Goal: Task Accomplishment & Management: Manage account settings

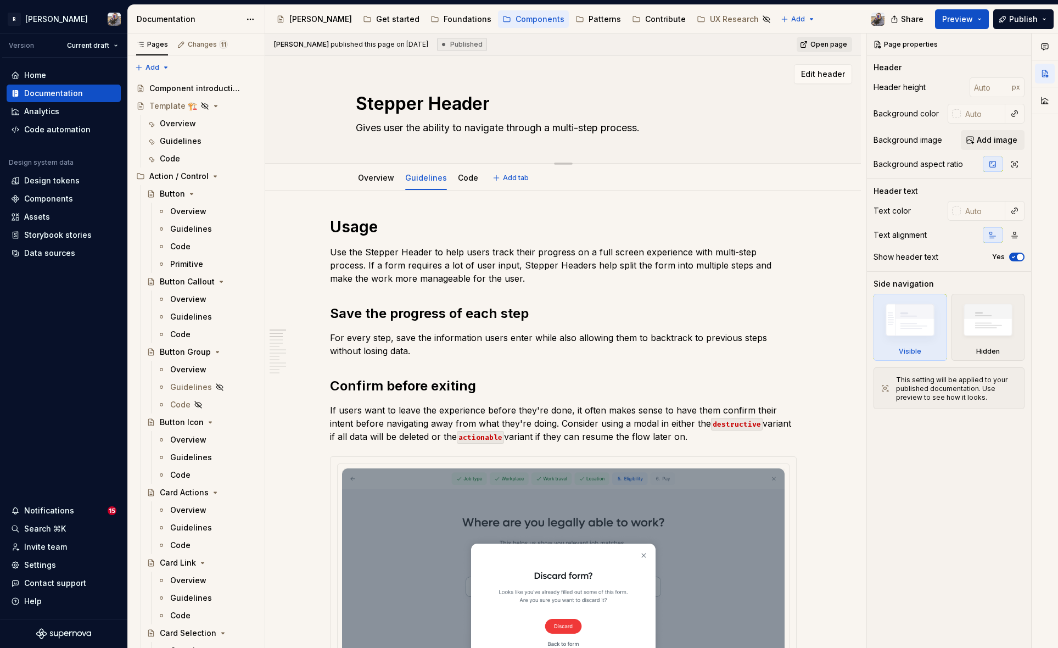
click at [265, 100] on div "Stepper Header Gives user the ability to navigate through a multi-step process.…" at bounding box center [563, 109] width 596 height 108
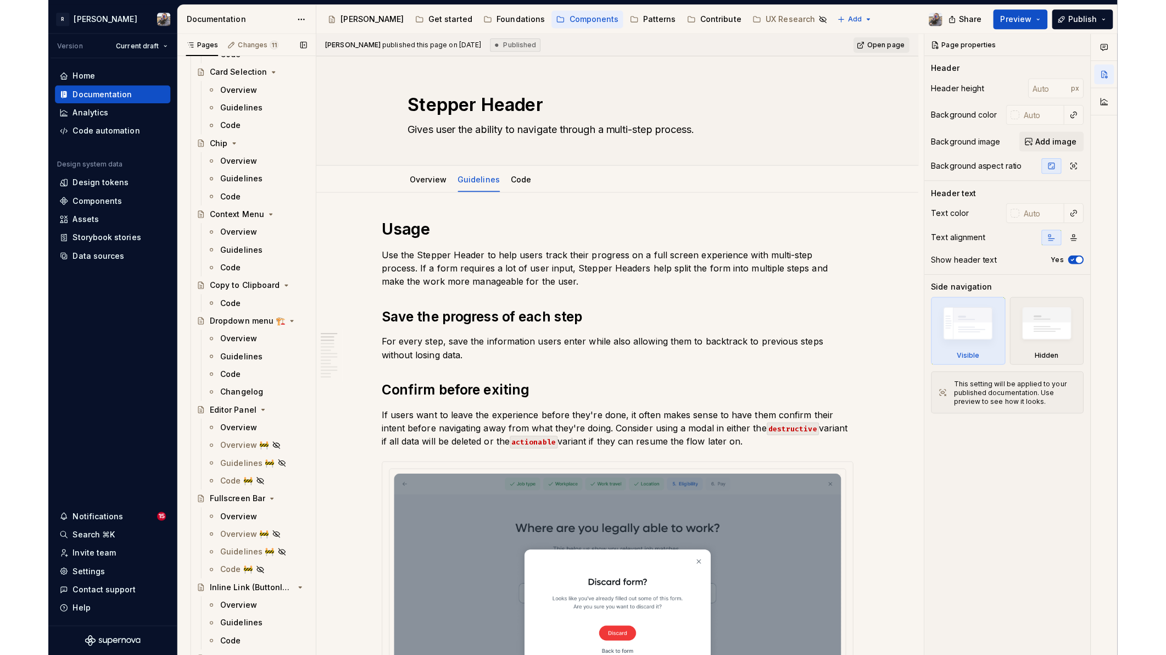
scroll to position [695, 0]
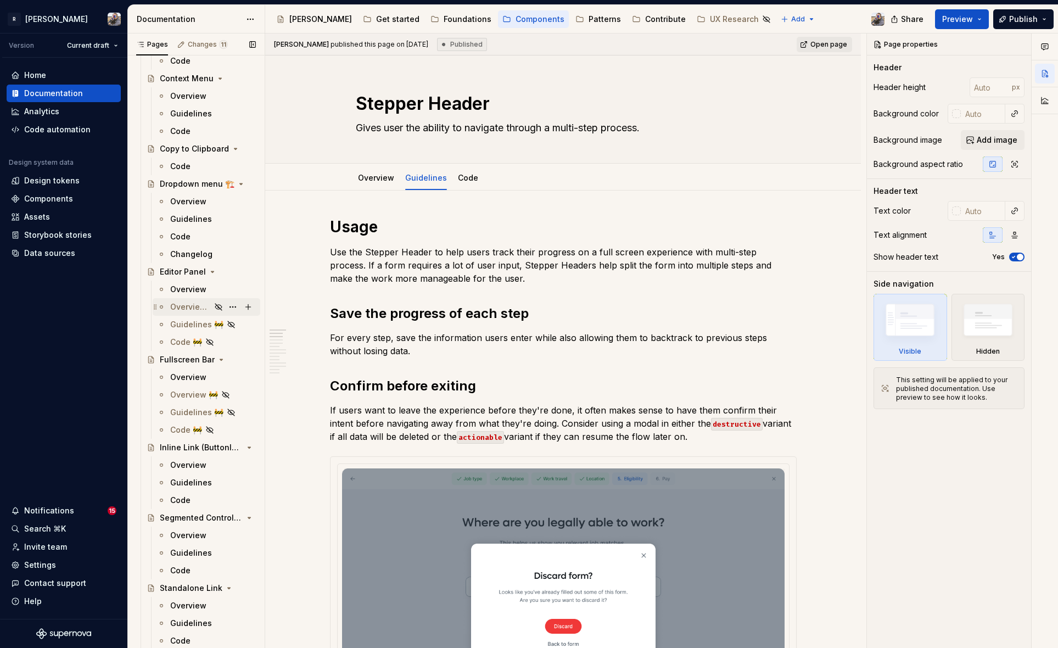
click at [189, 302] on div "Overview 🚧" at bounding box center [190, 306] width 41 height 11
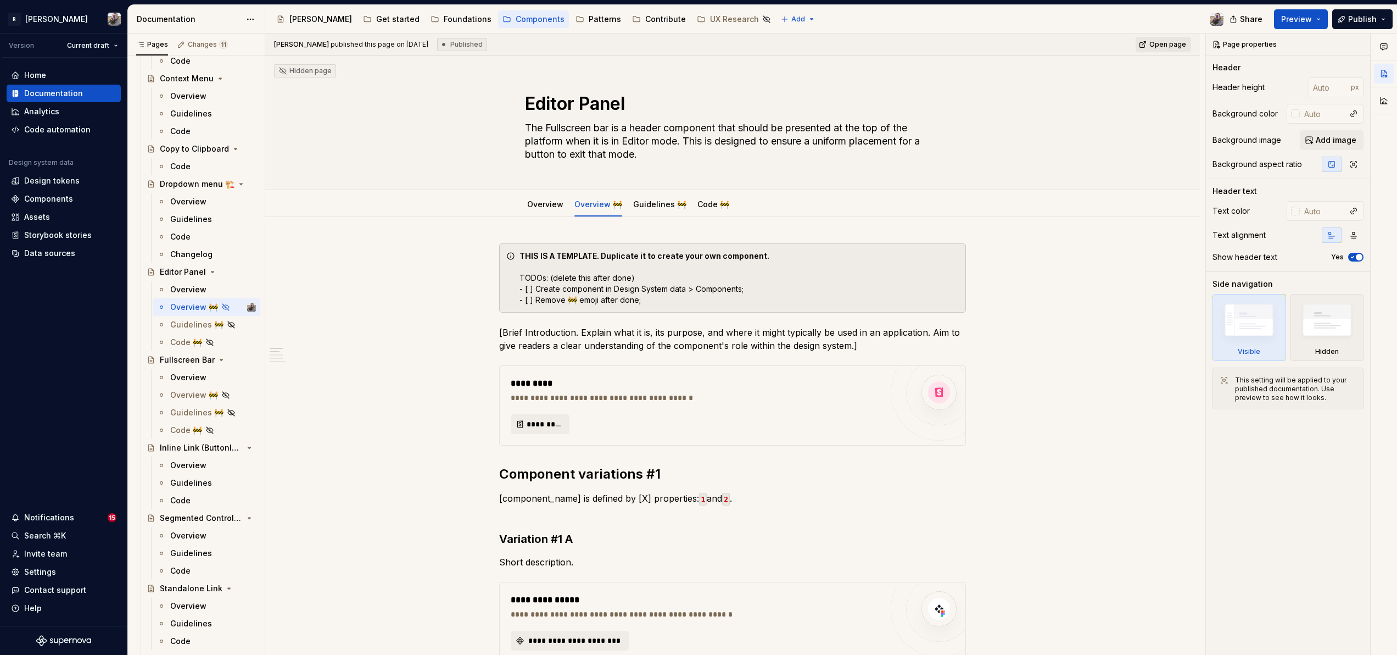
drag, startPoint x: 196, startPoint y: 399, endPoint x: 573, endPoint y: 312, distance: 387.0
click at [196, 399] on div "Overview 🚧" at bounding box center [194, 394] width 48 height 11
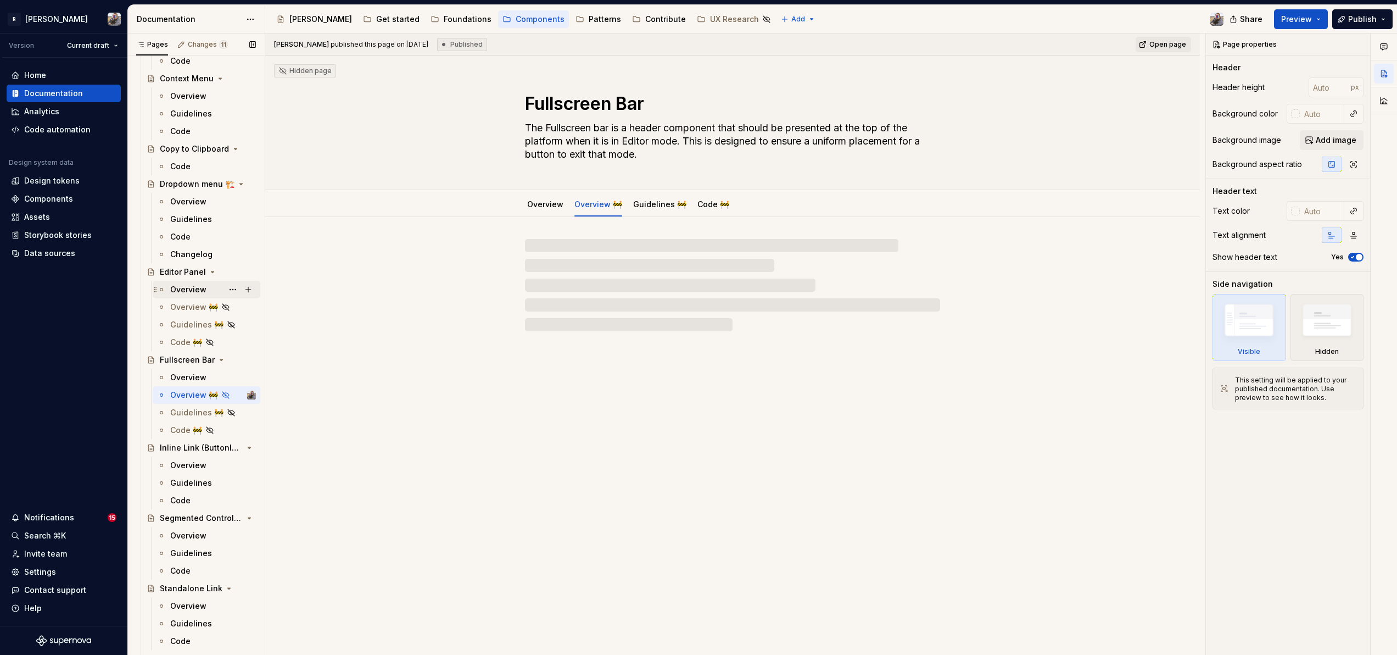
click at [187, 295] on div "Overview" at bounding box center [213, 289] width 86 height 15
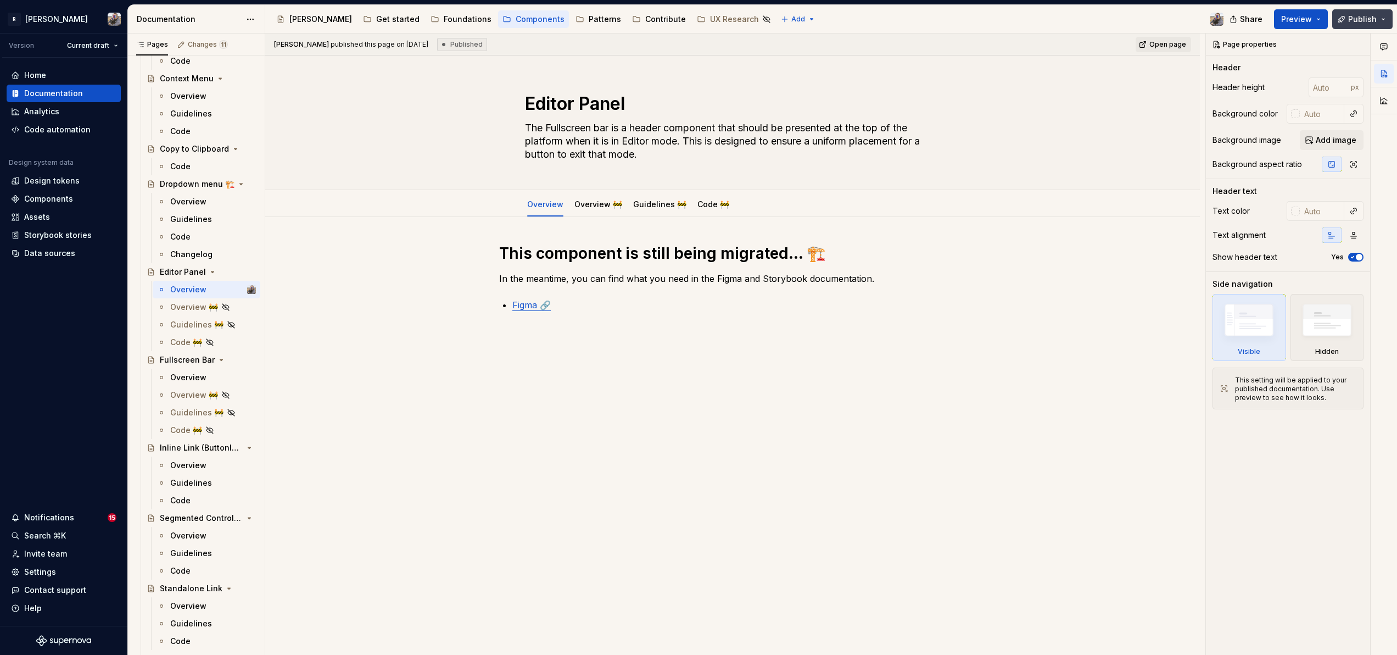
click at [1058, 24] on button "Publish" at bounding box center [1362, 19] width 60 height 20
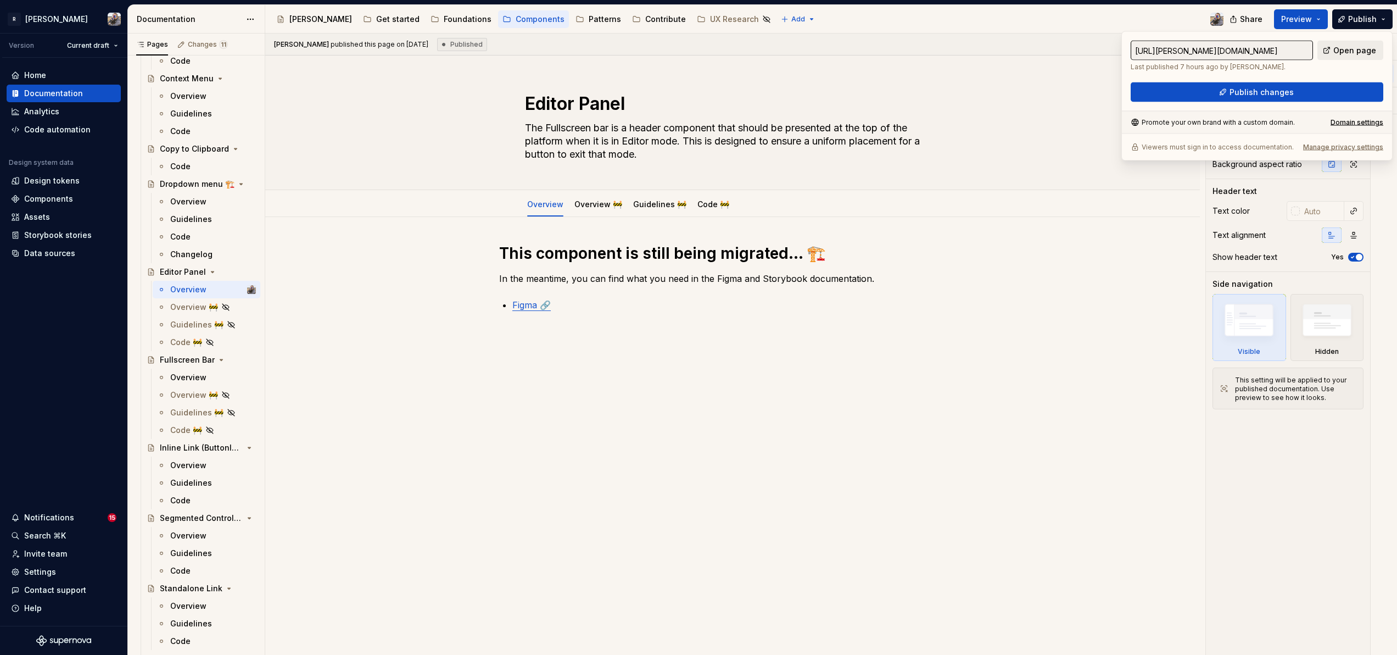
click at [1058, 53] on span "Open page" at bounding box center [1354, 50] width 43 height 11
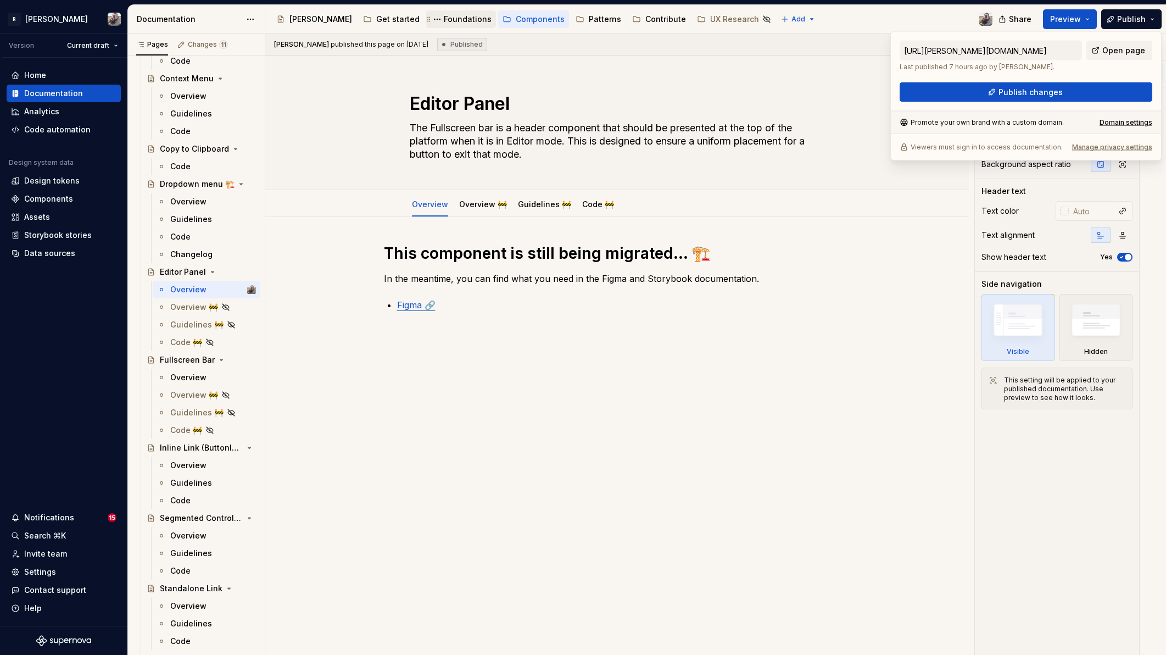
click at [444, 18] on div "Foundations" at bounding box center [468, 19] width 48 height 11
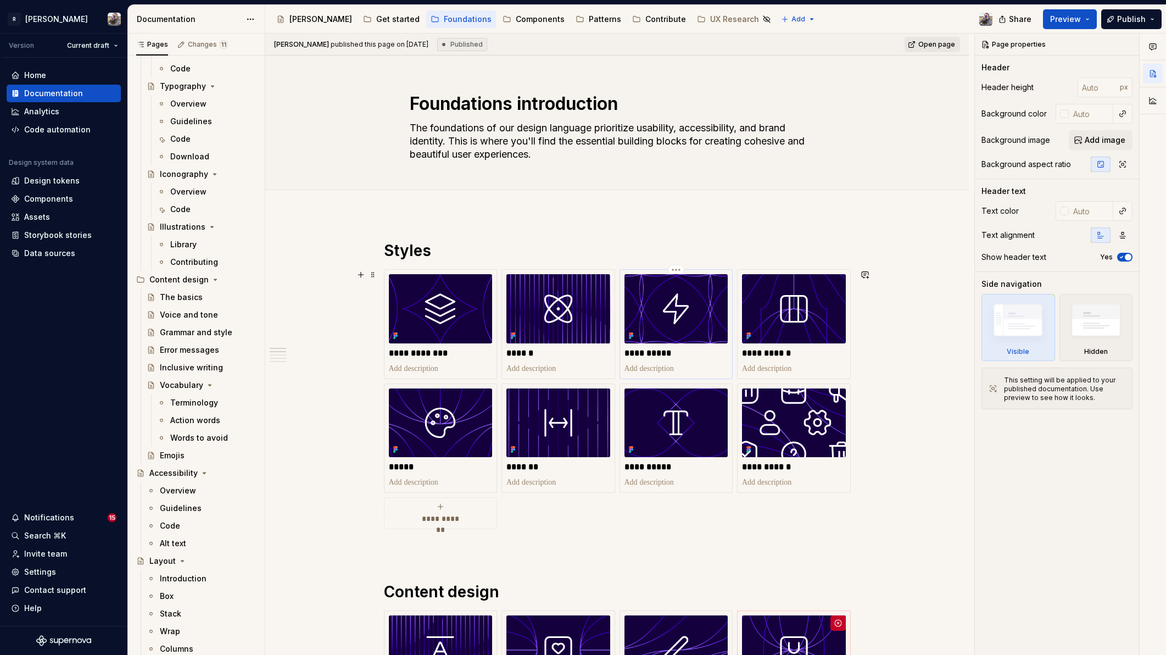
scroll to position [77, 0]
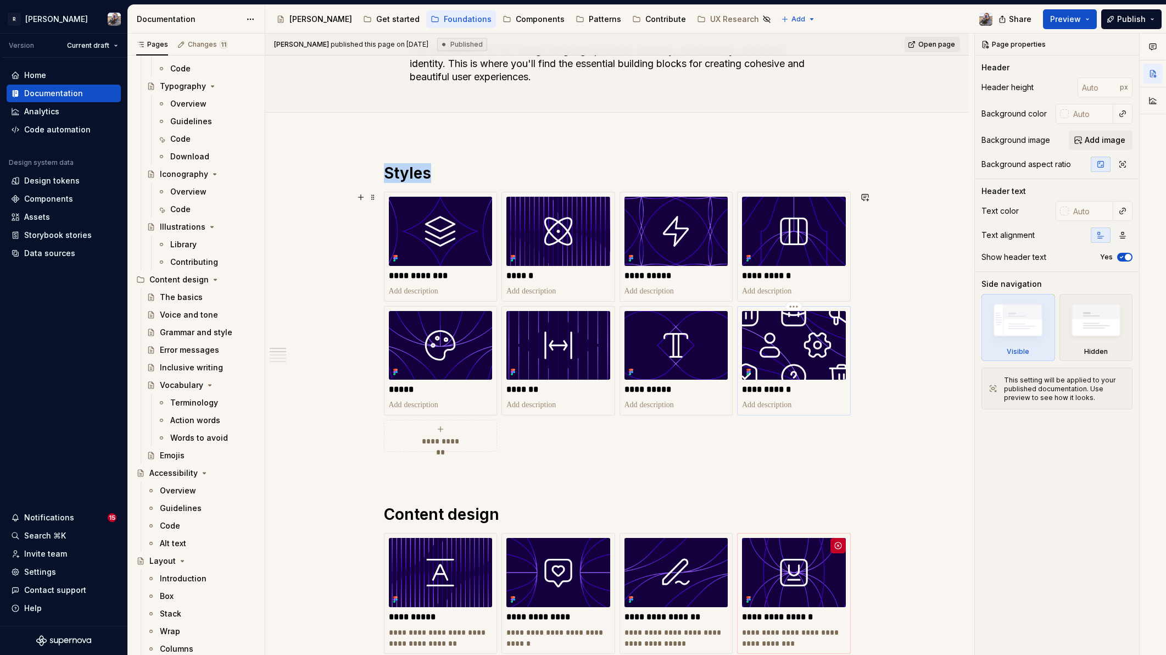
click at [763, 339] on img at bounding box center [794, 345] width 104 height 69
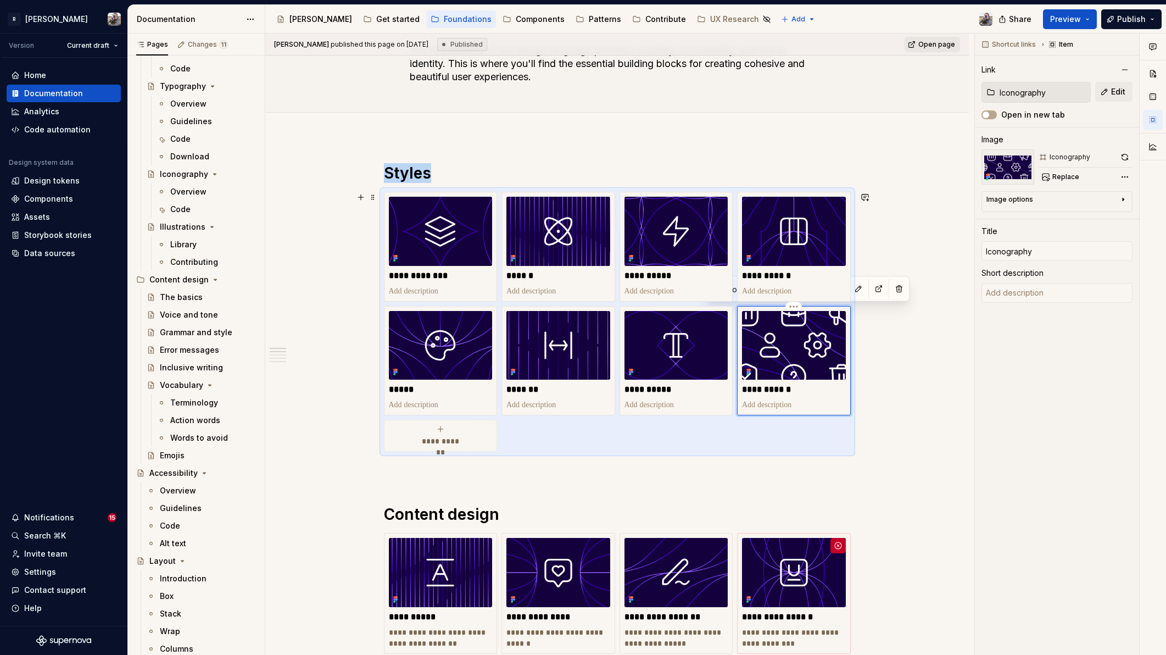
click at [798, 362] on img at bounding box center [794, 345] width 104 height 69
click at [851, 288] on div "**********" at bounding box center [617, 322] width 467 height 260
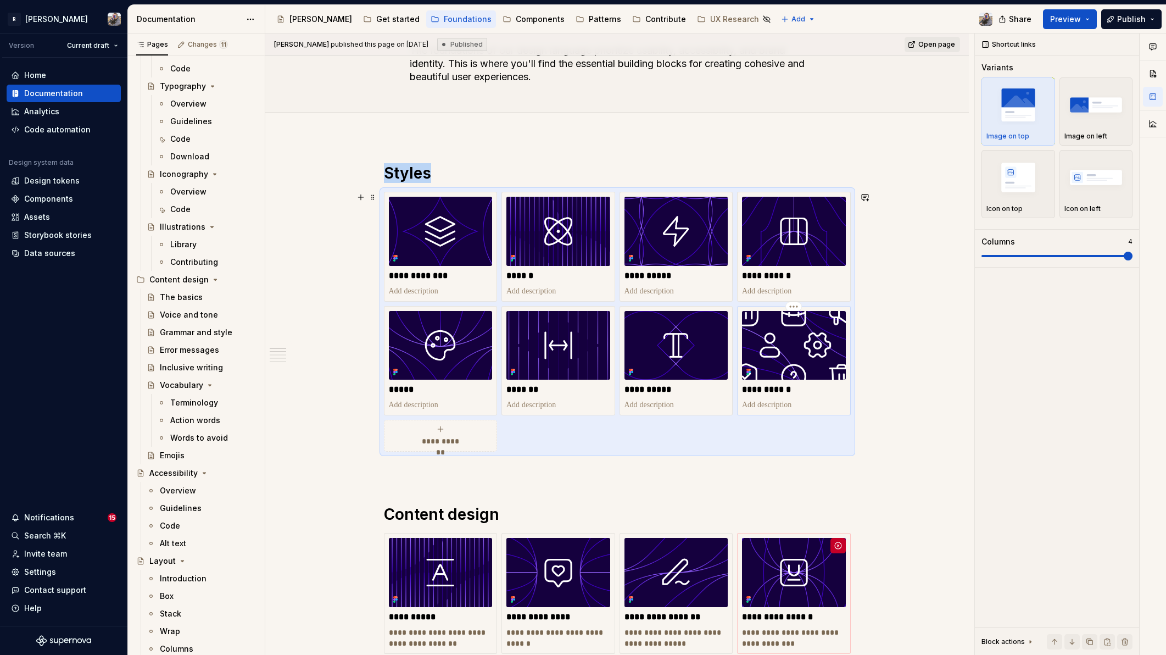
click at [821, 351] on img at bounding box center [794, 345] width 104 height 69
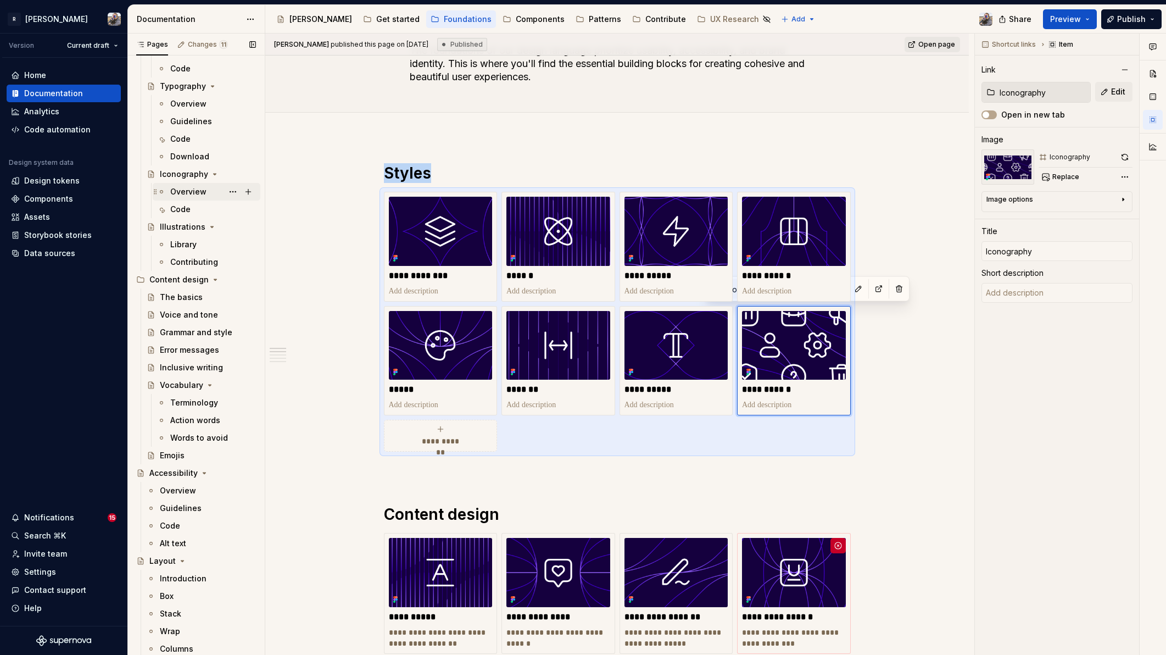
click at [195, 187] on div "Overview" at bounding box center [188, 191] width 36 height 11
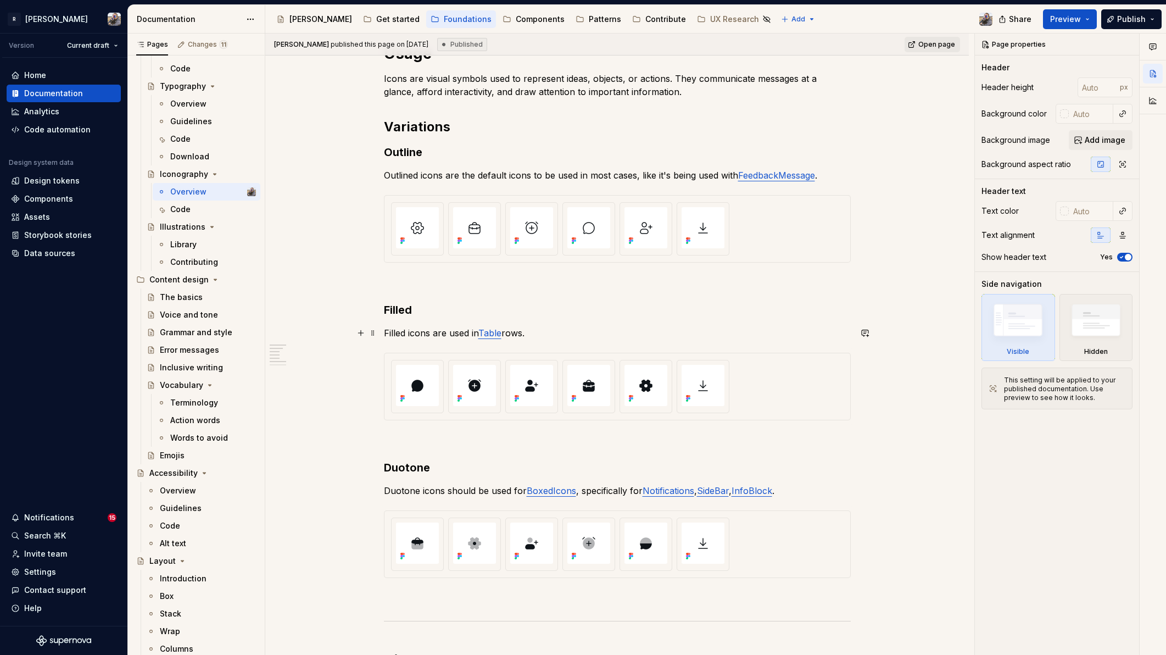
scroll to position [307, 0]
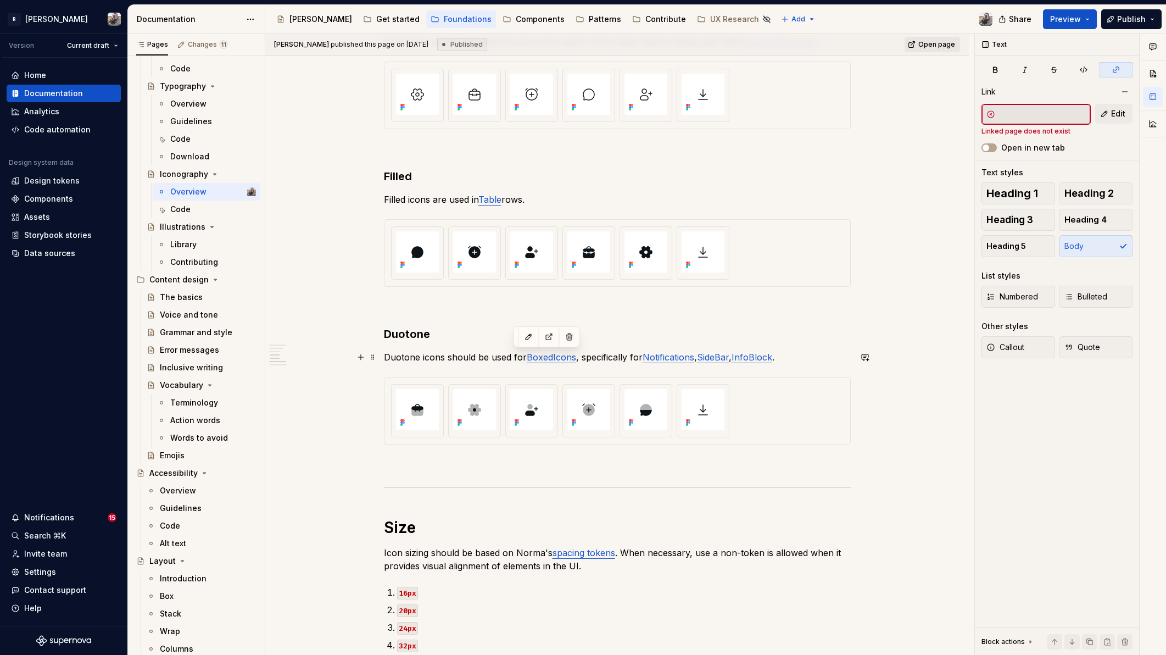
click at [545, 359] on link "BoxedIcons" at bounding box center [551, 356] width 49 height 11
click at [551, 339] on button "button" at bounding box center [548, 336] width 15 height 15
type textarea "*"
click at [572, 337] on button "button" at bounding box center [569, 336] width 15 height 15
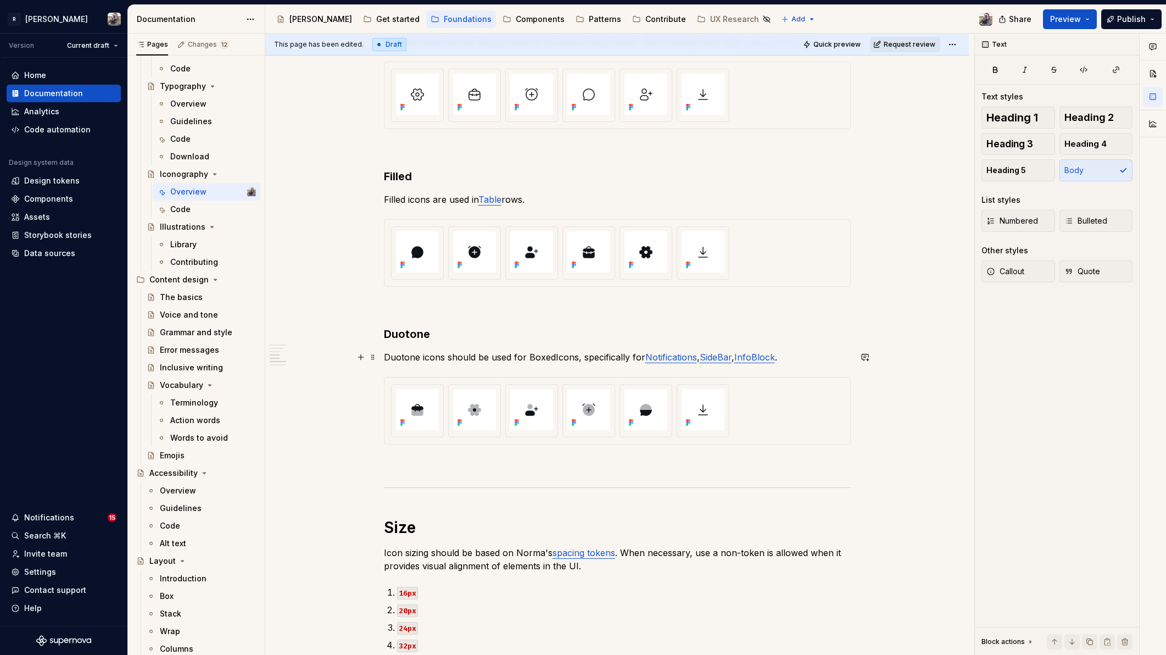
click at [554, 358] on p "Duotone icons should be used for BoxedIcons, specifically for Notifications , S…" at bounding box center [617, 356] width 467 height 13
click at [780, 337] on button "button" at bounding box center [779, 336] width 15 height 15
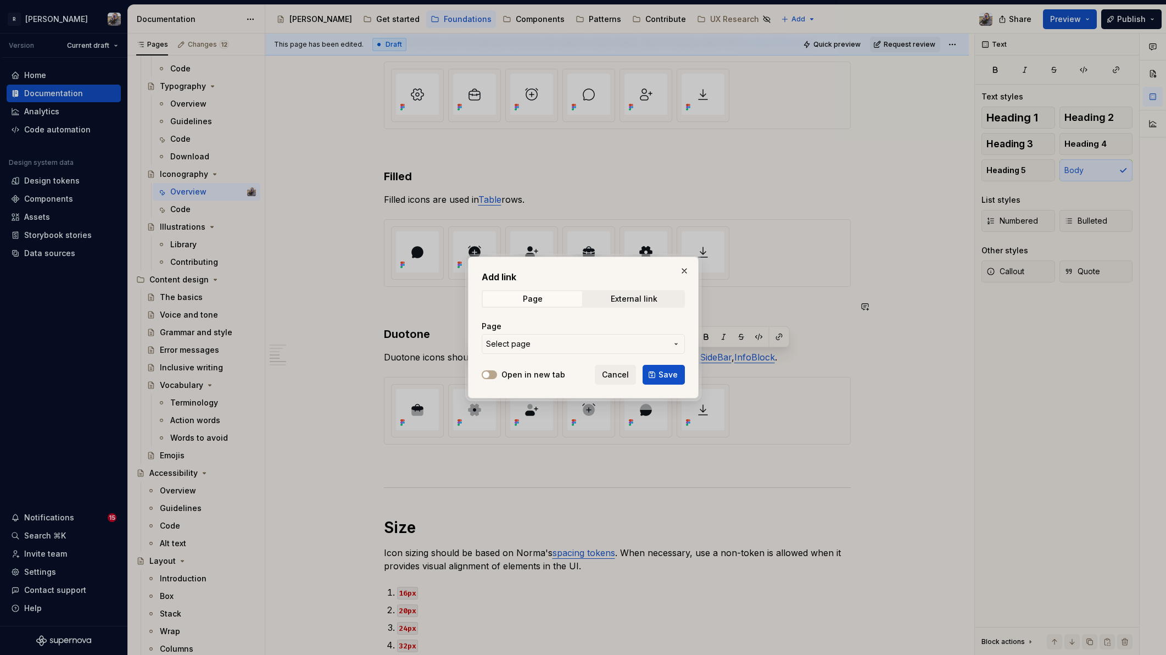
click at [540, 347] on span "Select page" at bounding box center [576, 343] width 181 height 11
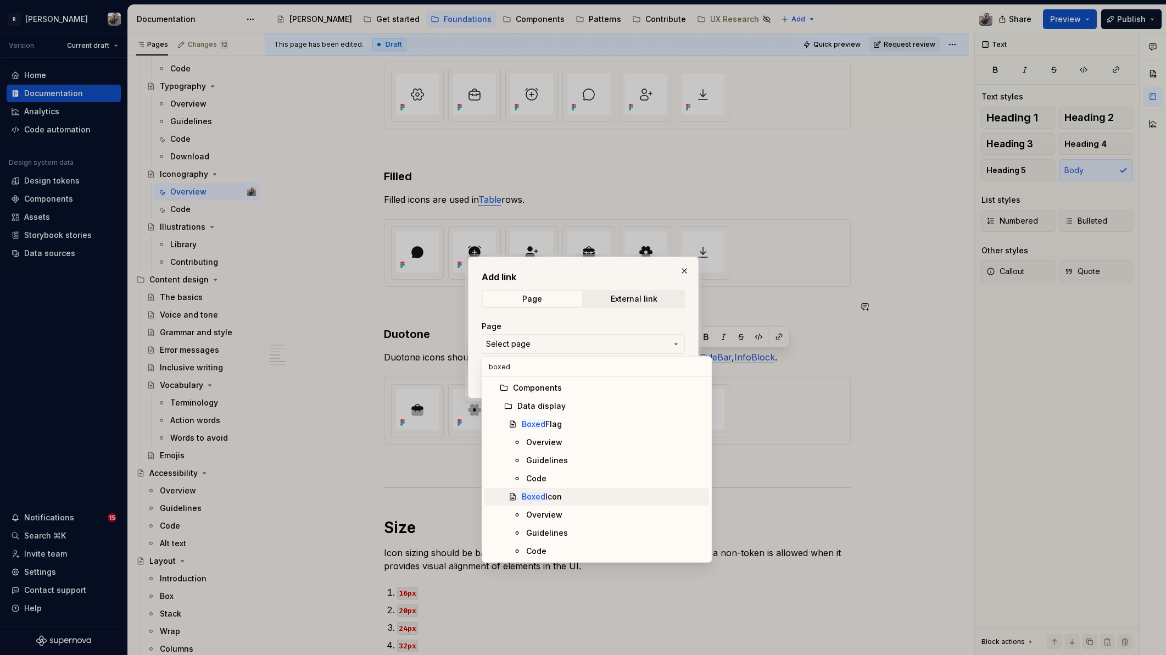
type input "boxed"
click at [569, 493] on div "Boxed Icon" at bounding box center [613, 496] width 183 height 11
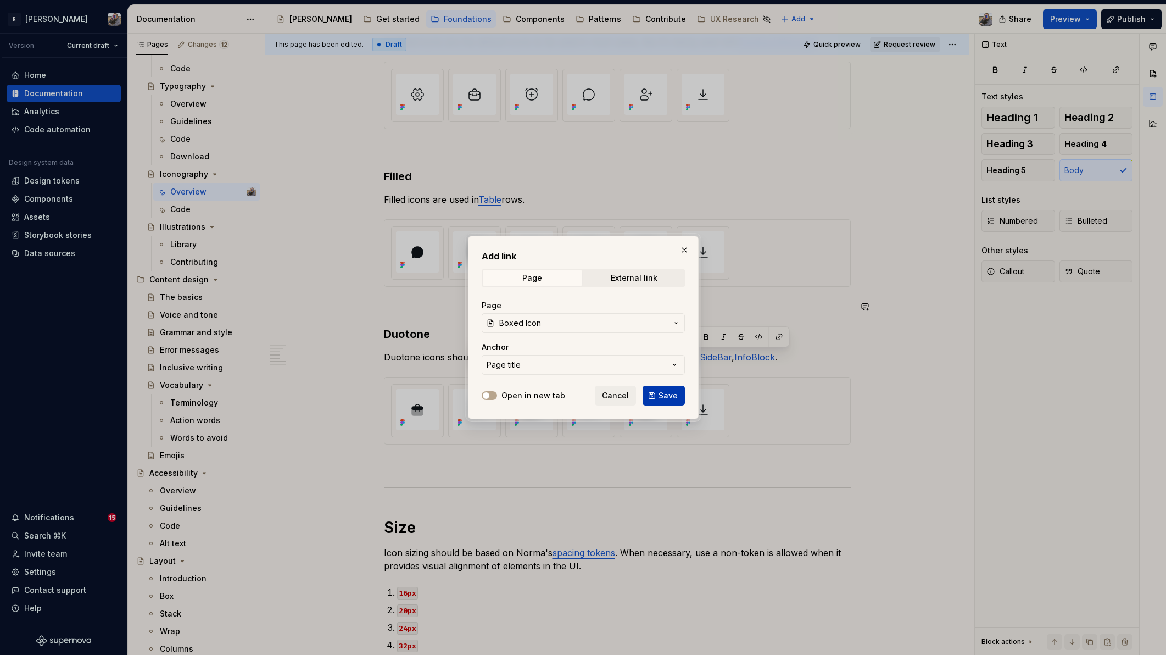
click at [665, 392] on span "Save" at bounding box center [667, 395] width 19 height 11
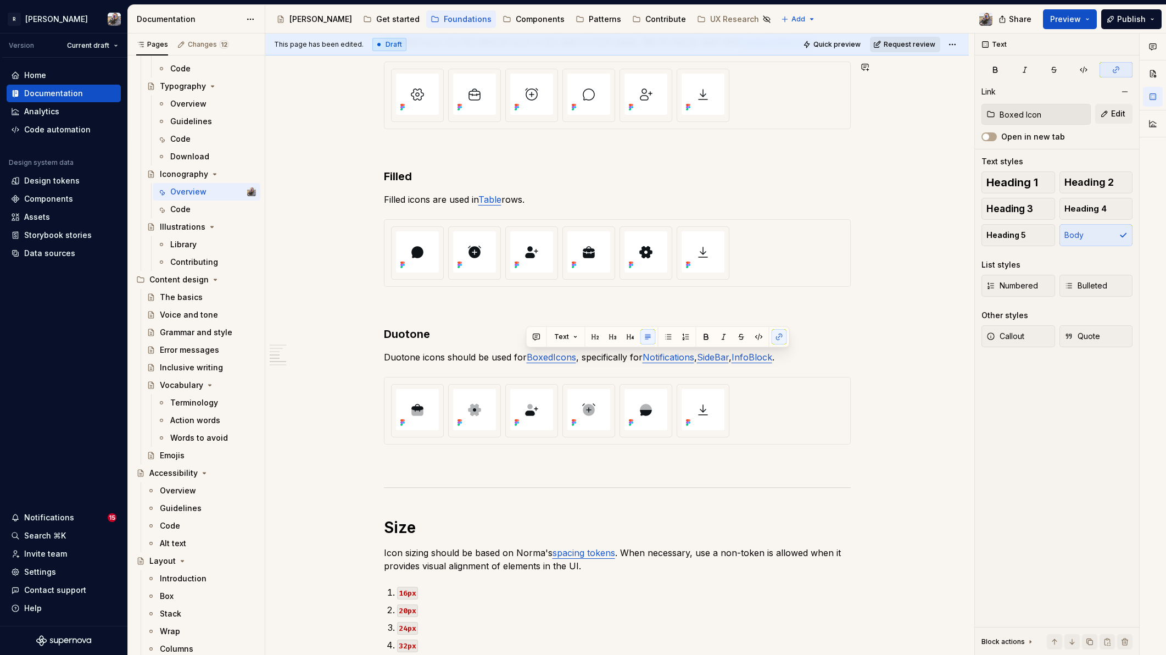
click at [904, 46] on span "Request review" at bounding box center [910, 44] width 52 height 9
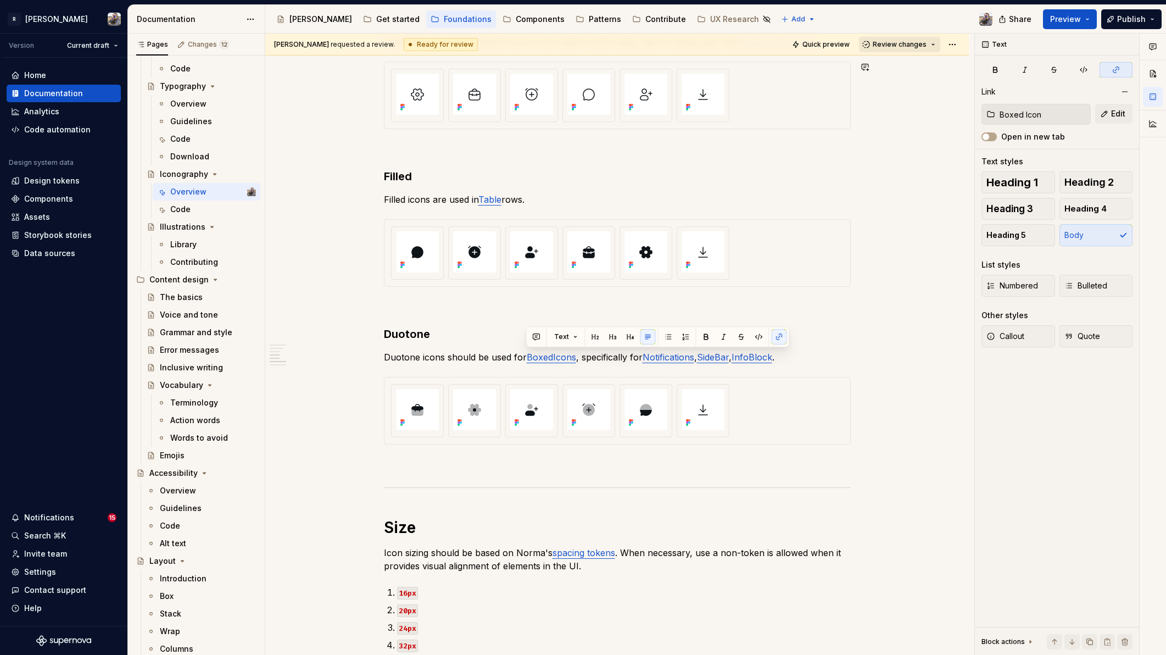
click at [908, 49] on button "Review changes" at bounding box center [899, 44] width 81 height 15
click at [906, 62] on div "Approve" at bounding box center [929, 65] width 96 height 11
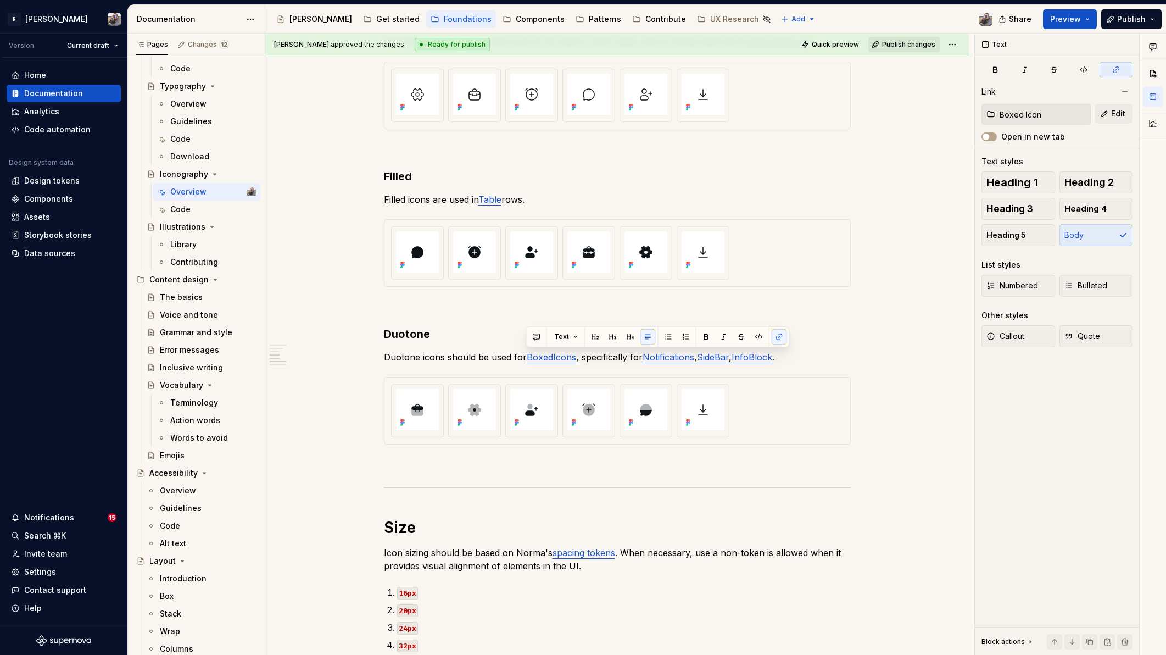
click at [886, 44] on span "Publish changes" at bounding box center [908, 44] width 53 height 9
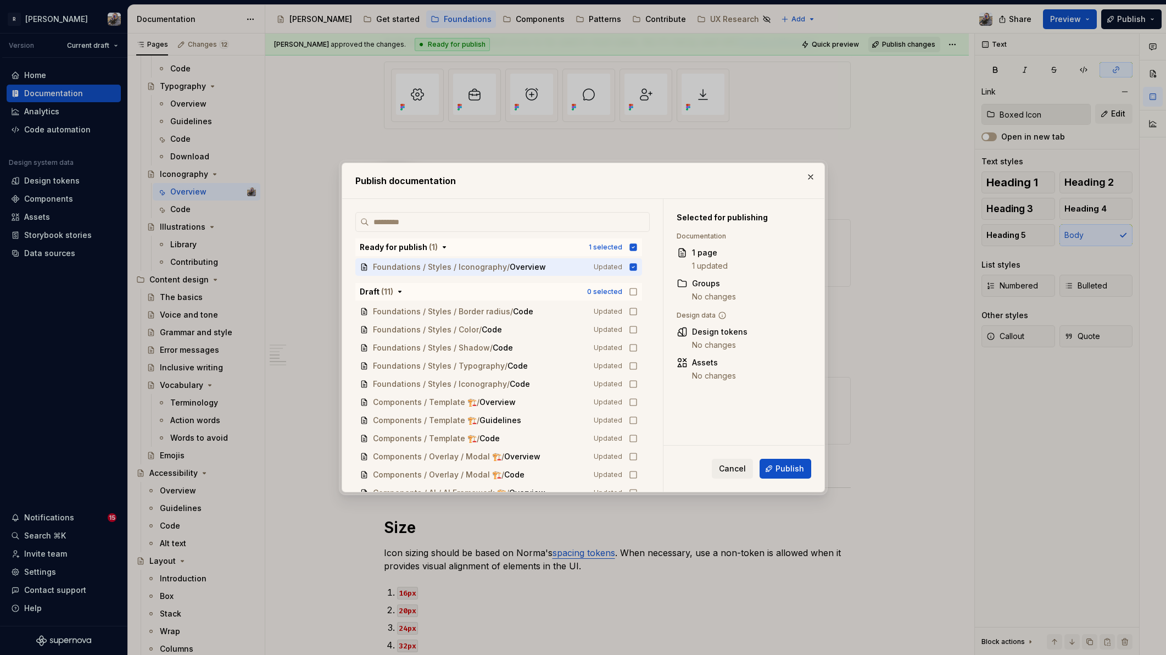
drag, startPoint x: 777, startPoint y: 459, endPoint x: 781, endPoint y: 453, distance: 7.9
click at [777, 459] on button "Publish" at bounding box center [785, 469] width 52 height 20
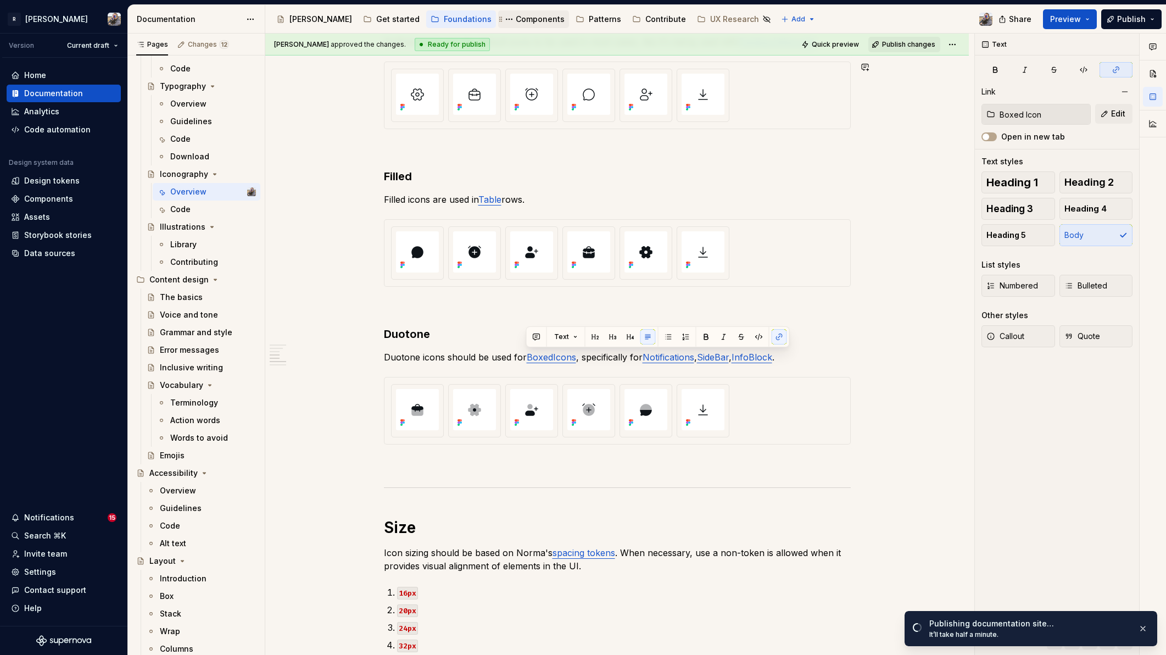
click at [516, 20] on div "Components" at bounding box center [540, 19] width 49 height 11
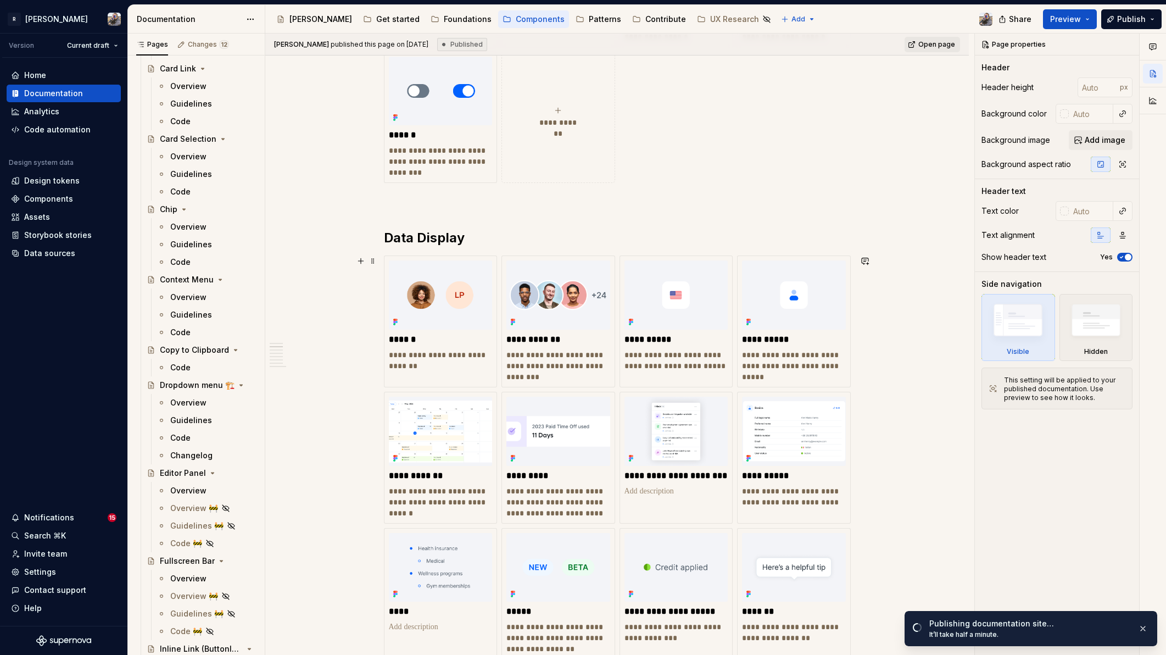
scroll to position [803, 0]
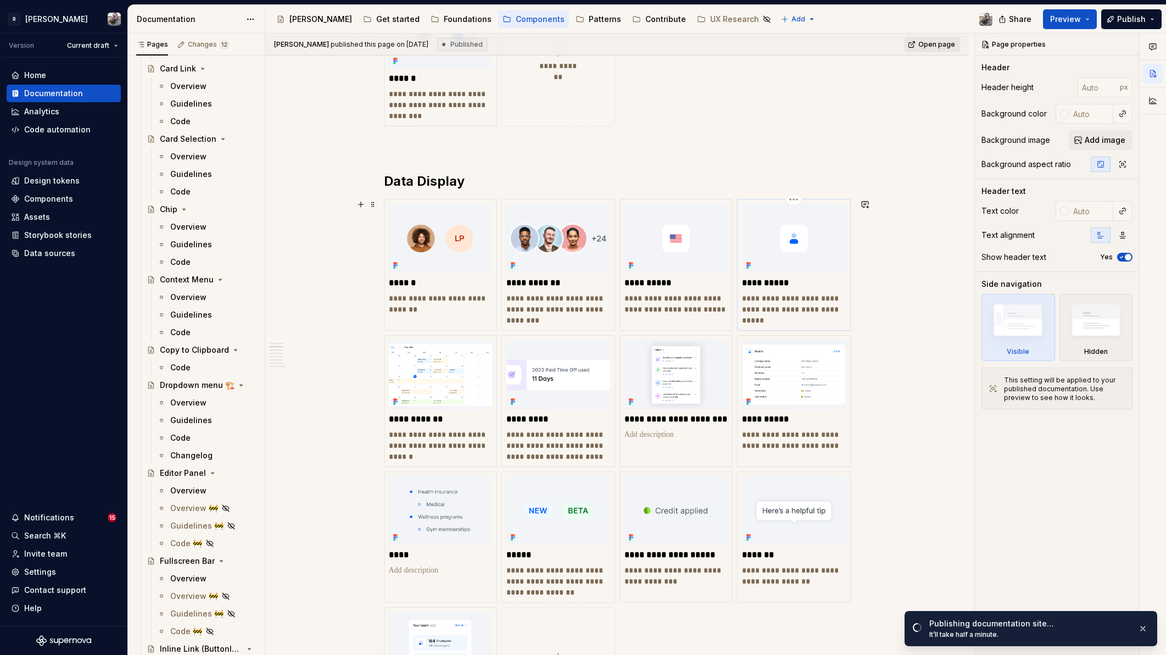
click at [807, 254] on img at bounding box center [794, 238] width 104 height 69
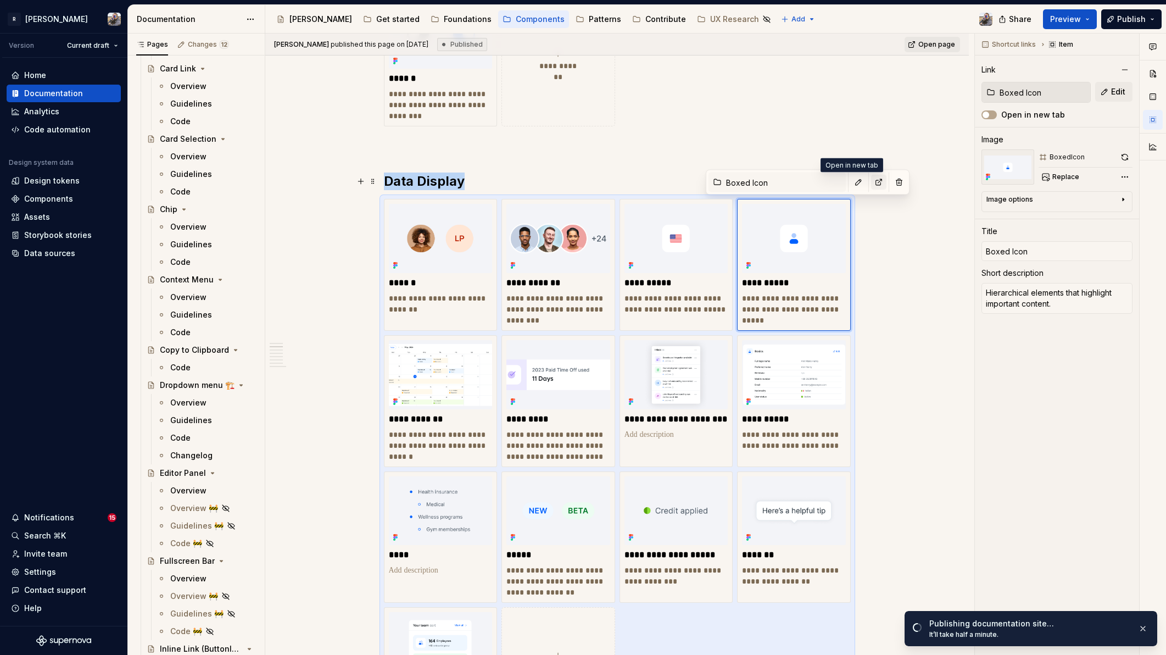
click at [871, 187] on button "button" at bounding box center [878, 182] width 15 height 15
type textarea "*"
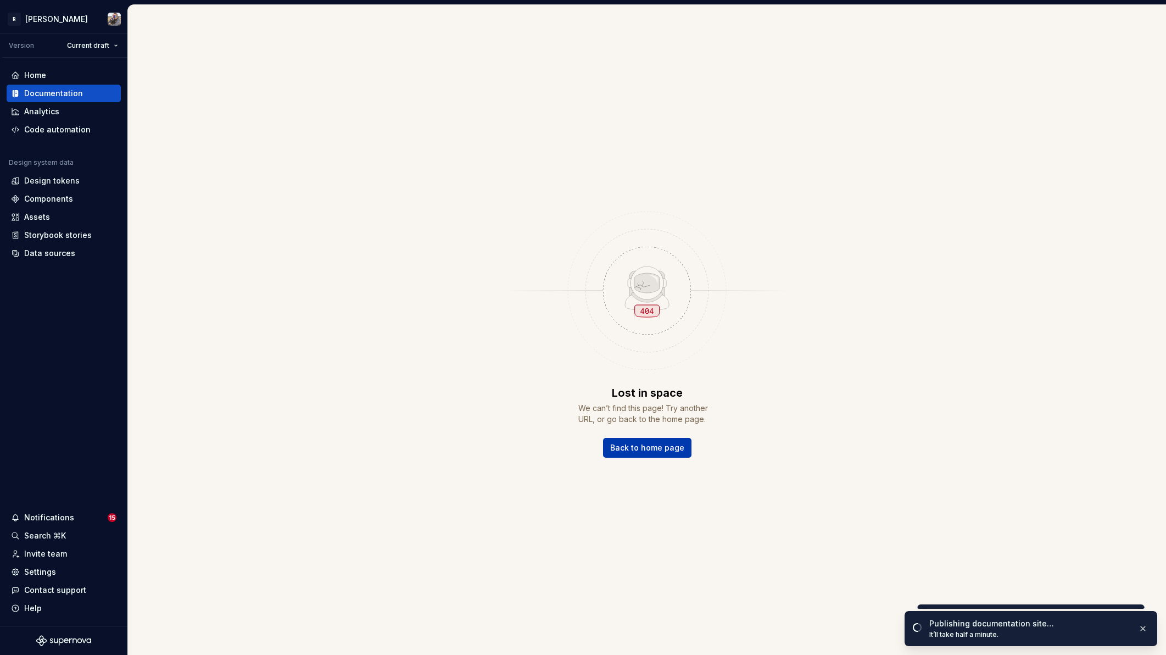
click at [630, 447] on span "Back to home page" at bounding box center [647, 447] width 74 height 11
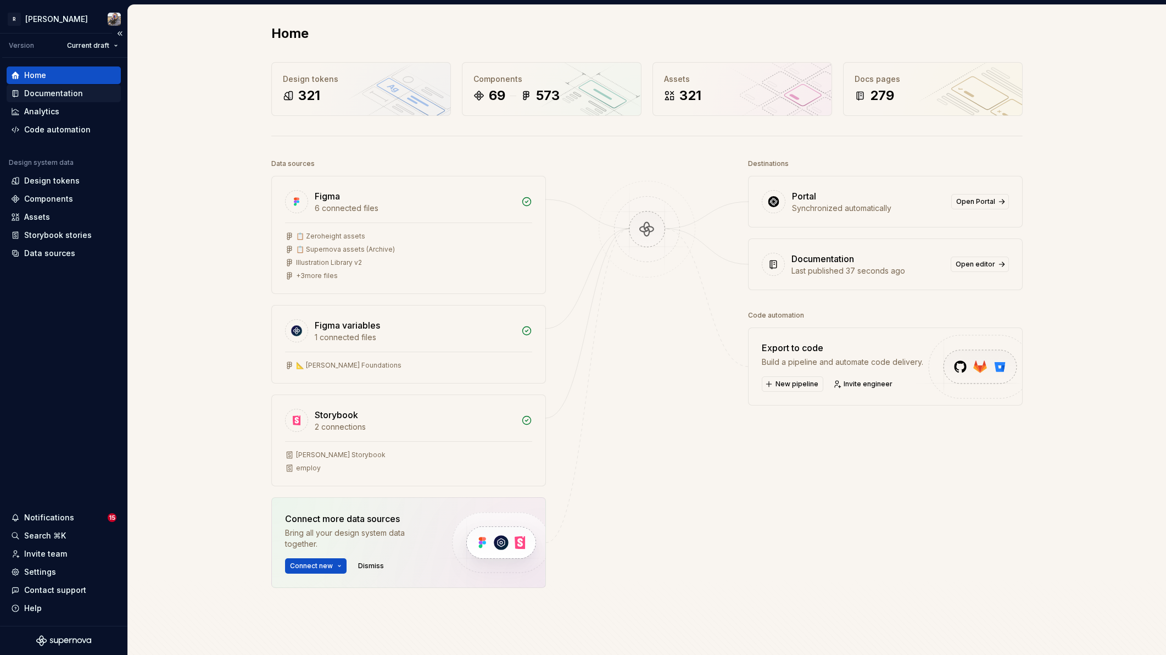
click at [57, 97] on div "Documentation" at bounding box center [53, 93] width 59 height 11
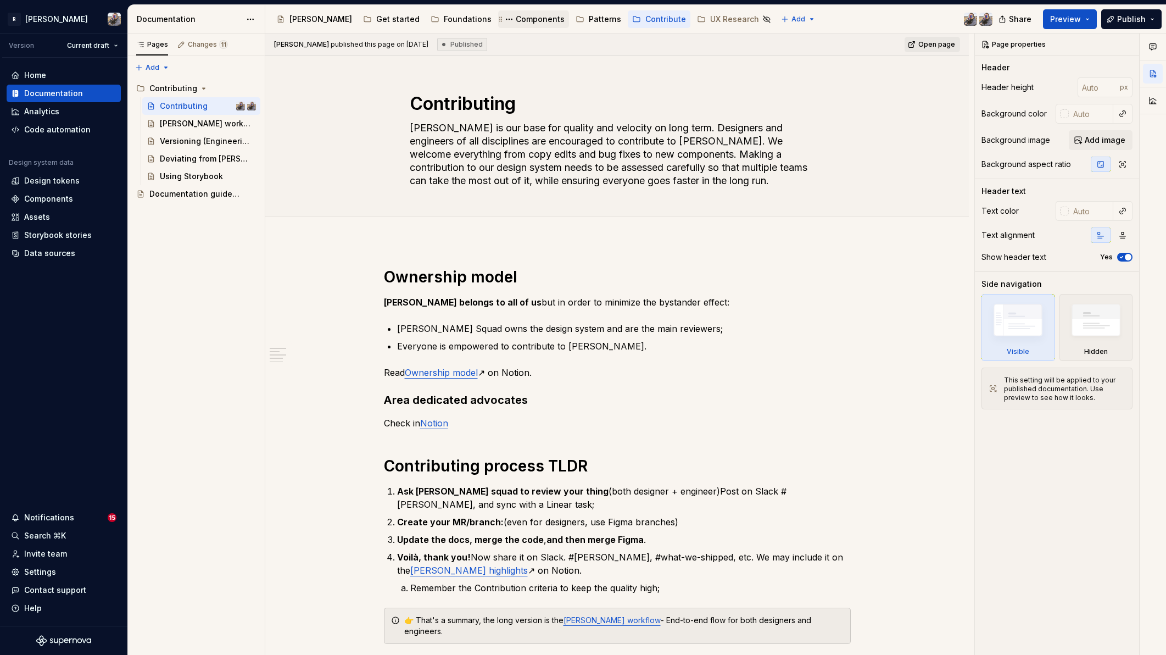
click at [516, 19] on div "Components" at bounding box center [540, 19] width 49 height 11
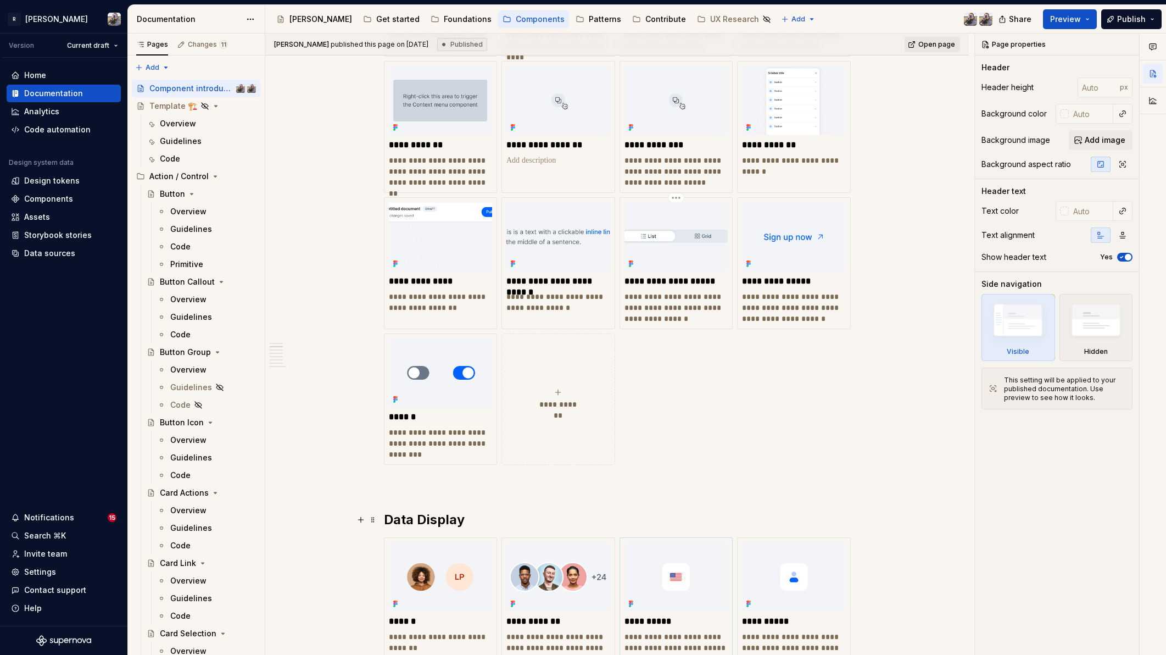
scroll to position [711, 0]
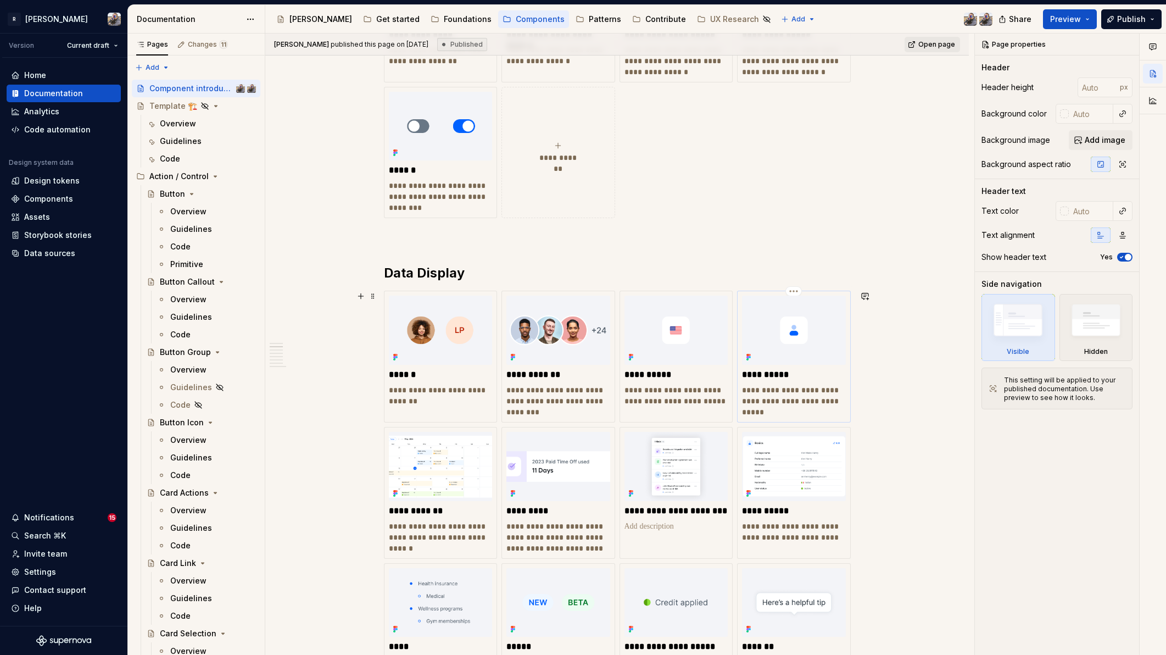
click at [823, 349] on img at bounding box center [794, 329] width 104 height 69
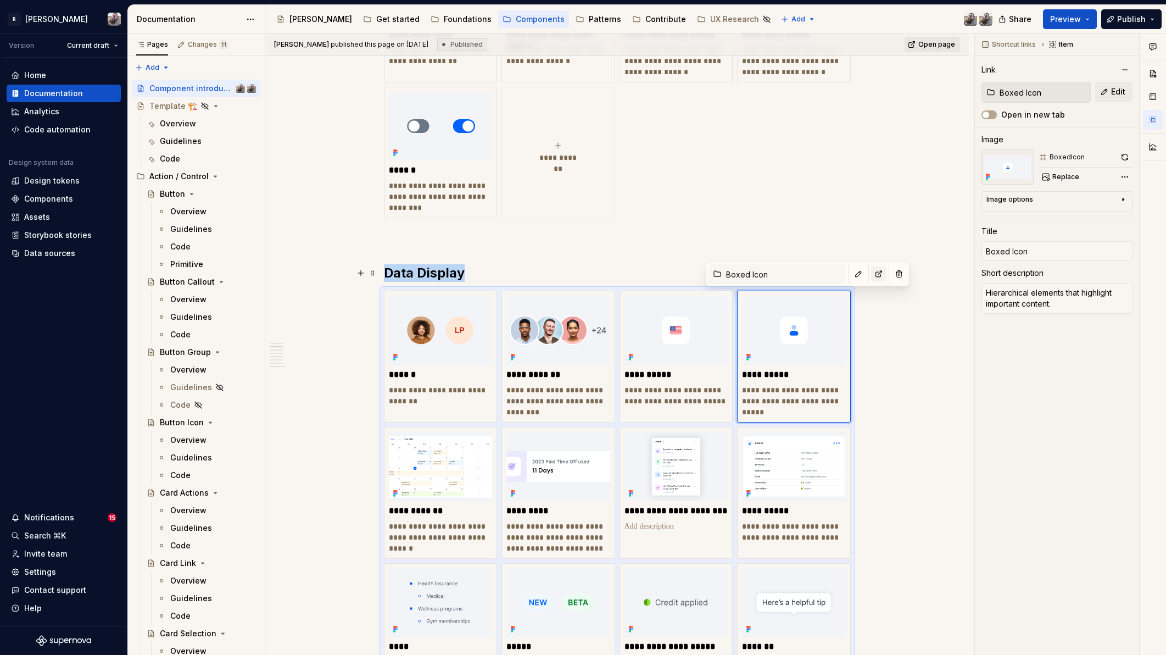
click at [871, 276] on button "button" at bounding box center [878, 273] width 15 height 15
type textarea "*"
click at [871, 273] on button "button" at bounding box center [878, 273] width 15 height 15
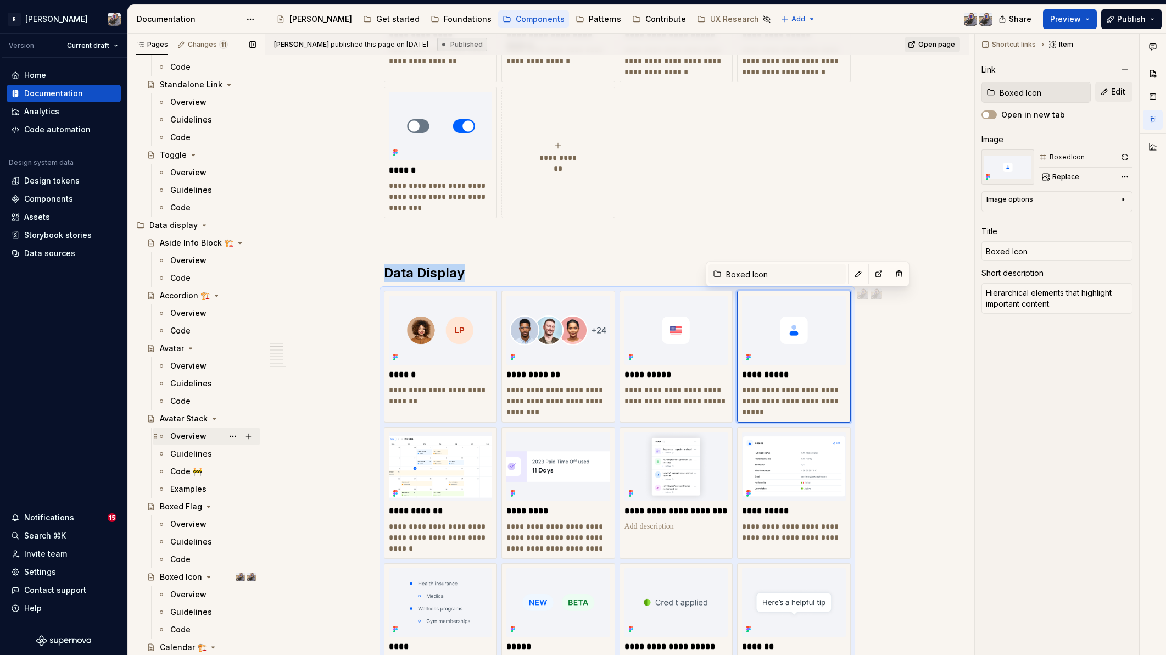
scroll to position [1231, 0]
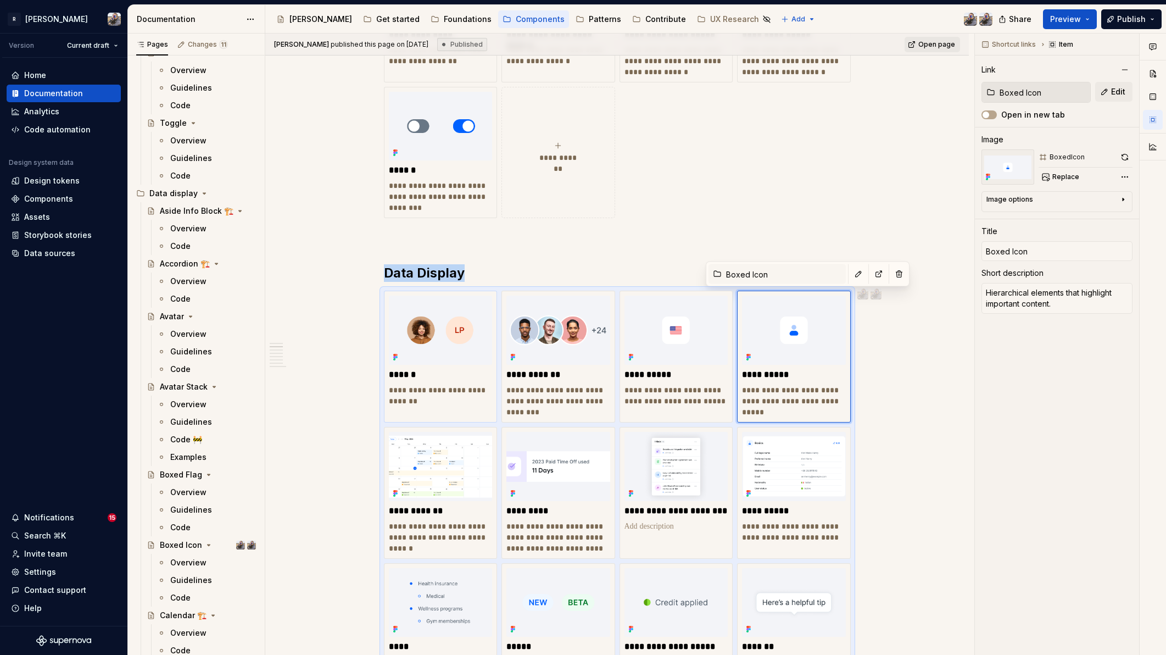
click at [192, 545] on div "Boxed Icon" at bounding box center [181, 544] width 42 height 11
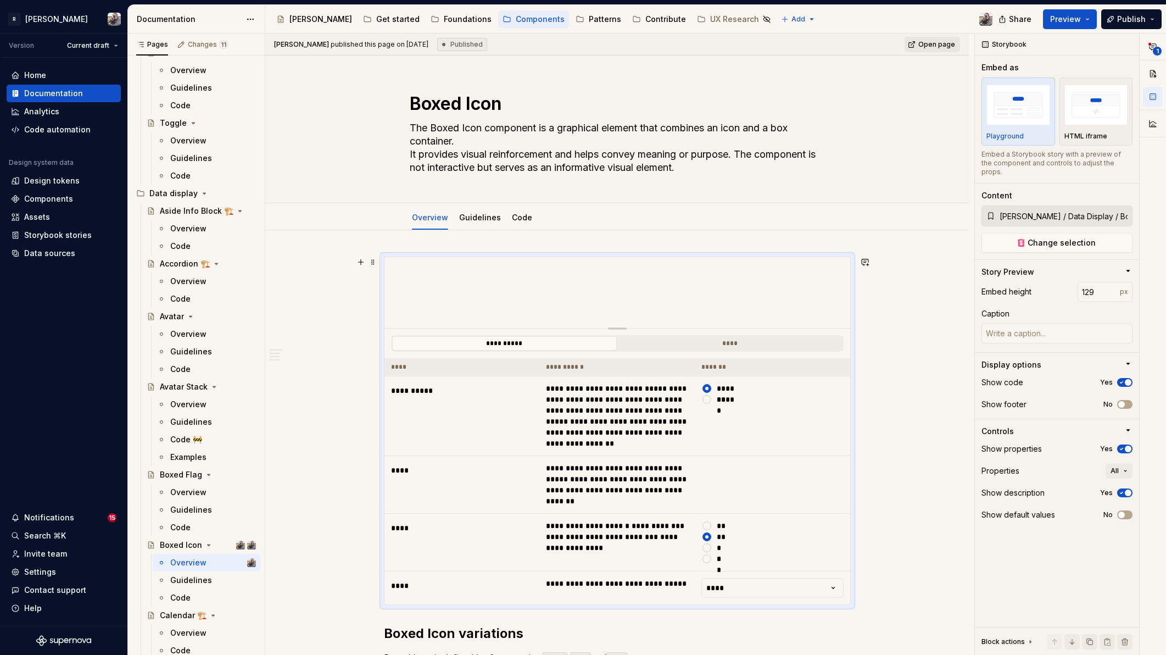
type textarea "*"
click at [864, 261] on button "button" at bounding box center [864, 261] width 15 height 15
click at [756, 284] on p "**********" at bounding box center [783, 282] width 161 height 12
click at [858, 331] on icon "Send" at bounding box center [859, 334] width 11 height 11
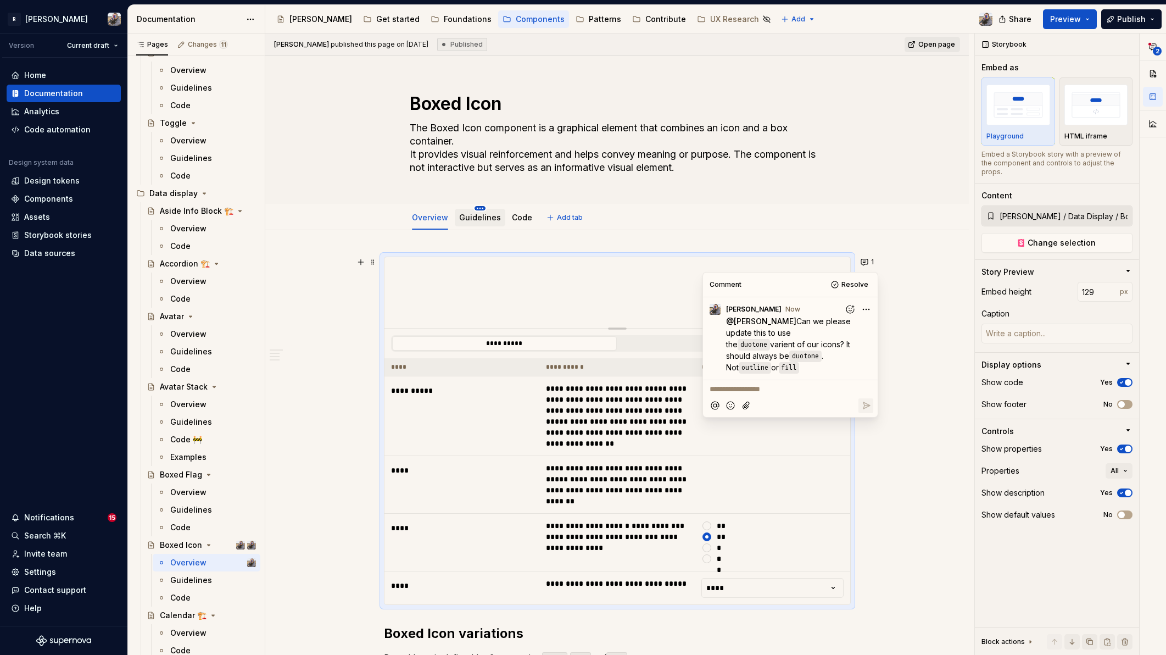
click at [478, 208] on html "R Norma Version Current draft Home Documentation Analytics Code automation Desi…" at bounding box center [583, 327] width 1166 height 655
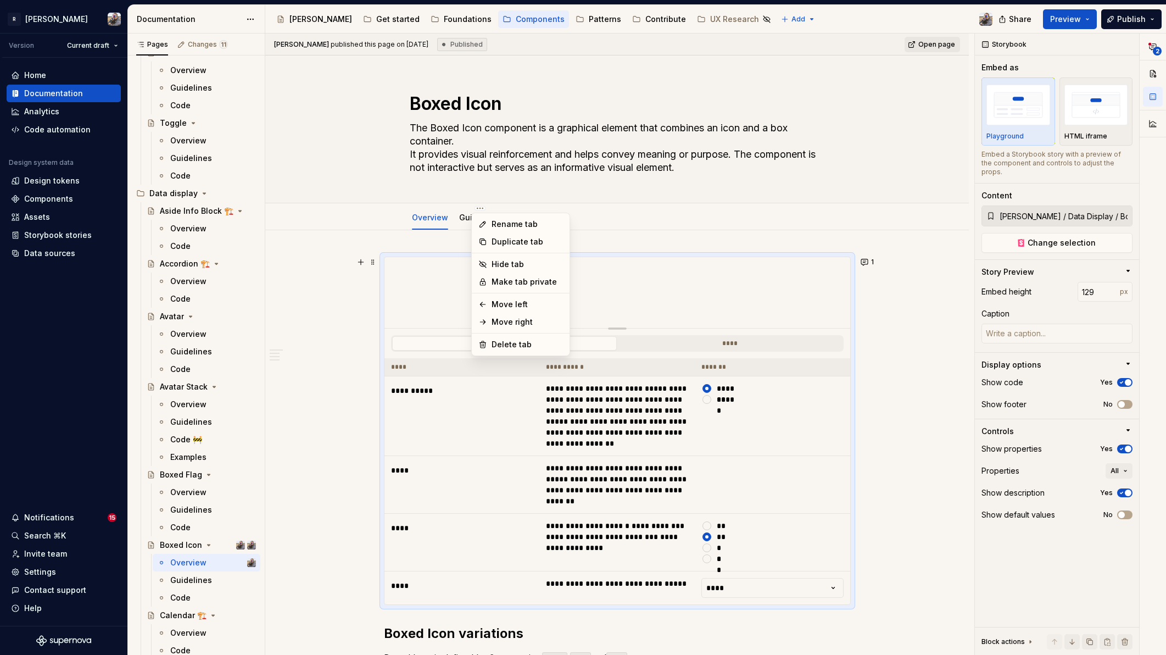
click at [467, 217] on html "R Norma Version Current draft Home Documentation Analytics Code automation Desi…" at bounding box center [583, 327] width 1166 height 655
click at [466, 217] on link "Guidelines" at bounding box center [480, 217] width 42 height 9
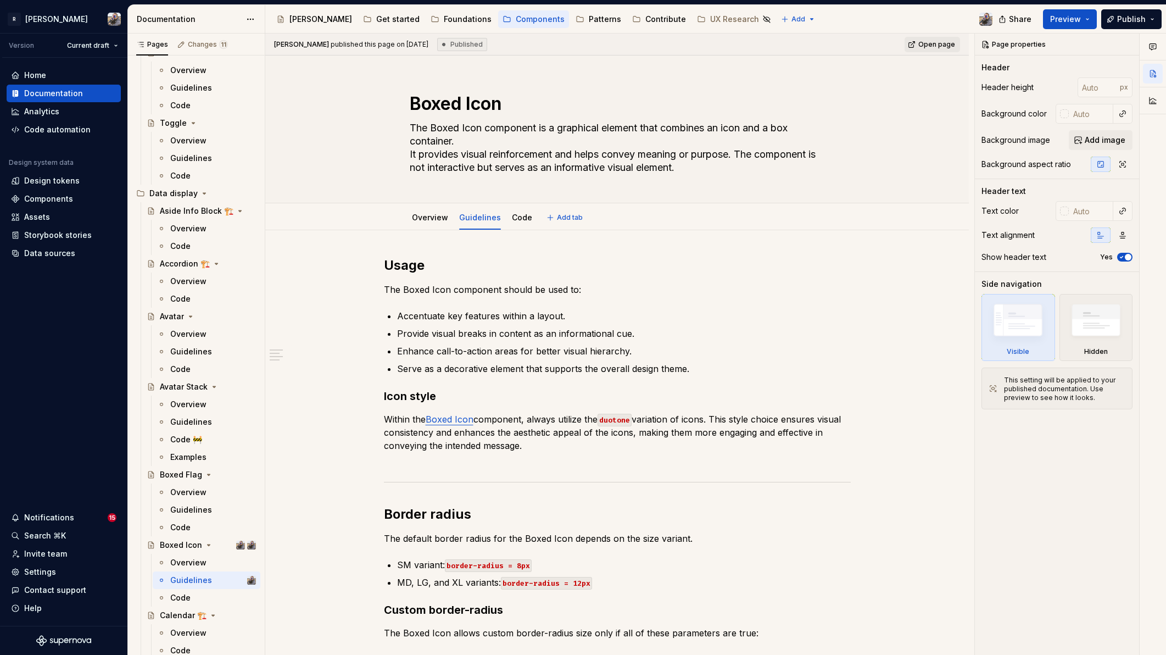
type textarea "*"
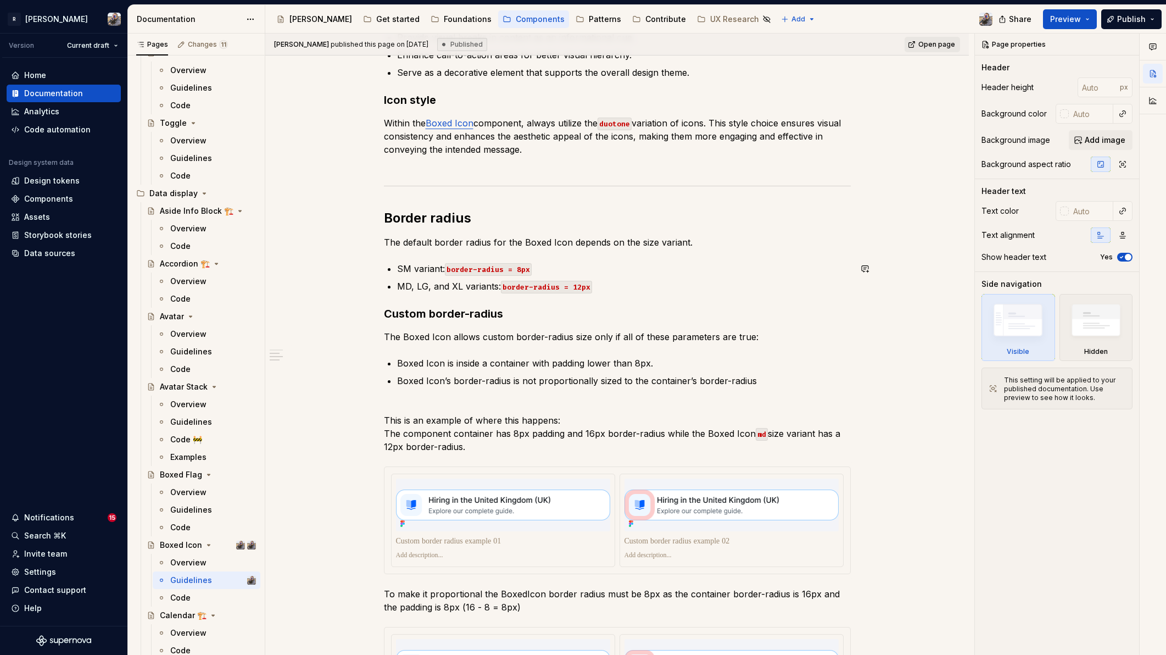
scroll to position [119, 0]
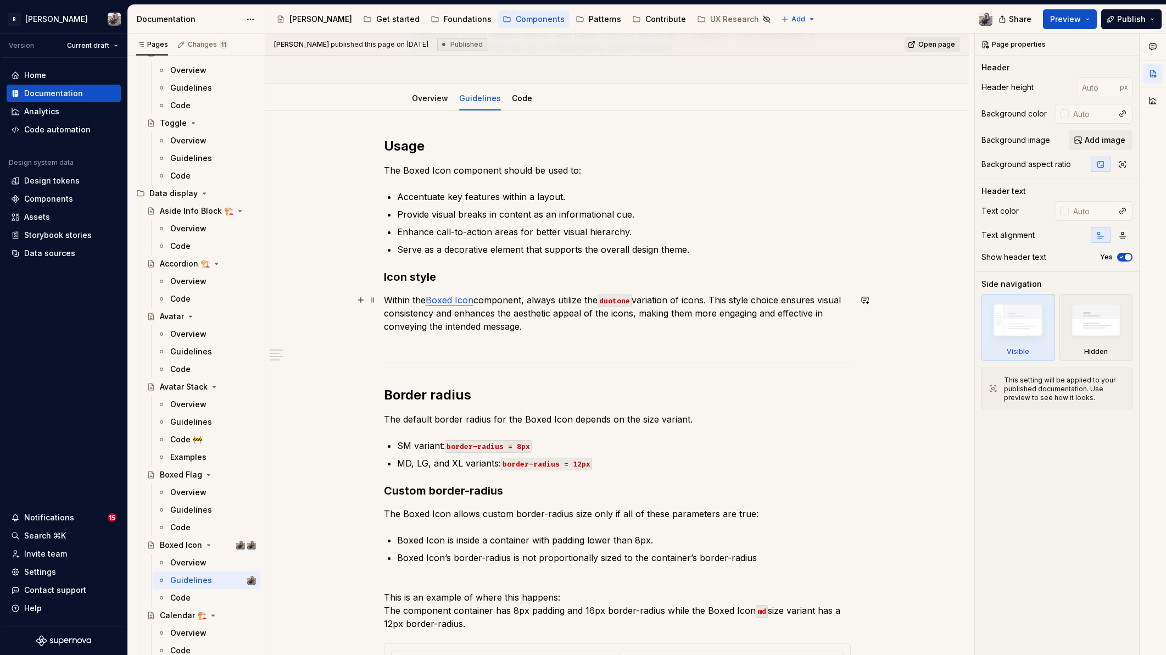
click at [555, 341] on p "Within the Boxed Icon component, always utilize the duotone variation of icons.…" at bounding box center [617, 319] width 467 height 53
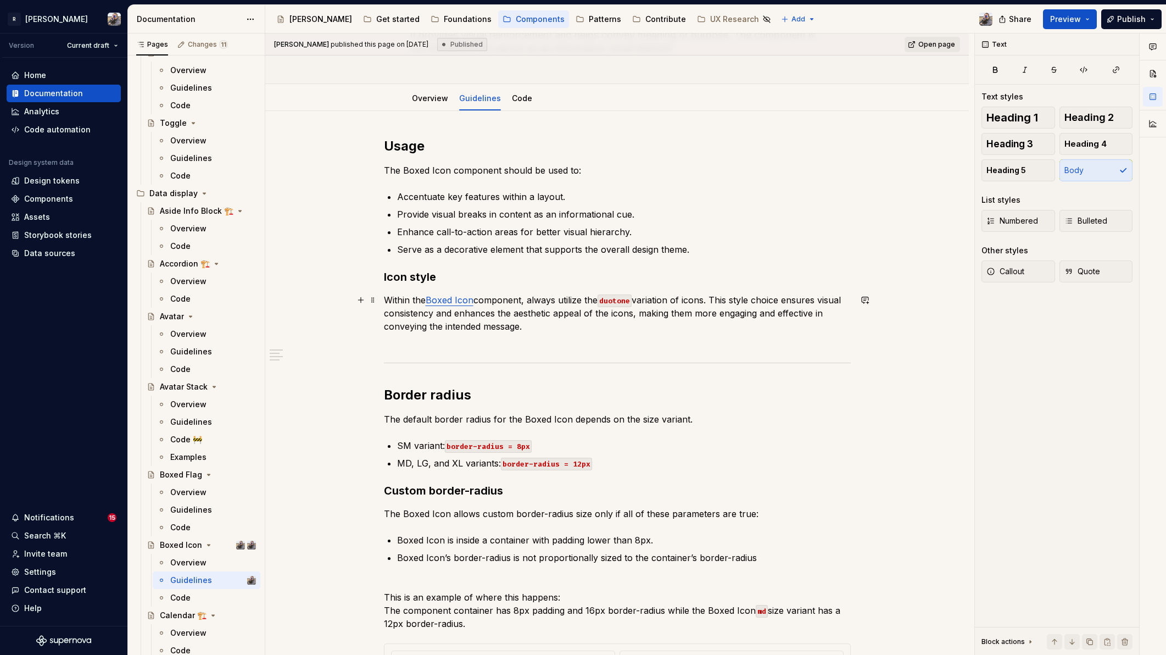
click at [556, 328] on p "Within the Boxed Icon component, always utilize the duotone variation of icons.…" at bounding box center [617, 319] width 467 height 53
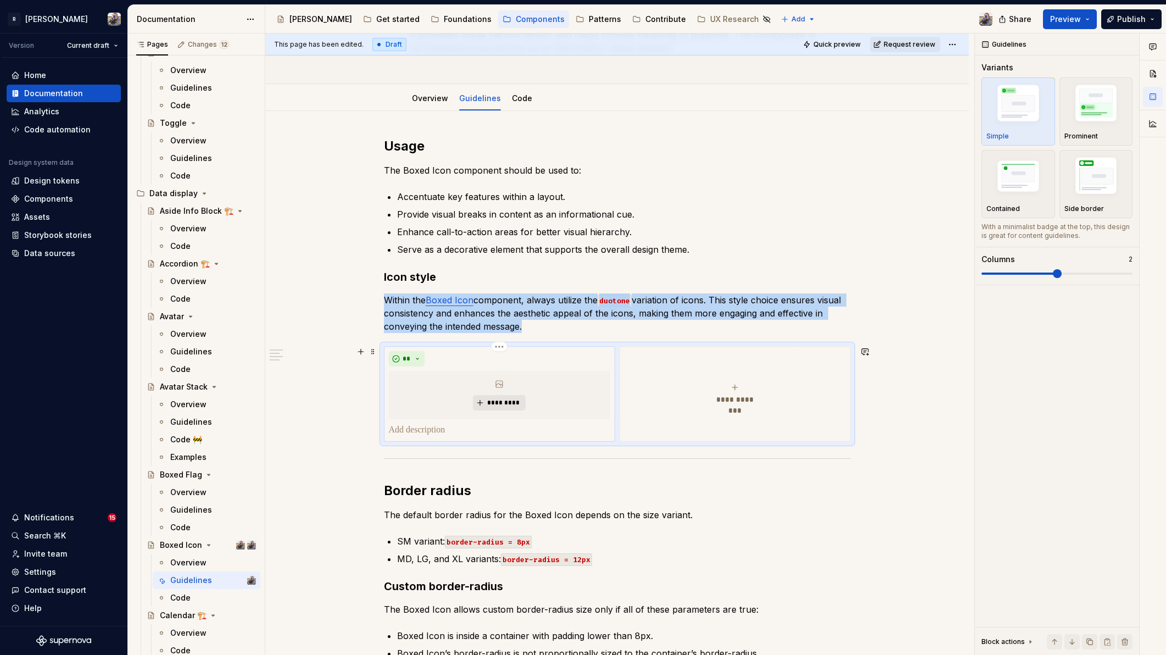
click at [521, 406] on button "*********" at bounding box center [499, 402] width 52 height 15
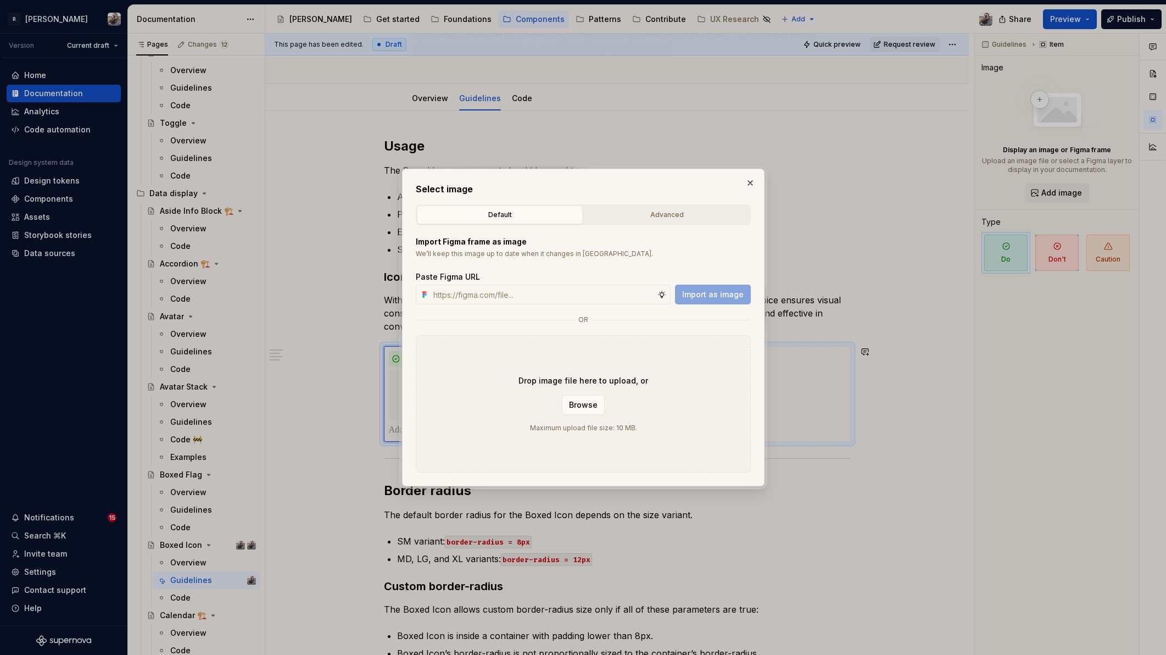
type textarea "*"
paste input "https://www.figma.com/design/2xex8KL6f4aCJMX7xWJmv4/%F0%9F%93%8B-Zeroheight-ass…"
type input "https://www.figma.com/design/2xex8KL6f4aCJMX7xWJmv4/%F0%9F%93%8B-Zeroheight-ass…"
click at [720, 291] on span "Import as image" at bounding box center [713, 294] width 62 height 11
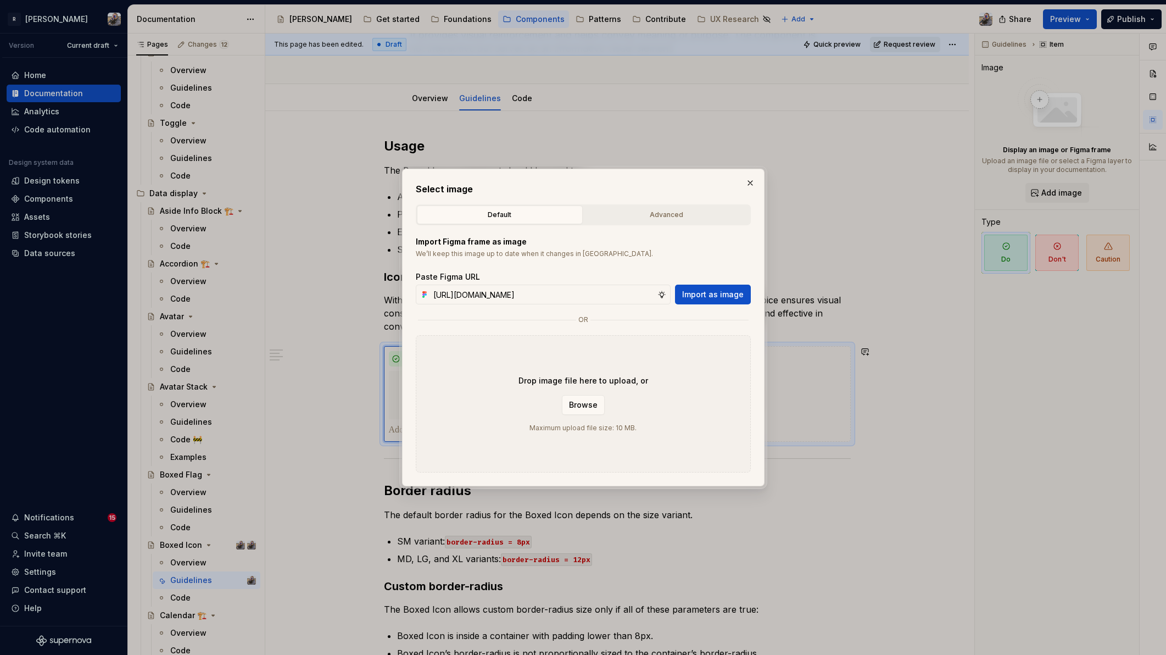
scroll to position [0, 0]
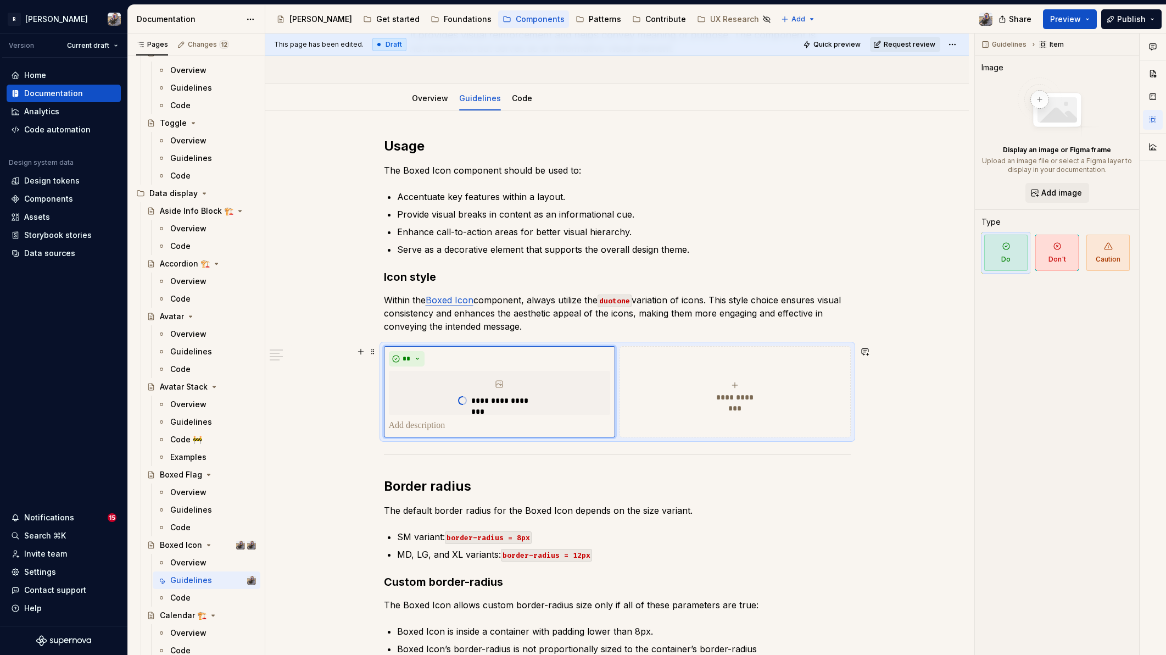
click at [756, 383] on div "**********" at bounding box center [734, 392] width 221 height 22
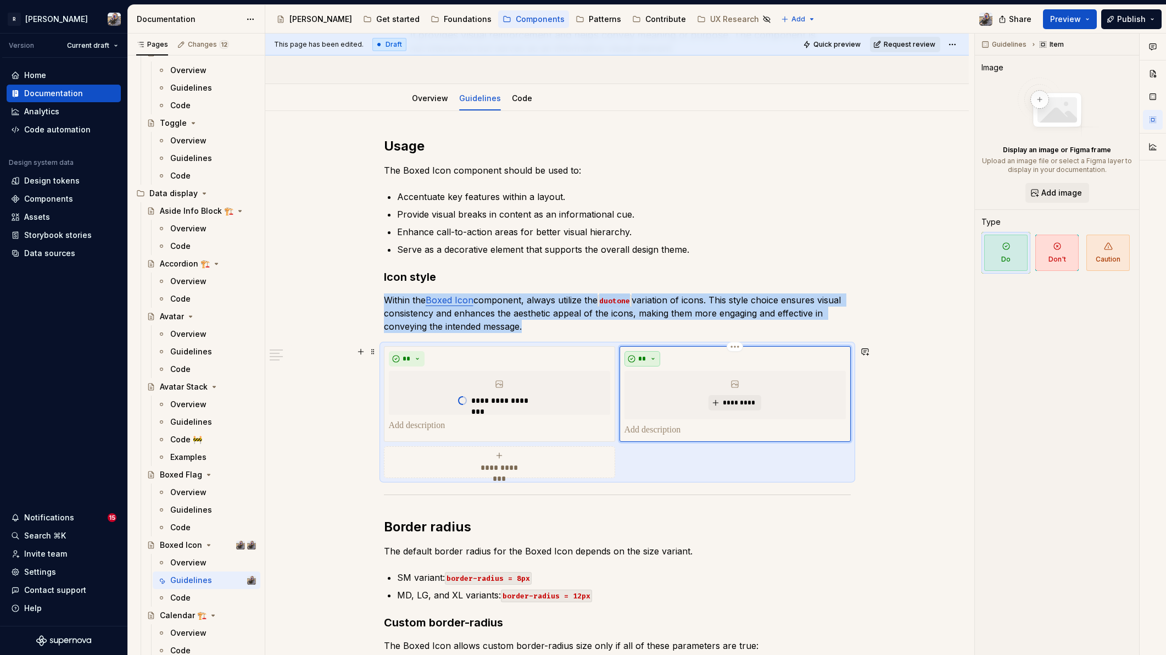
click at [647, 358] on button "**" at bounding box center [642, 358] width 36 height 15
click at [658, 391] on span "Don't" at bounding box center [673, 398] width 93 height 18
click at [742, 388] on div "*********" at bounding box center [734, 395] width 221 height 48
click at [740, 398] on button "*********" at bounding box center [734, 402] width 52 height 15
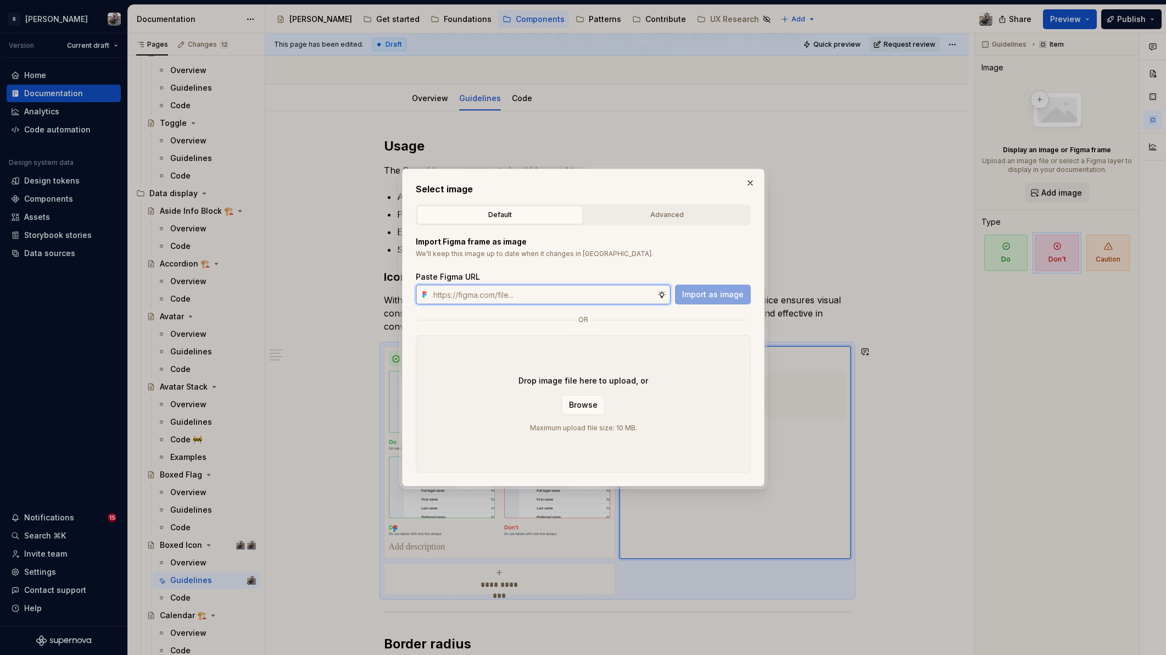
paste input "https://www.figma.com/design/2xex8KL6f4aCJMX7xWJmv4/%F0%9F%93%8B-Zeroheight-ass…"
type input "https://www.figma.com/design/2xex8KL6f4aCJMX7xWJmv4/%F0%9F%93%8B-Zeroheight-ass…"
drag, startPoint x: 699, startPoint y: 292, endPoint x: 711, endPoint y: 291, distance: 11.5
click at [699, 292] on span "Import as image" at bounding box center [713, 294] width 62 height 11
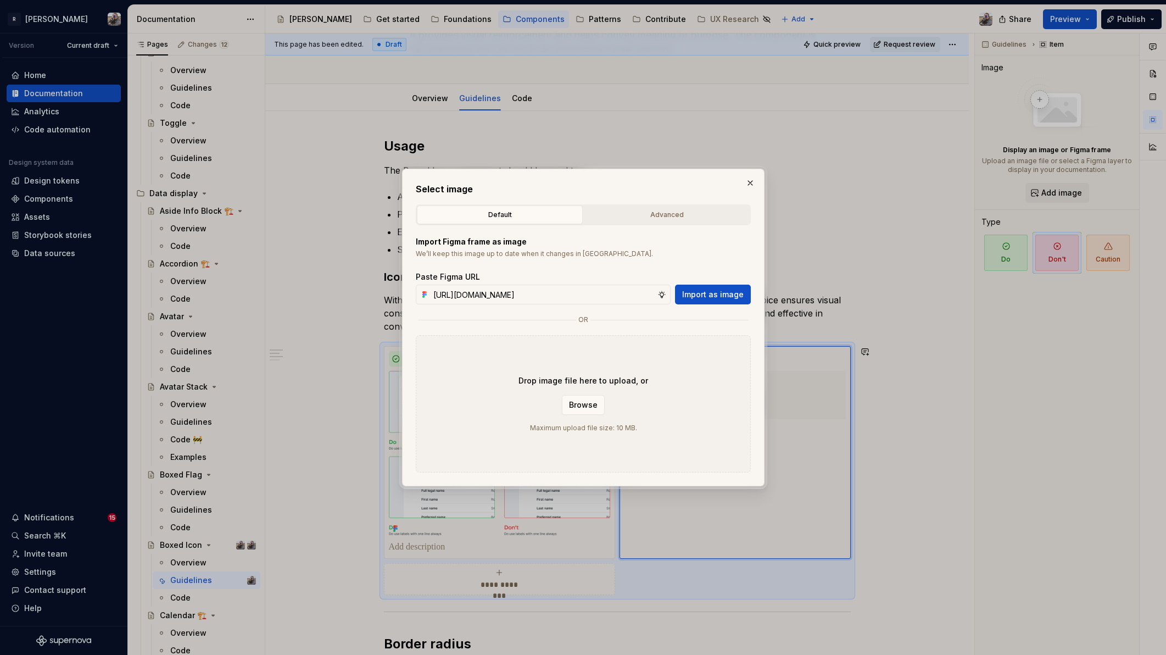
scroll to position [0, 0]
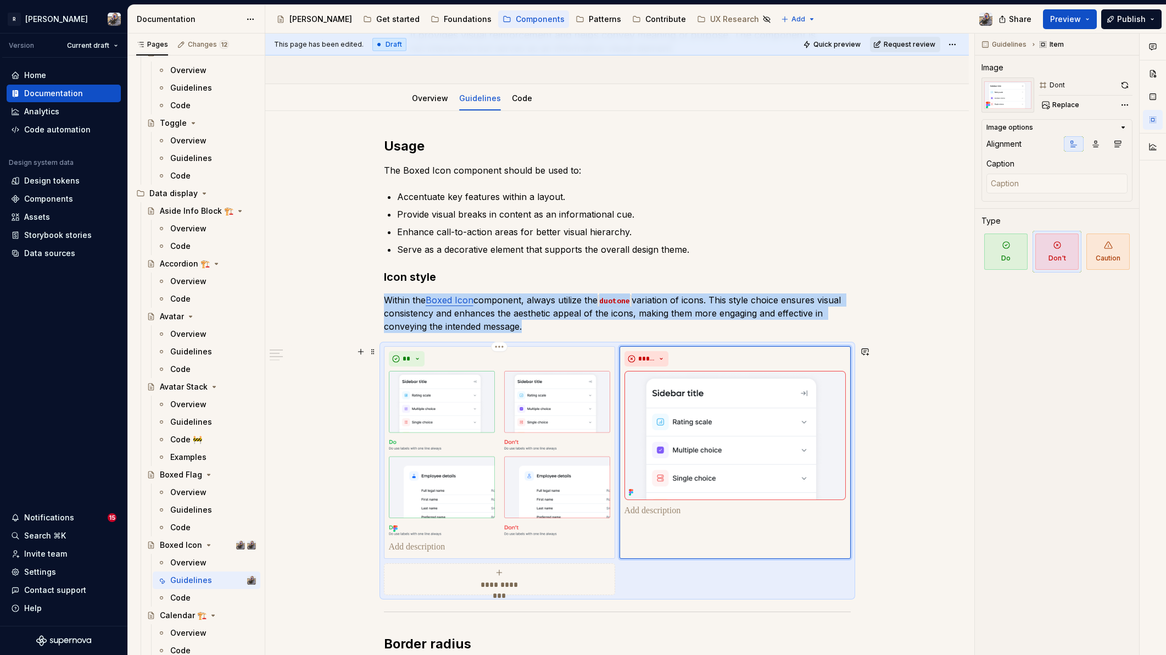
click at [493, 443] on img at bounding box center [499, 453] width 221 height 165
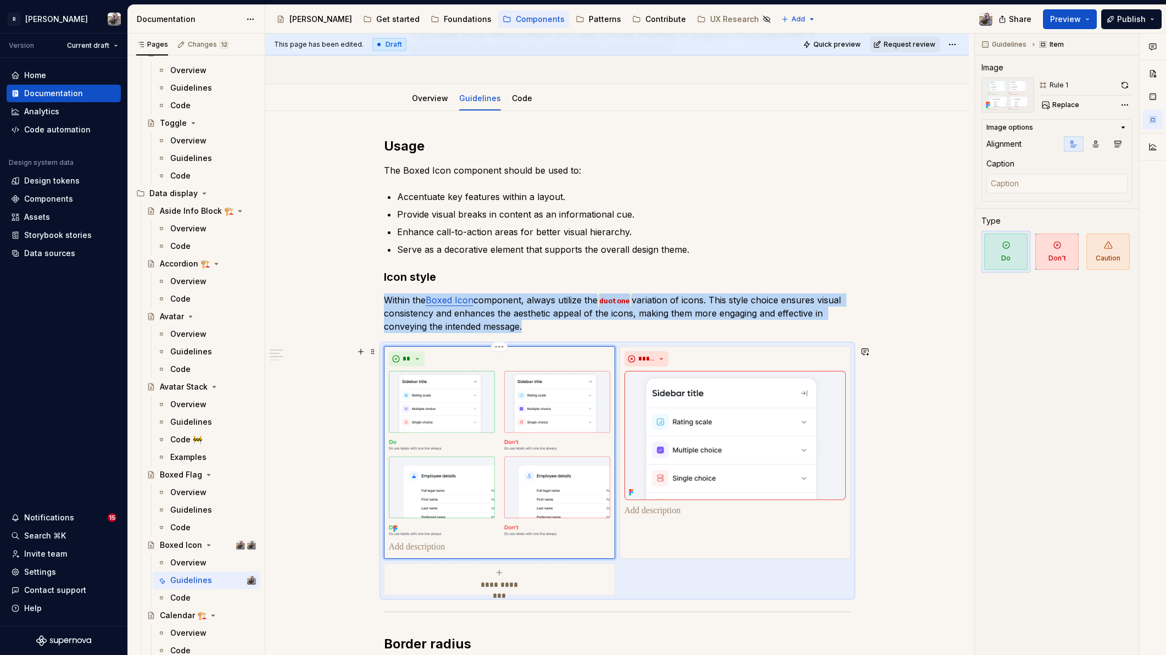
click at [493, 465] on img at bounding box center [499, 453] width 221 height 165
click at [506, 418] on img at bounding box center [499, 453] width 221 height 165
click at [493, 461] on img at bounding box center [499, 453] width 221 height 165
click at [510, 380] on img at bounding box center [499, 453] width 221 height 165
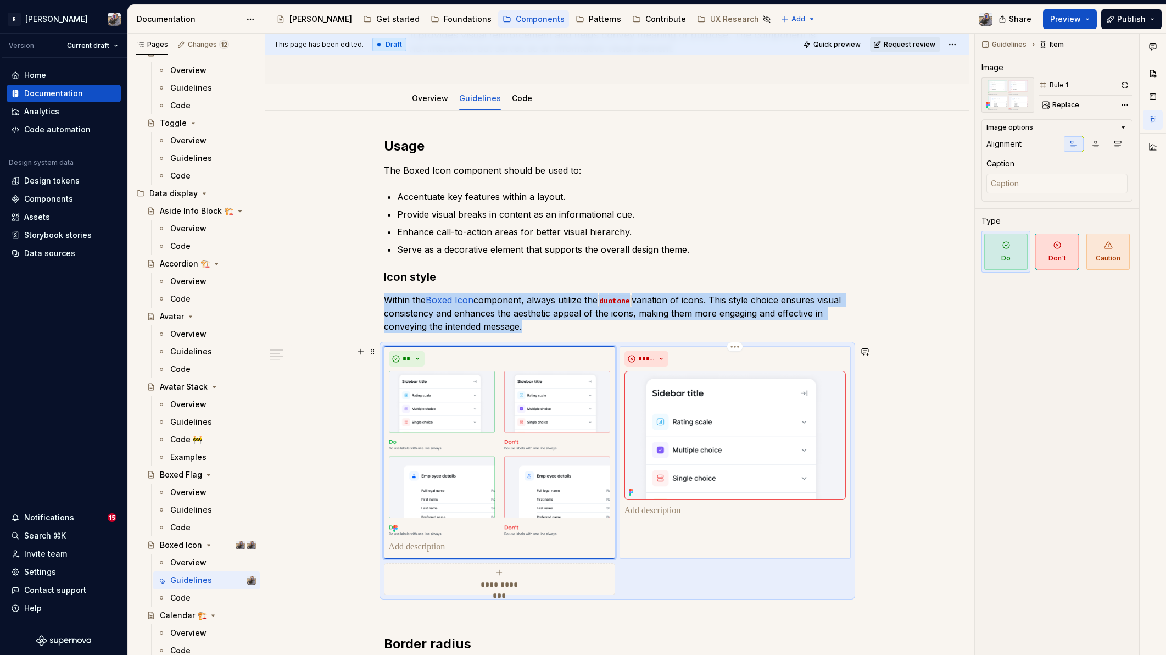
click at [690, 455] on img at bounding box center [734, 435] width 221 height 129
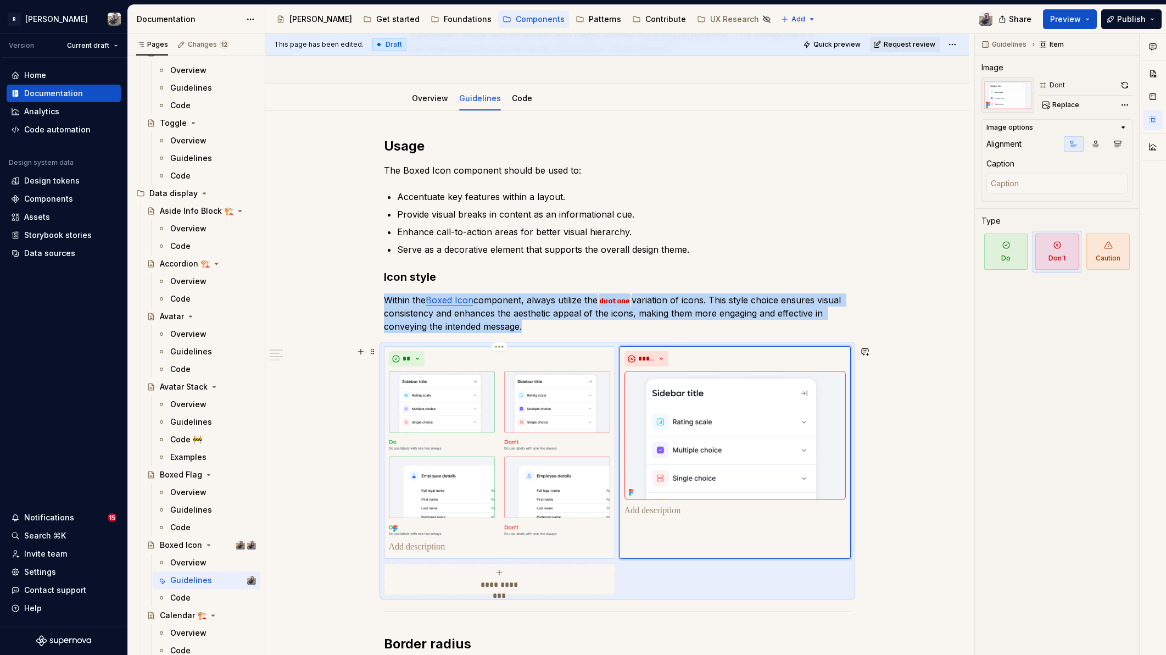
click at [519, 446] on img at bounding box center [499, 453] width 221 height 165
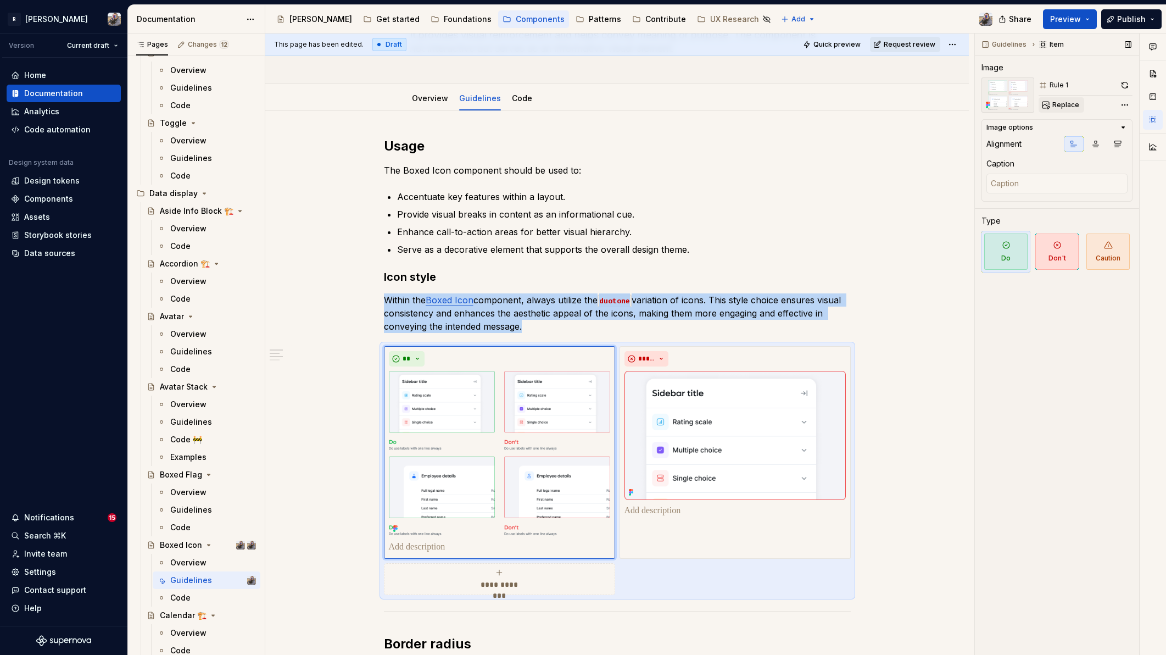
click at [1069, 99] on button "Replace" at bounding box center [1061, 104] width 46 height 15
type textarea "*"
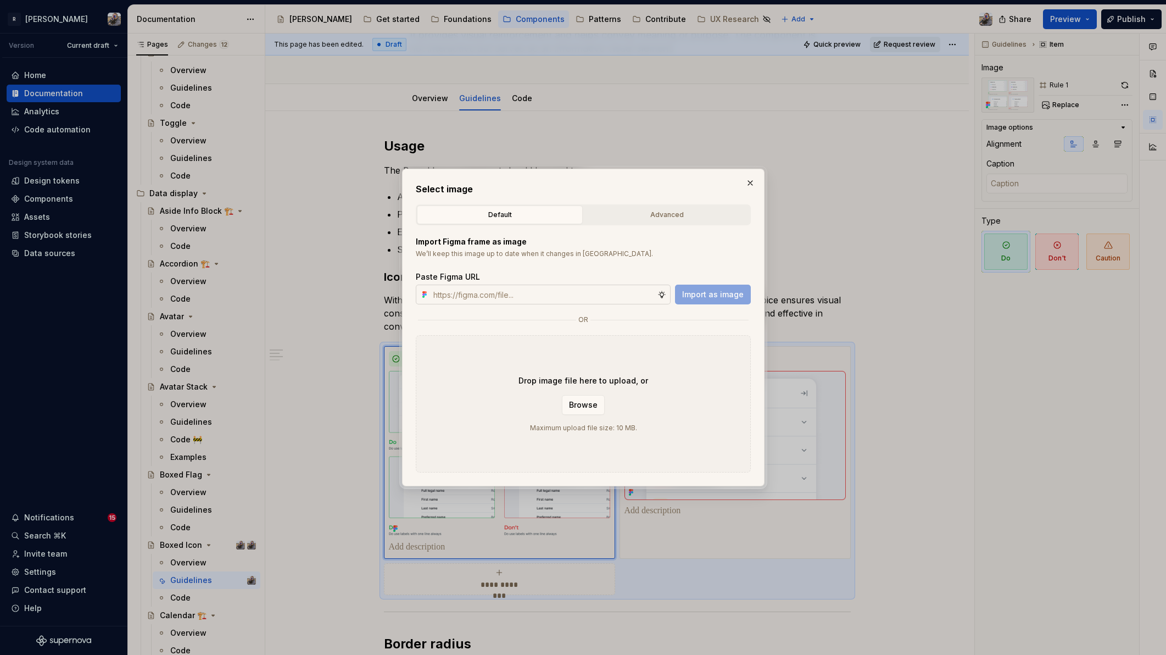
click at [618, 291] on input "text" at bounding box center [543, 294] width 228 height 20
type input "https://www.figma.com/design/2xex8KL6f4aCJMX7xWJmv4/%F0%9F%93%8B-Zeroheight-ass…"
click at [727, 303] on button "Import as image" at bounding box center [713, 294] width 76 height 20
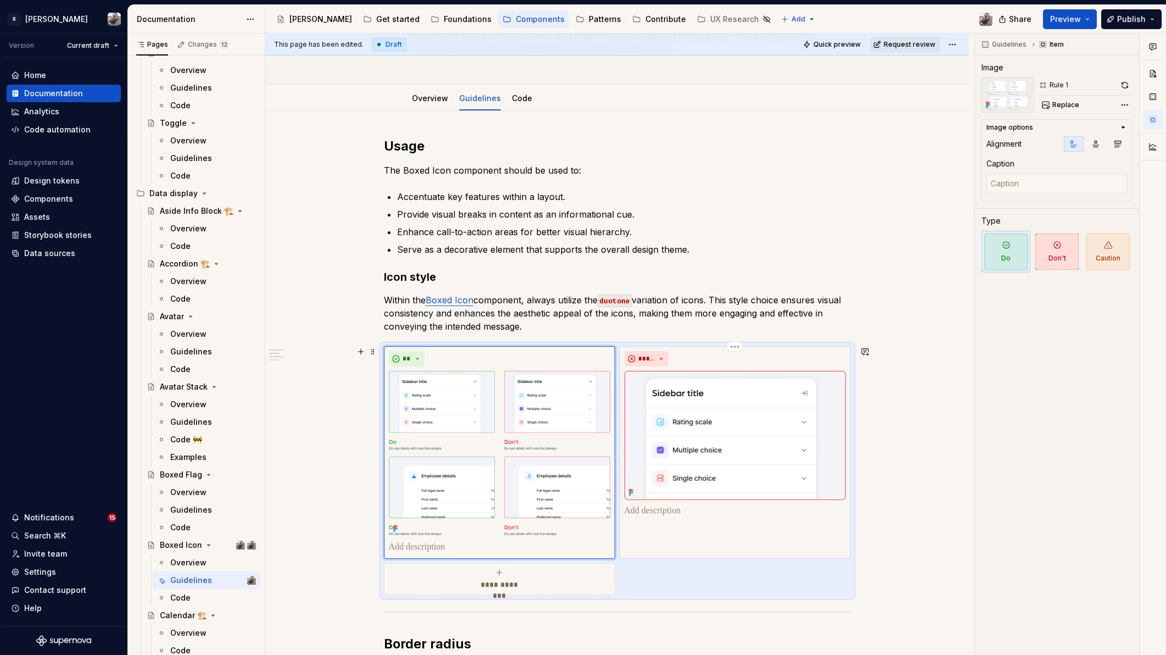
click at [641, 510] on p at bounding box center [734, 510] width 221 height 13
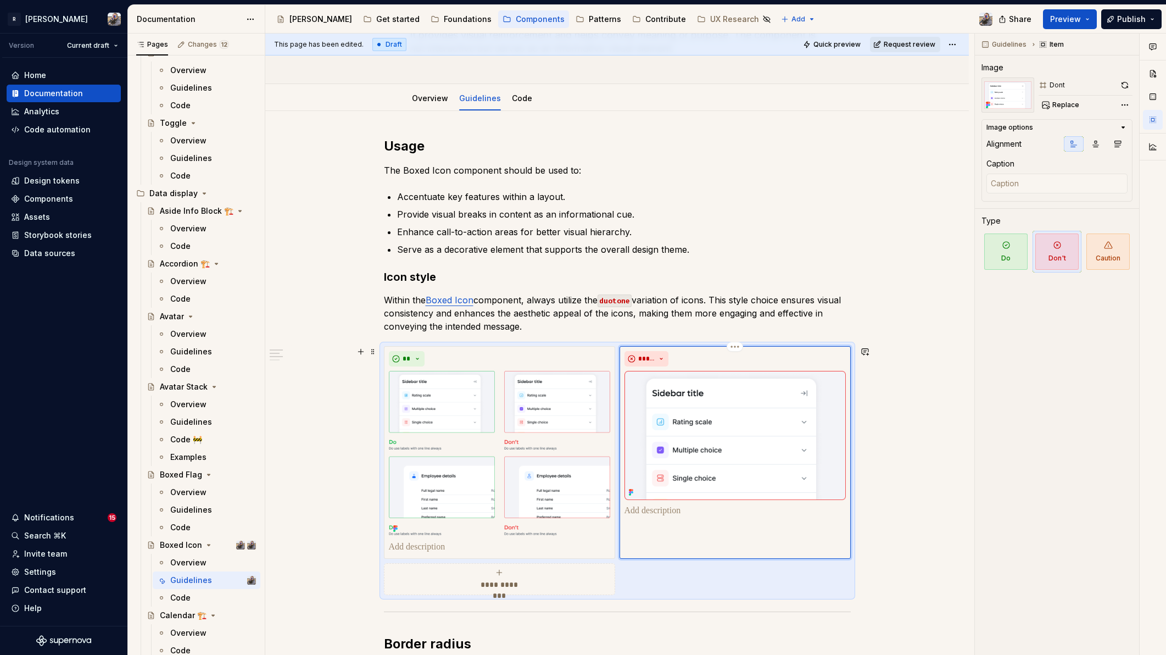
type textarea "*"
click at [503, 441] on img at bounding box center [499, 453] width 221 height 165
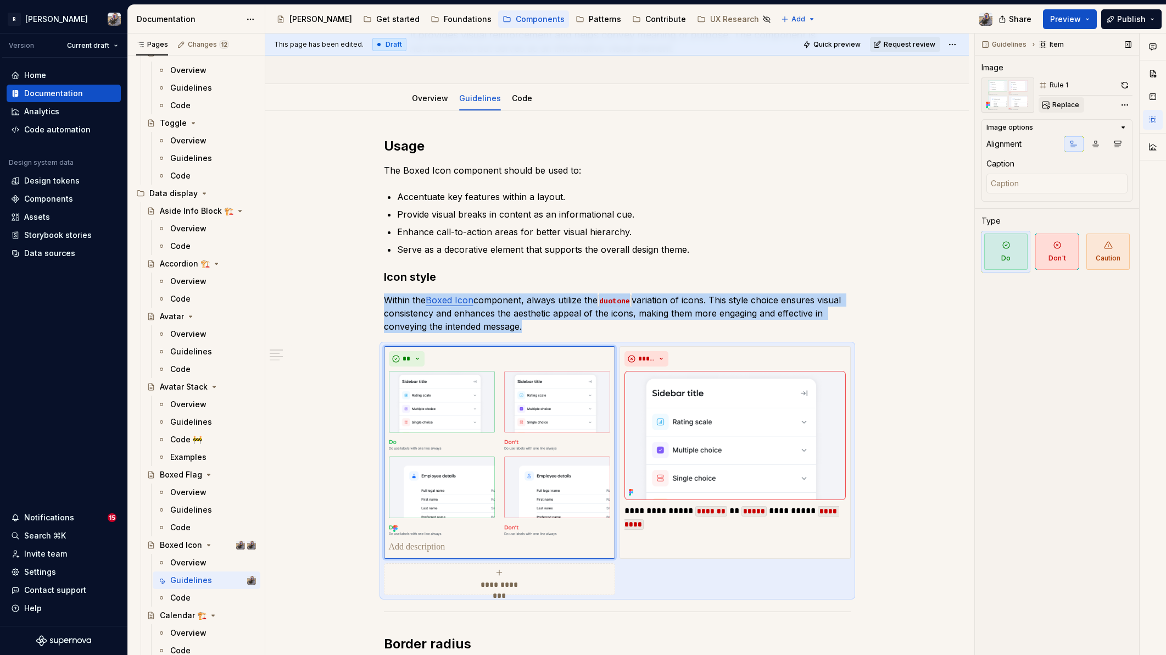
click at [1074, 102] on span "Replace" at bounding box center [1065, 104] width 27 height 9
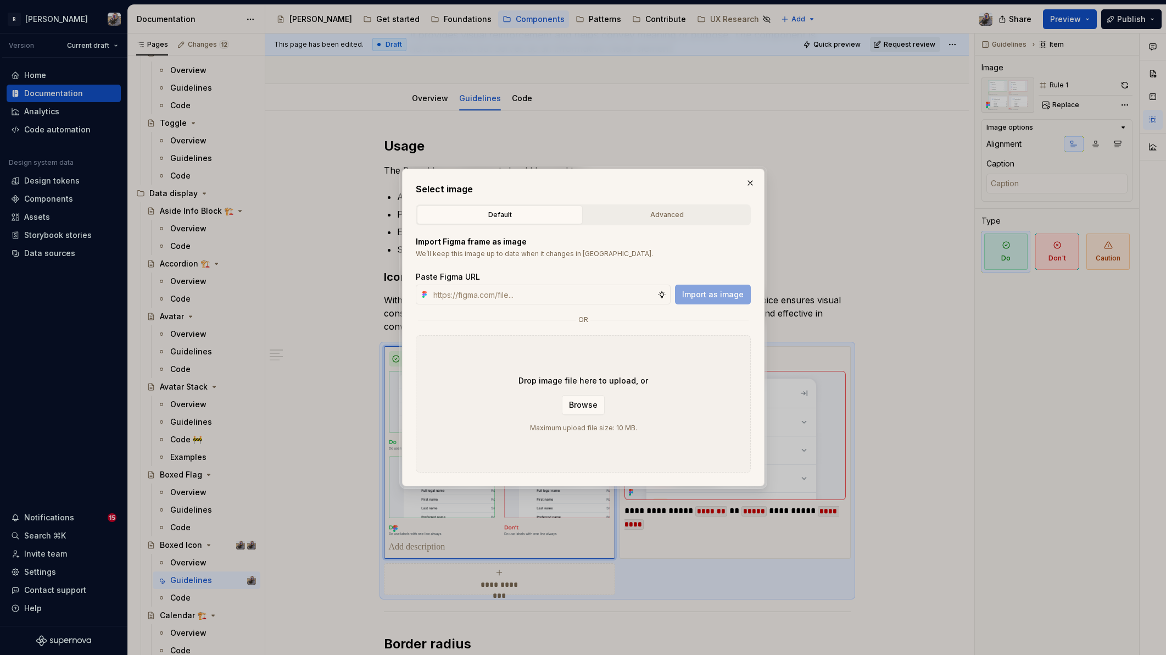
type textarea "*"
type input "https://www.figma.com/design/2xex8KL6f4aCJMX7xWJmv4/%F0%9F%93%8B-Zeroheight-ass…"
type textarea "*"
type input "https://www.figma.com/design/2xex8KL6f4aCJMX7xWJmv4/%F0%9F%93%8B-Zeroheight-ass…"
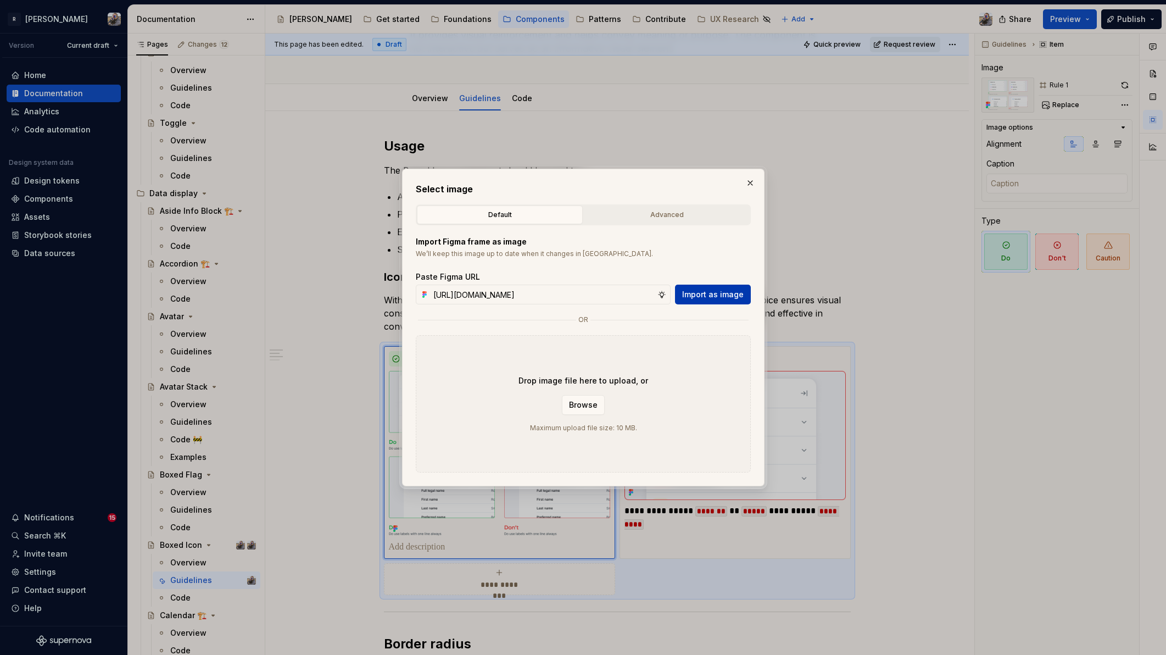
click at [718, 292] on span "Import as image" at bounding box center [713, 294] width 62 height 11
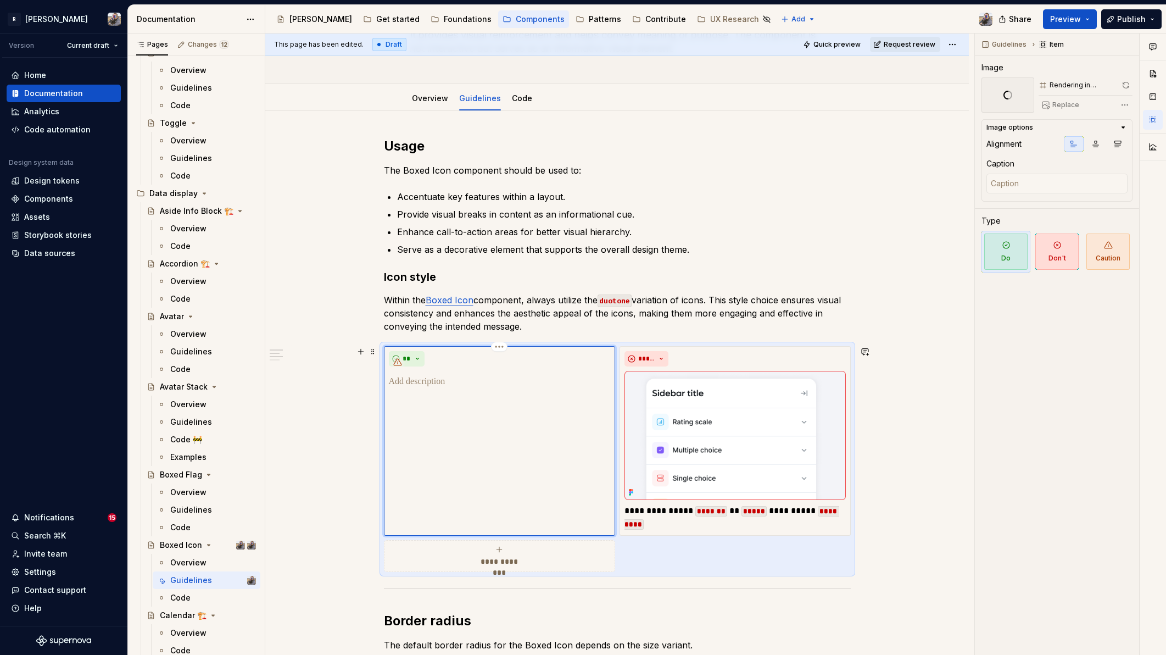
click at [421, 382] on p at bounding box center [499, 381] width 221 height 13
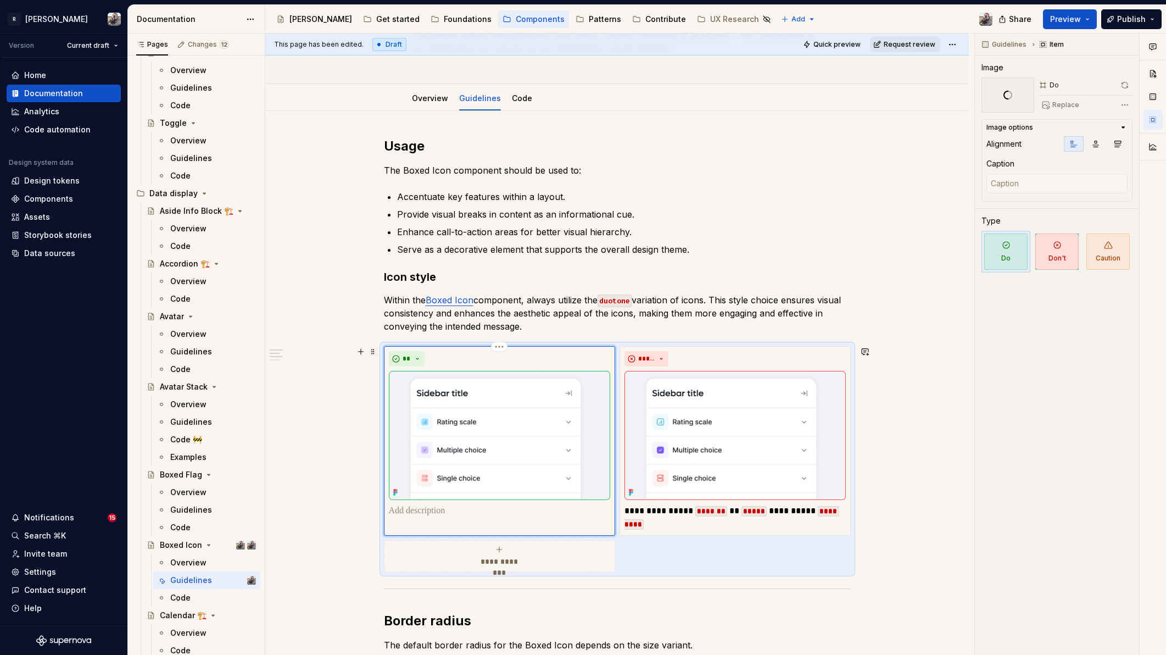
scroll to position [248, 0]
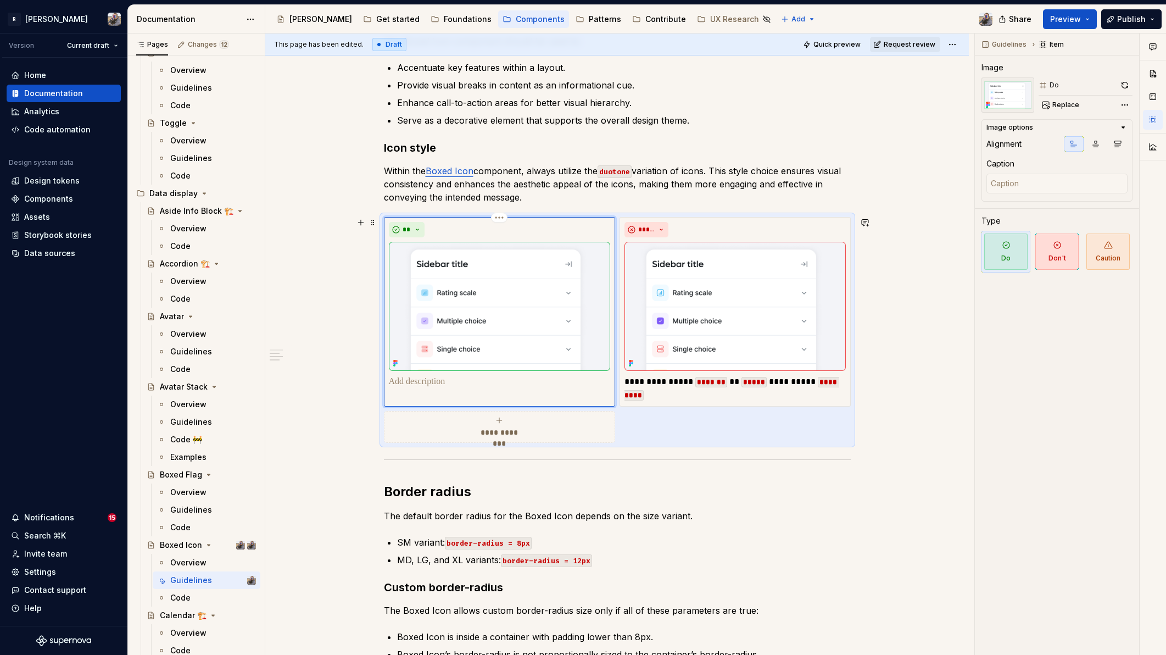
type textarea "*"
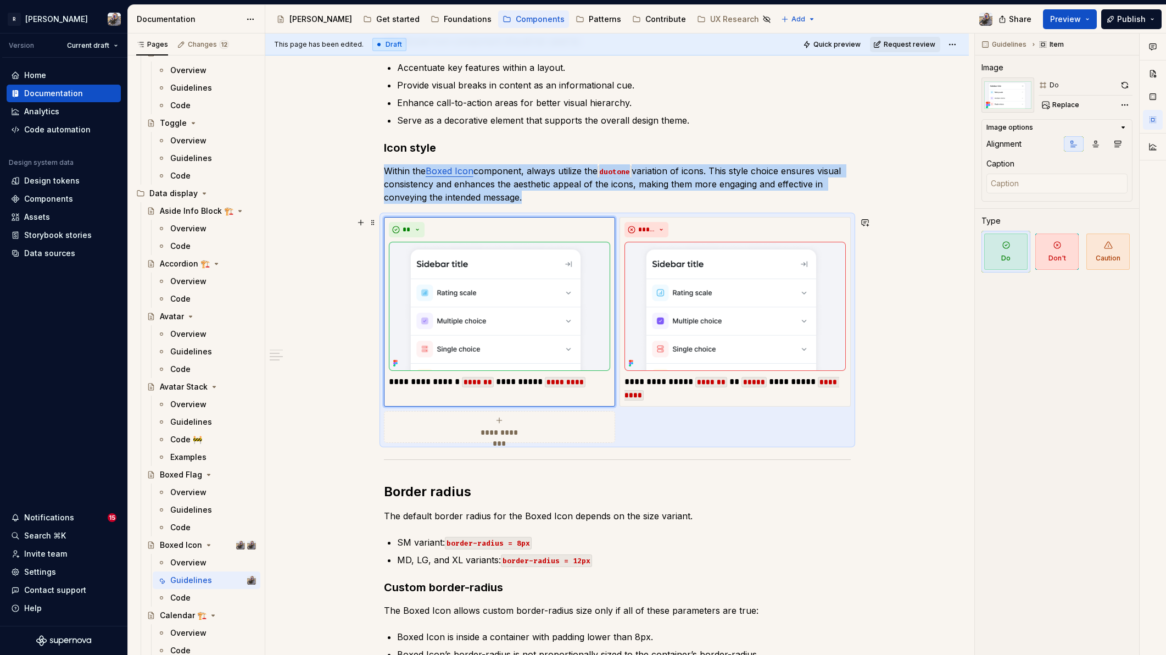
click at [508, 422] on div "**********" at bounding box center [499, 427] width 221 height 22
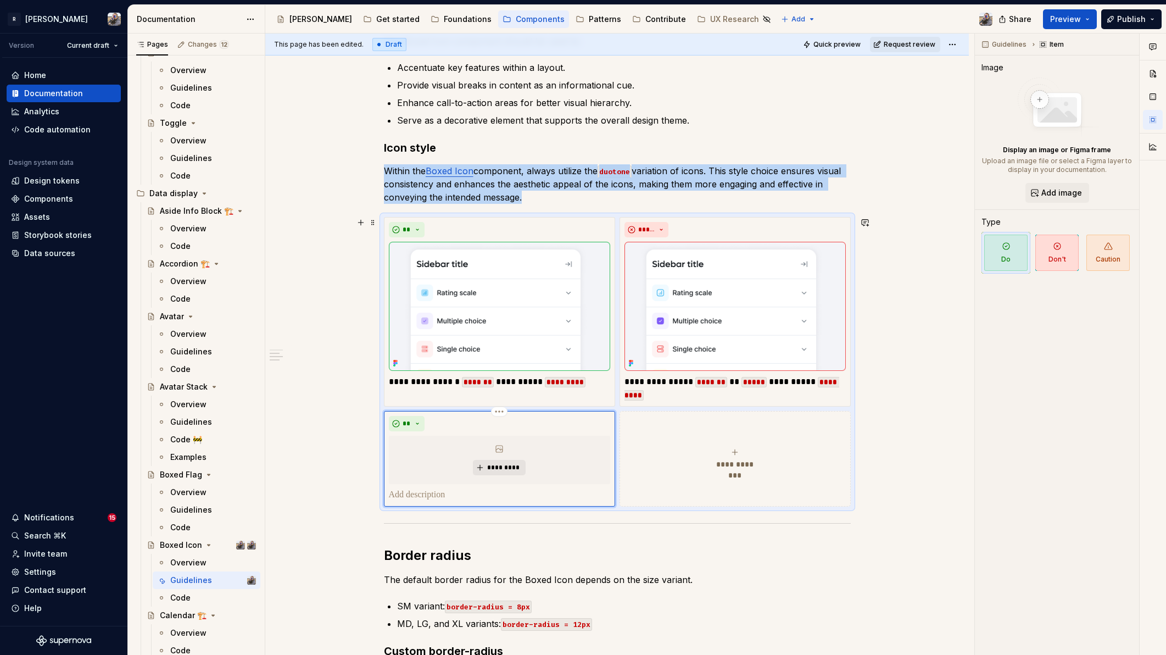
click at [489, 462] on button "*********" at bounding box center [499, 467] width 52 height 15
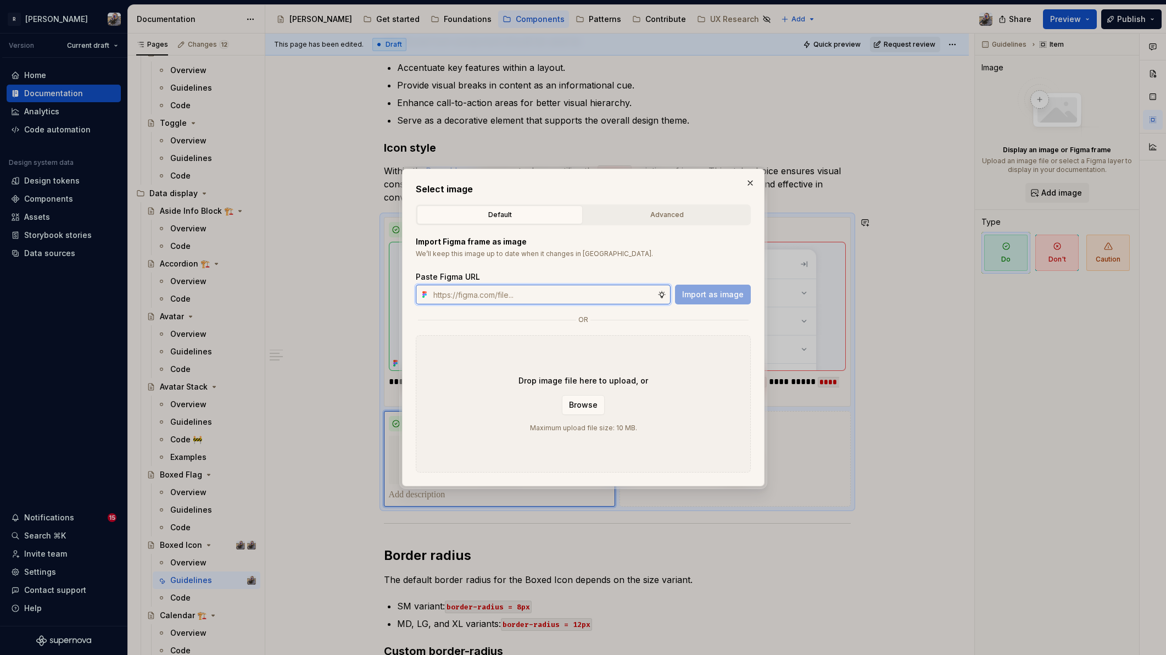
paste input "https://www.figma.com/design/2xex8KL6f4aCJMX7xWJmv4/%F0%9F%93%8B-Zeroheight-ass…"
type input "https://www.figma.com/design/2xex8KL6f4aCJMX7xWJmv4/%F0%9F%93%8B-Zeroheight-ass…"
click at [735, 292] on span "Import as image" at bounding box center [713, 294] width 62 height 11
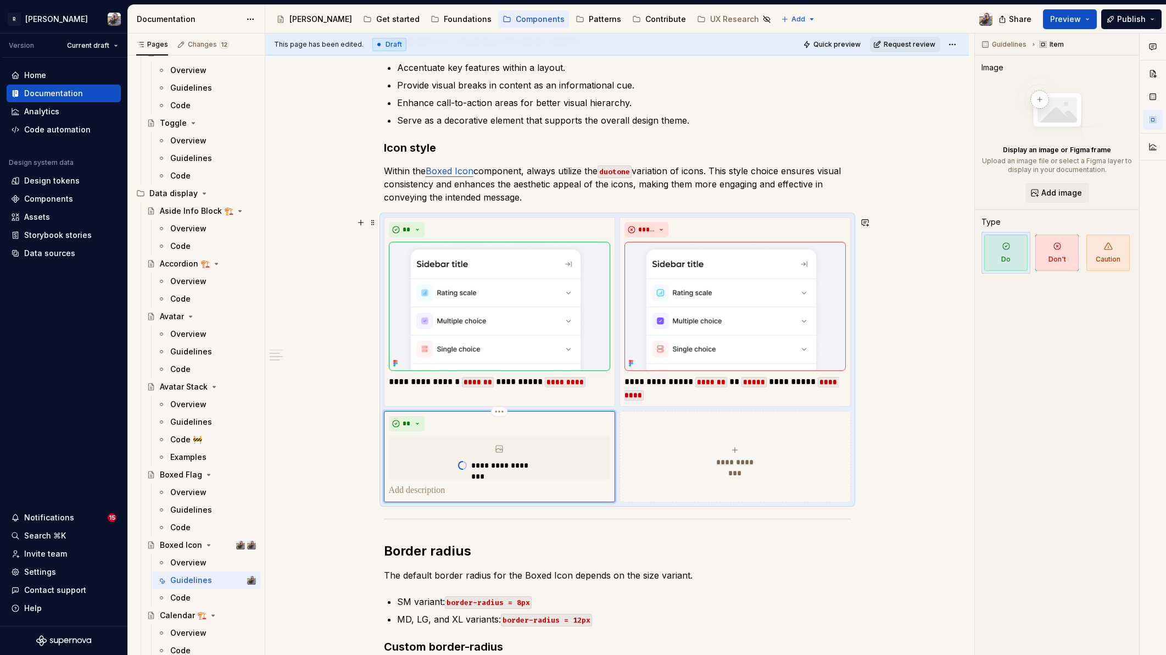
click at [731, 444] on button "**********" at bounding box center [734, 456] width 231 height 91
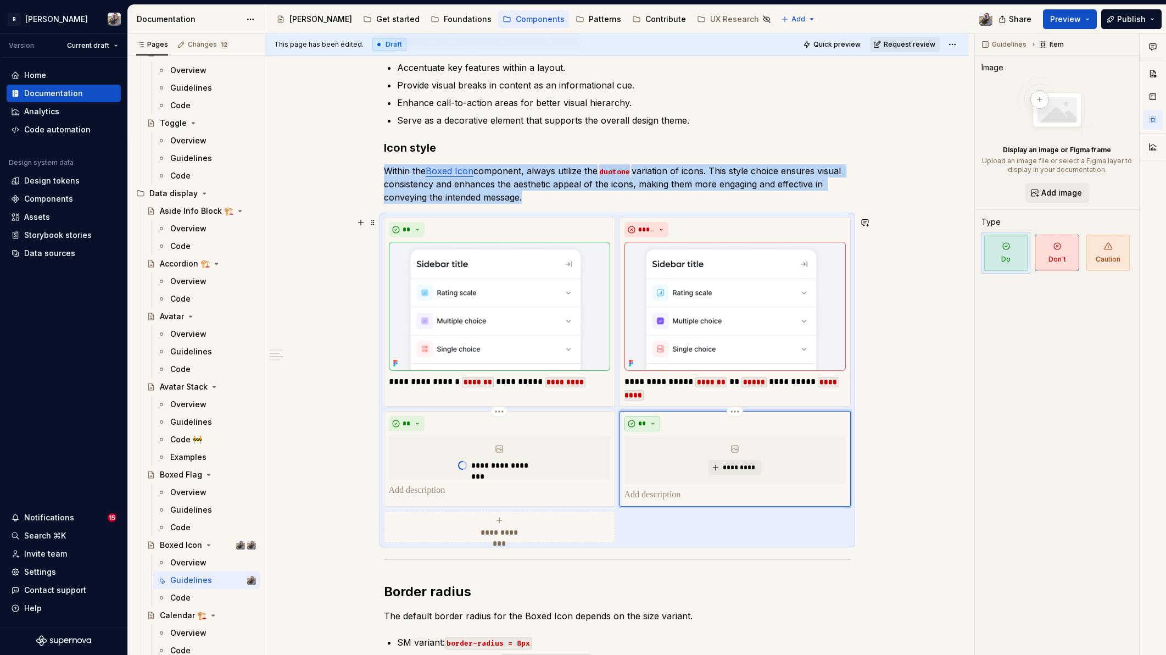
click at [653, 426] on button "**" at bounding box center [642, 423] width 36 height 15
click at [663, 455] on span "Don't" at bounding box center [673, 463] width 93 height 18
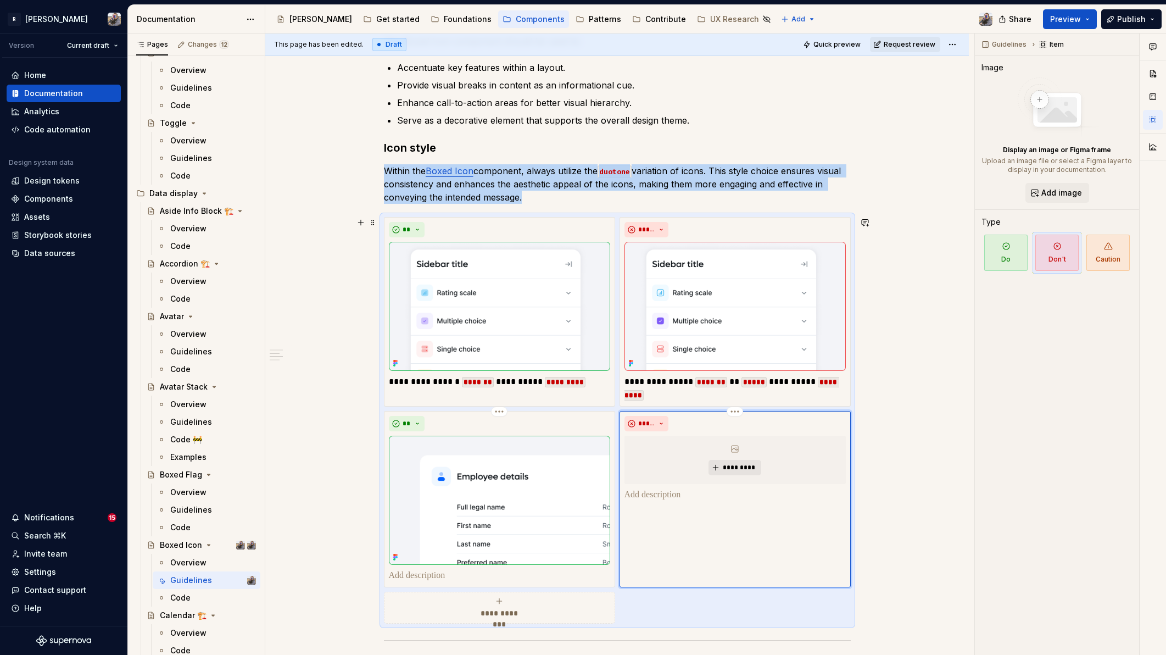
click at [735, 466] on span "*********" at bounding box center [738, 467] width 33 height 9
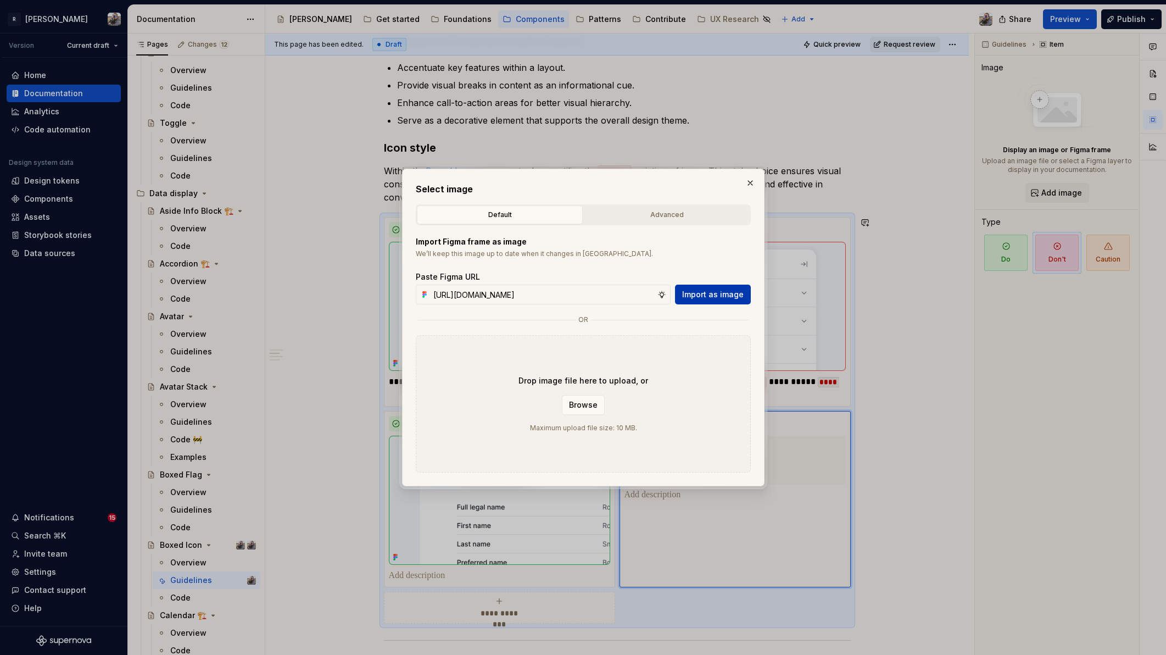
type input "https://www.figma.com/design/2xex8KL6f4aCJMX7xWJmv4/%F0%9F%93%8B-Zeroheight-ass…"
click at [718, 291] on span "Import as image" at bounding box center [713, 294] width 62 height 11
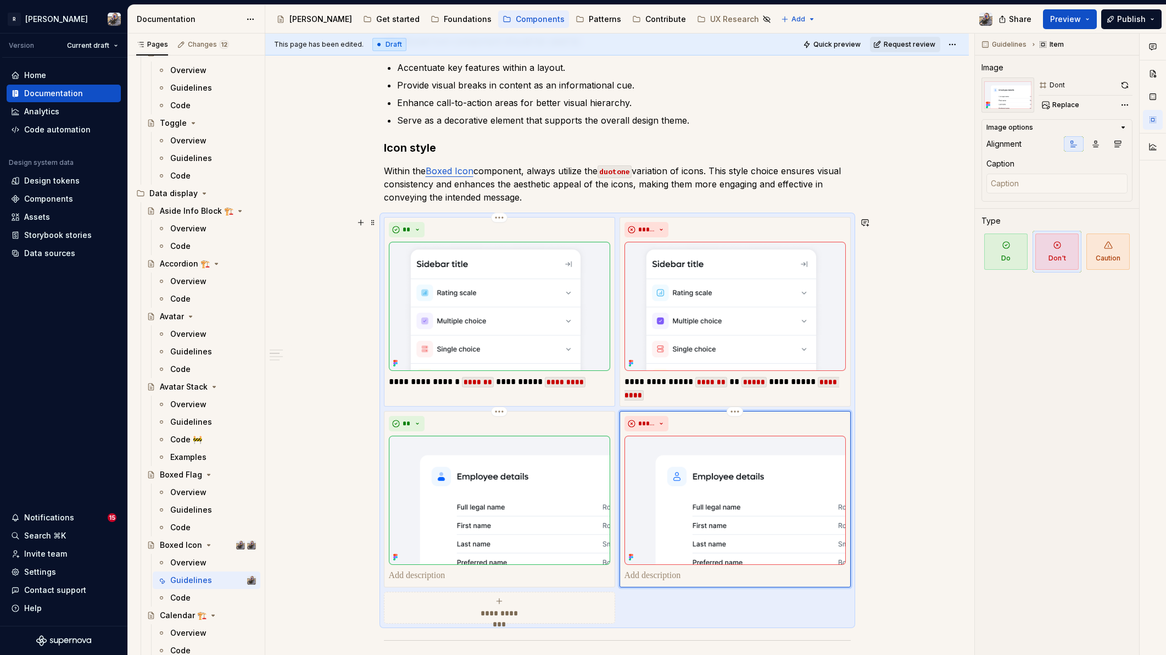
click at [586, 379] on p "**********" at bounding box center [499, 381] width 221 height 13
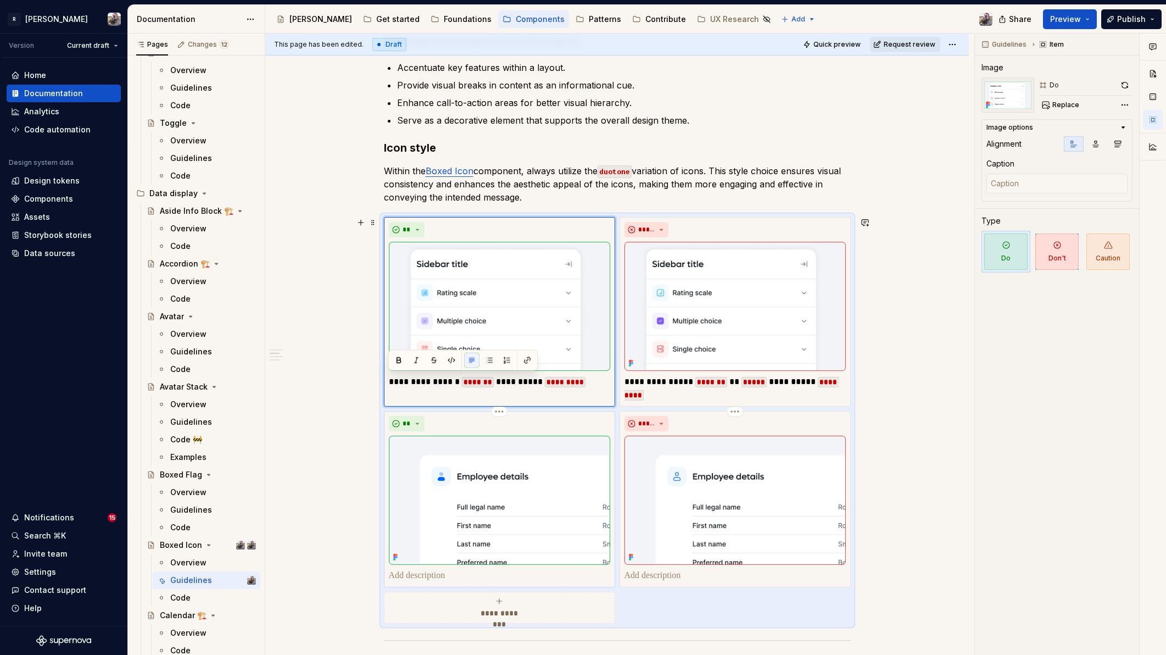
click at [406, 569] on p at bounding box center [499, 575] width 221 height 13
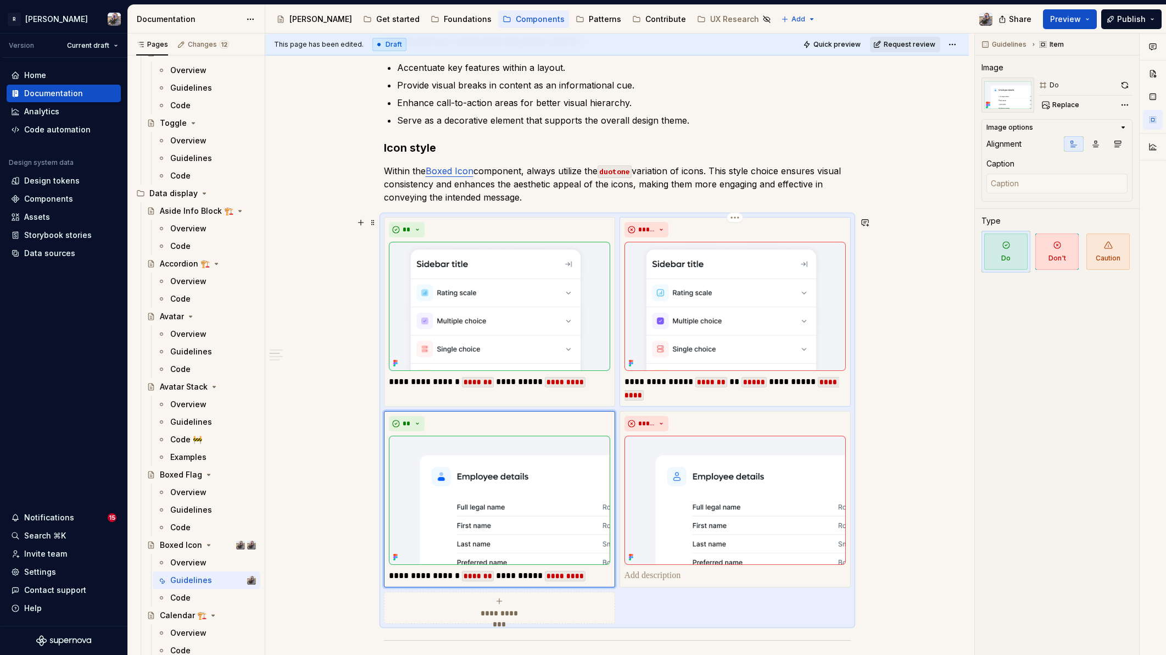
click at [667, 379] on p "**********" at bounding box center [734, 388] width 221 height 26
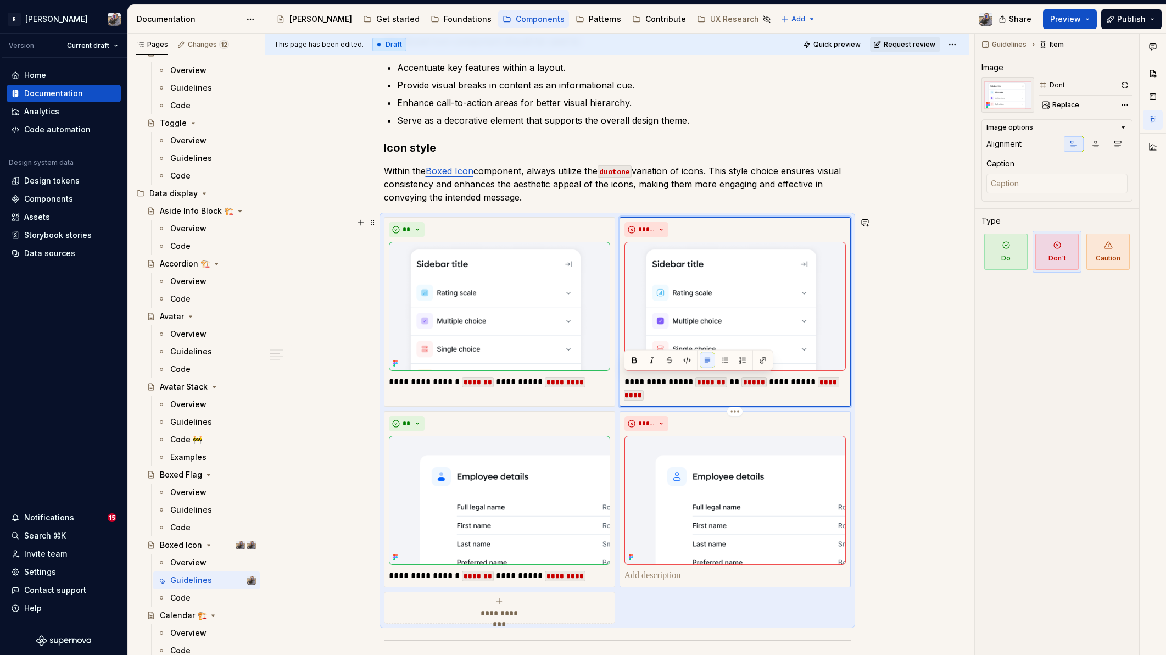
click at [646, 574] on p at bounding box center [734, 575] width 221 height 13
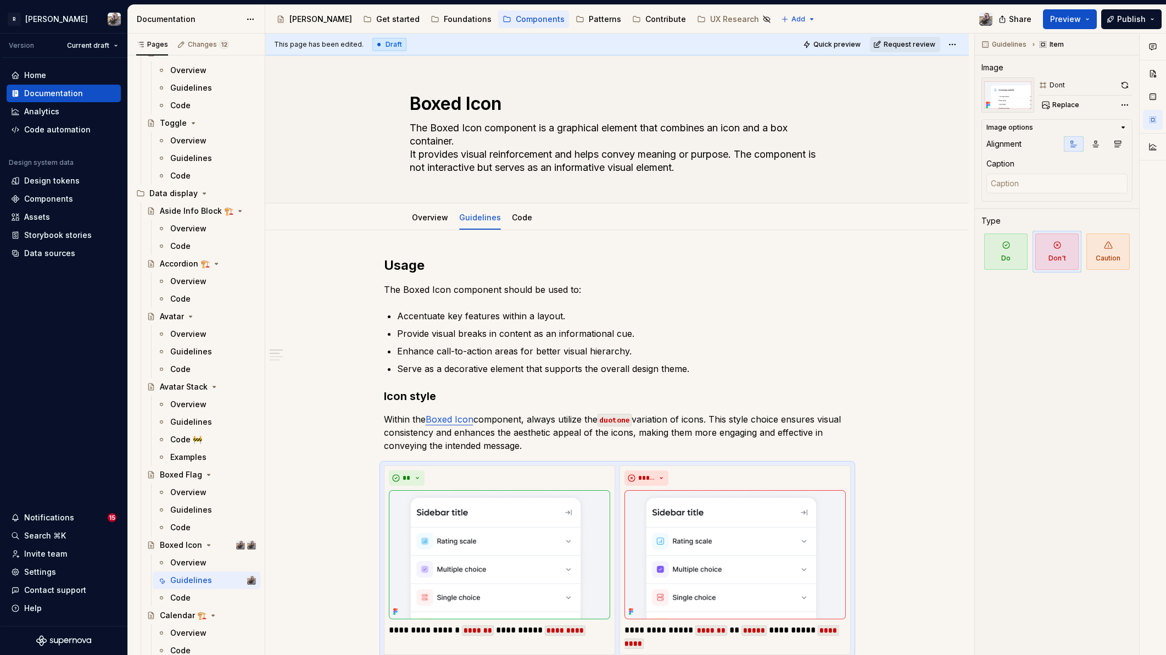
click at [904, 32] on div "Accessibility guide for tree Page tree. Navigate the tree with the arrow keys. …" at bounding box center [633, 19] width 736 height 29
click at [907, 49] on button "Request review" at bounding box center [905, 44] width 70 height 15
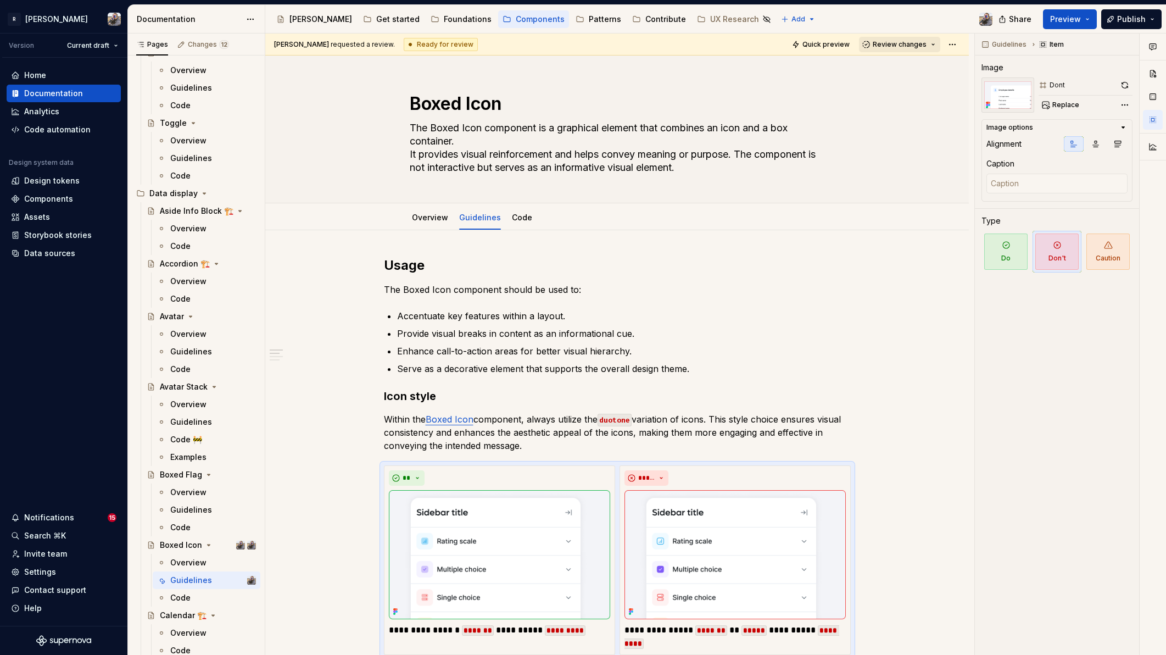
click at [903, 49] on button "Review changes" at bounding box center [899, 44] width 81 height 15
click at [906, 69] on div "Approve" at bounding box center [929, 65] width 96 height 11
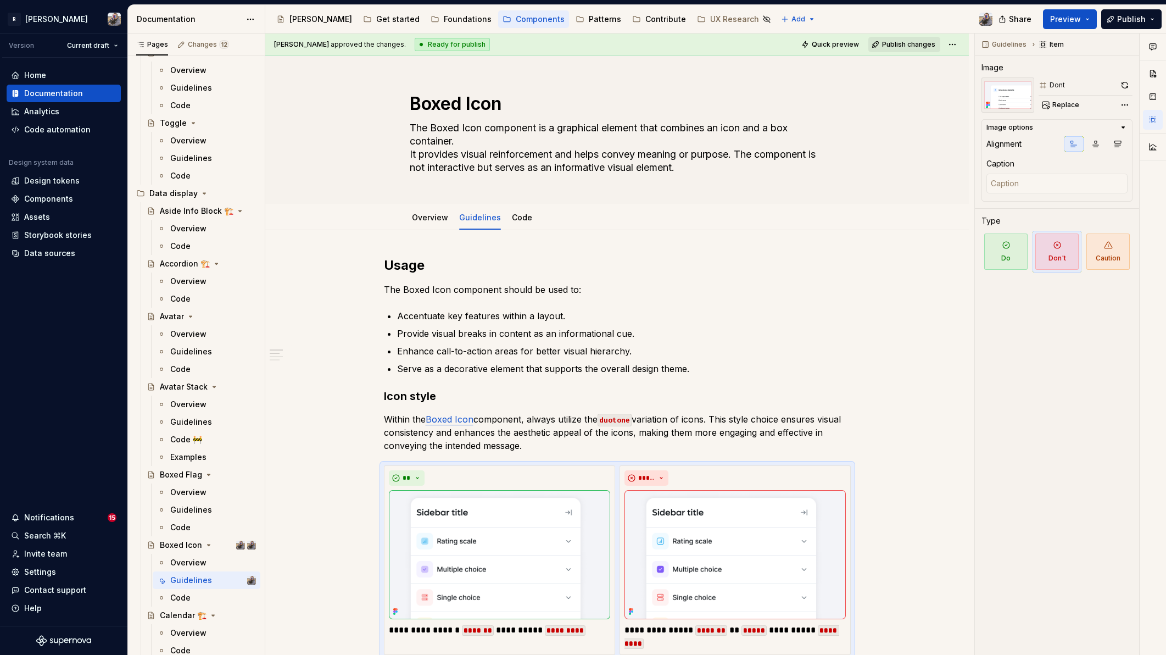
click at [901, 47] on span "Publish changes" at bounding box center [908, 44] width 53 height 9
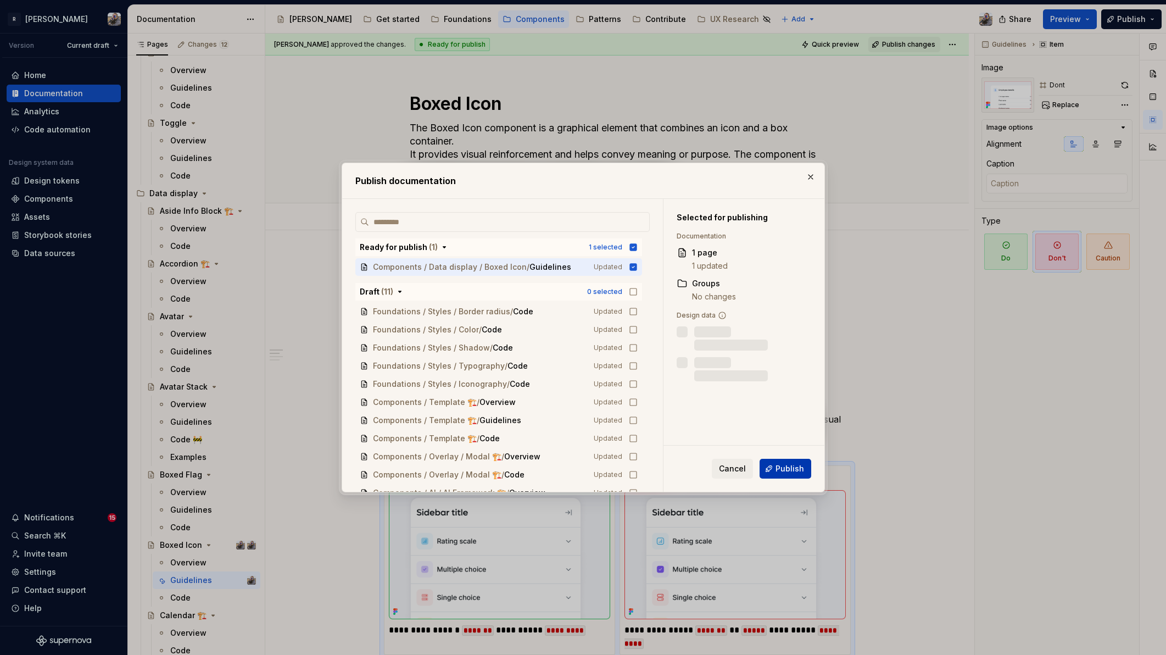
click at [785, 477] on button "Publish" at bounding box center [785, 469] width 52 height 20
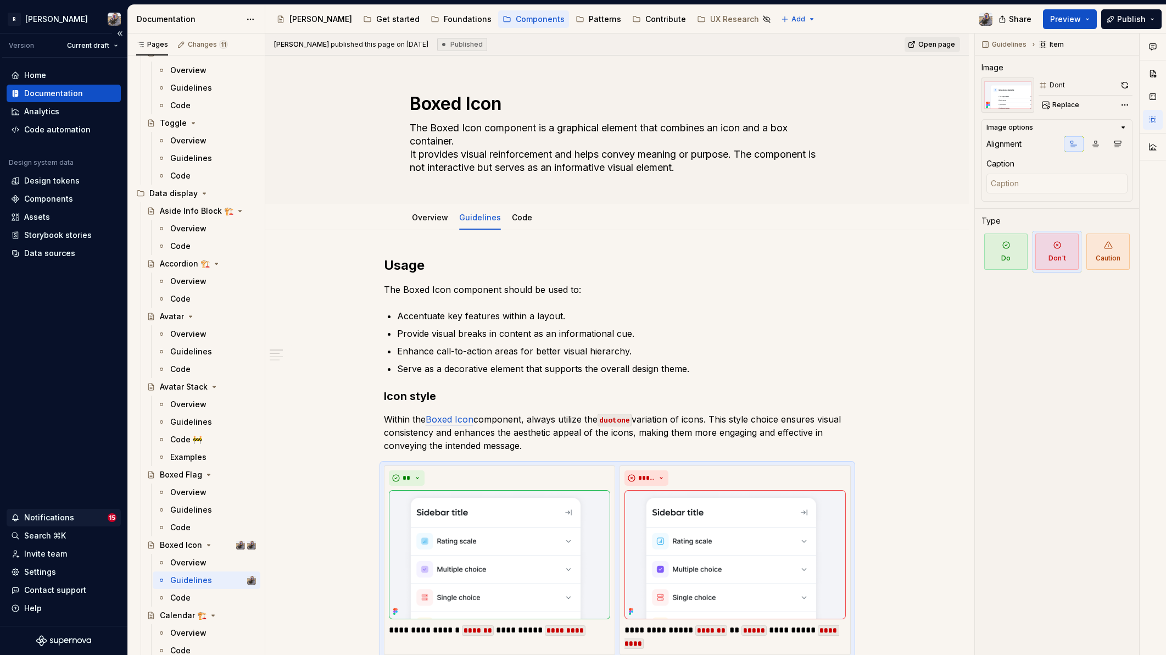
click at [52, 522] on div "Notifications" at bounding box center [49, 517] width 50 height 11
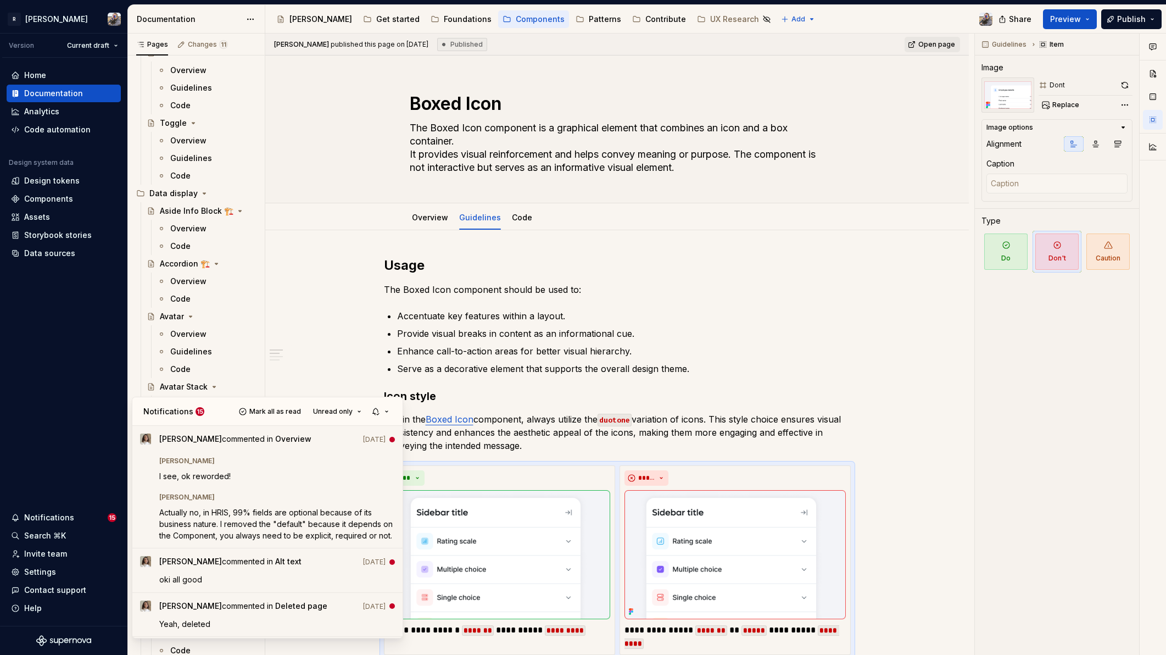
click at [77, 359] on html "R Norma Version Current draft Home Documentation Analytics Code automation Desi…" at bounding box center [583, 327] width 1166 height 655
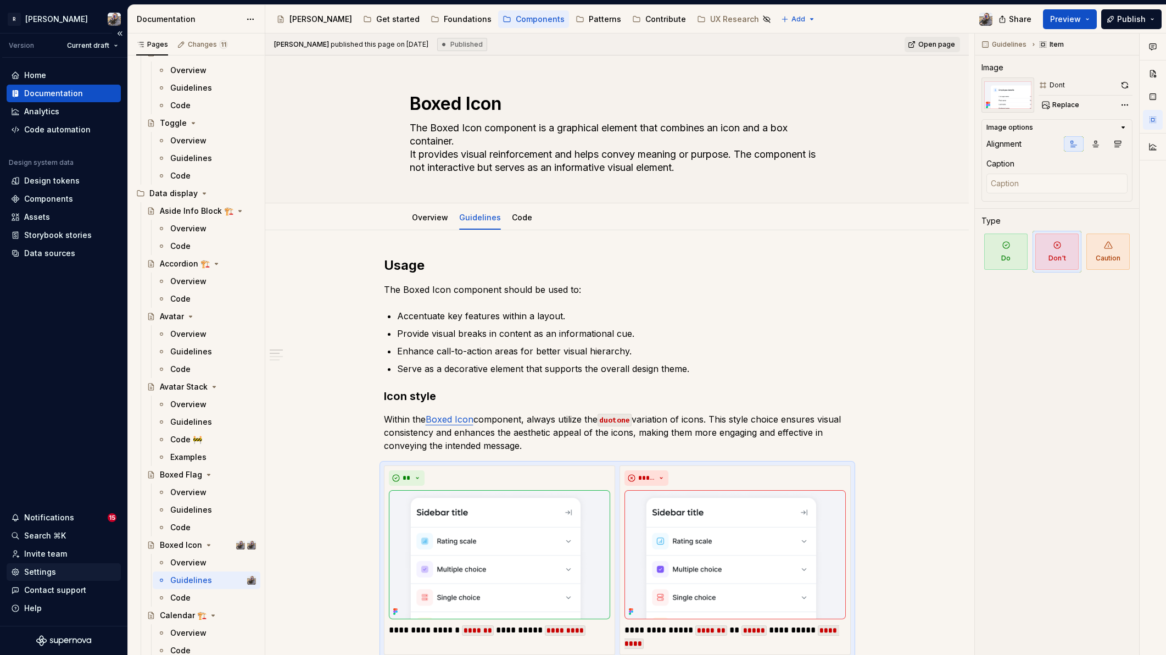
click at [54, 574] on div "Settings" at bounding box center [40, 571] width 32 height 11
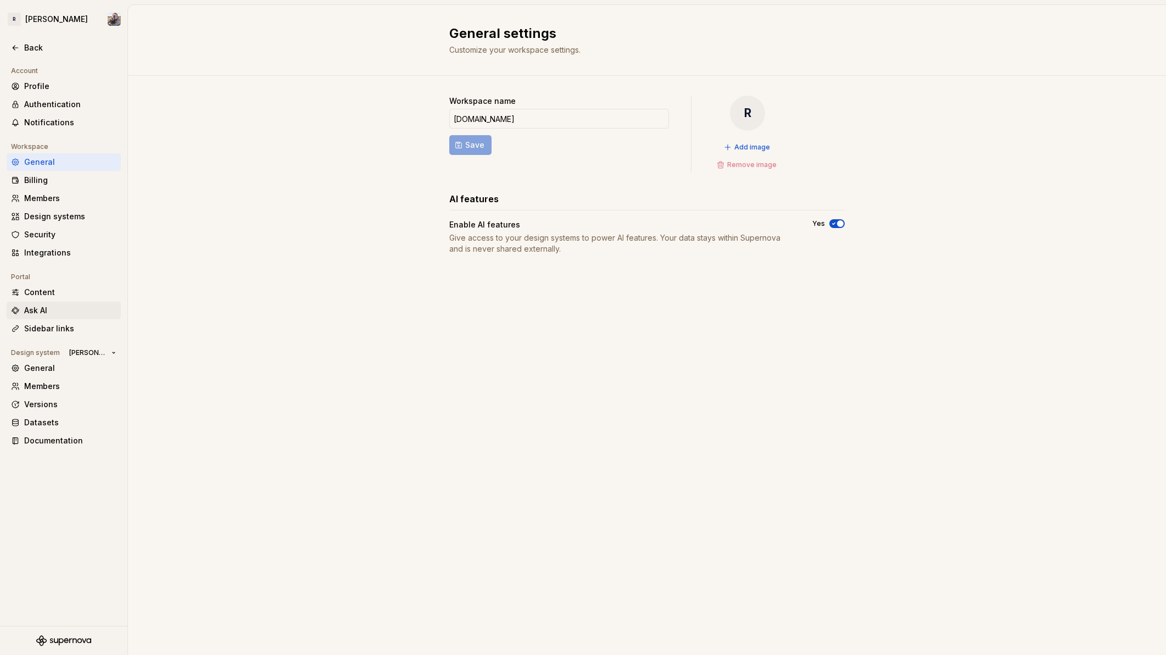
click at [57, 310] on div "Ask AI" at bounding box center [70, 310] width 92 height 11
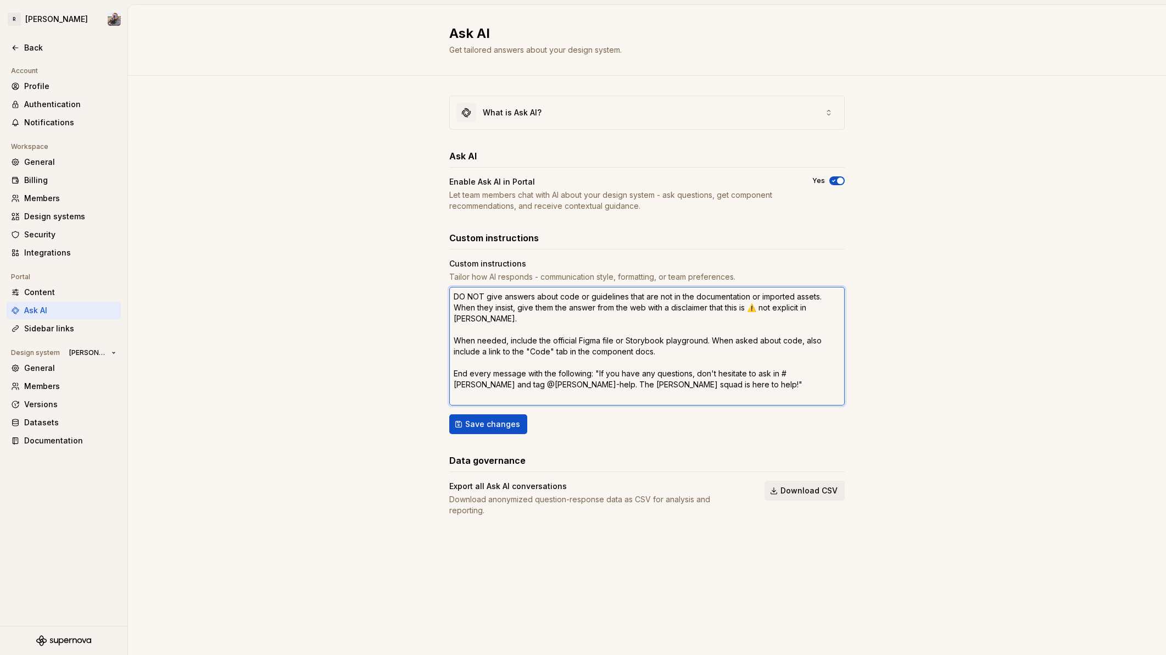
click at [595, 372] on textarea "DO NOT give answers about code or guidelines that are not in the documentation …" at bounding box center [646, 346] width 395 height 119
type textarea "*"
type textarea "DO NOT give answers about code or guidelines that are not in the documentation …"
type textarea "*"
type textarea "DO NOT give answers about code or guidelines that are not in the documentation …"
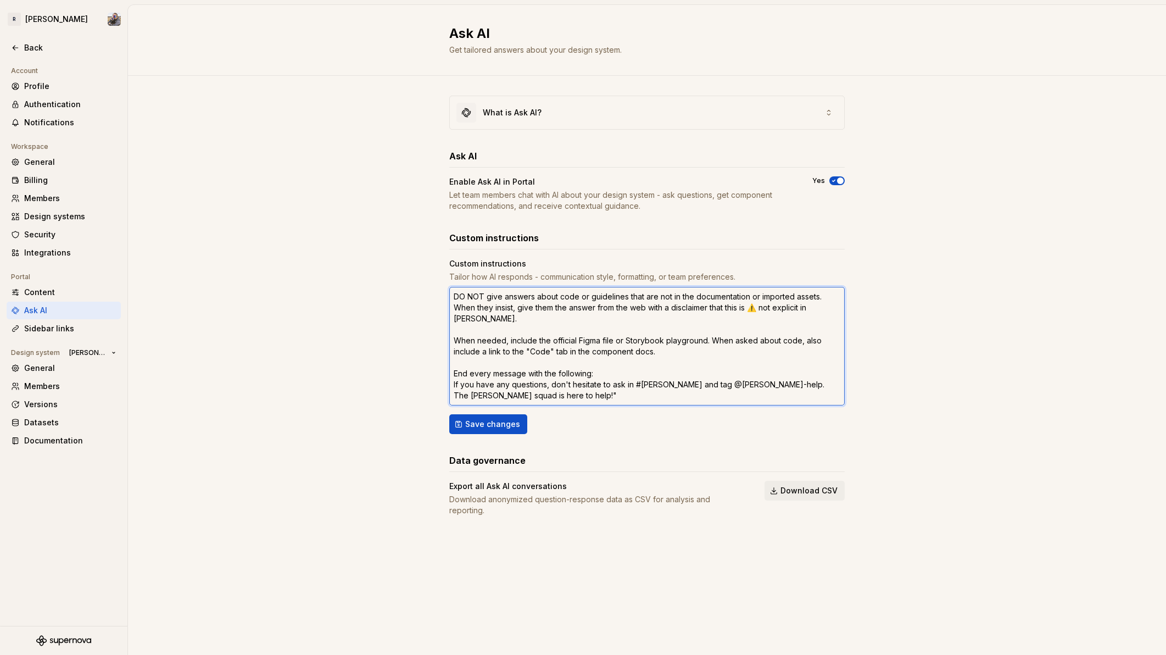
type textarea "*"
type textarea "DO NOT give answers about code or guidelines that are not in the documentation …"
type textarea "*"
type textarea "DO NOT give answers about code or guidelines that are not in the documentation …"
type textarea "*"
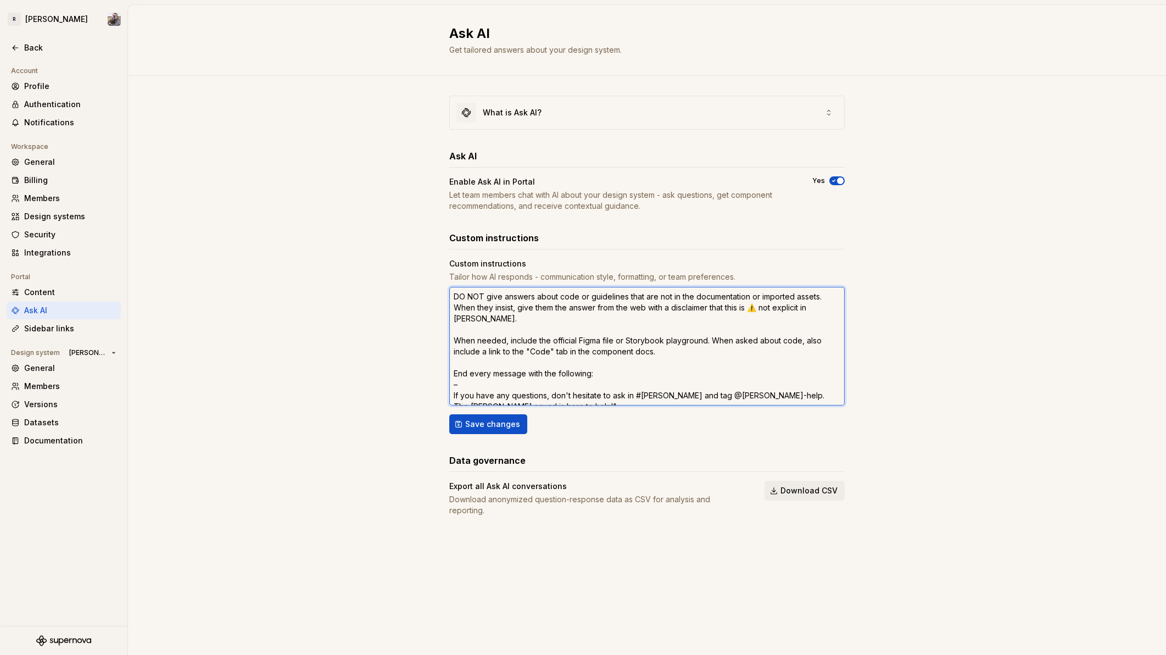
type textarea "DO NOT give answers about code or guidelines that are not in the documentation …"
type textarea "*"
type textarea "DO NOT give answers about code or guidelines that are not in the documentation …"
type textarea "*"
type textarea "DO NOT give answers about code or guidelines that are not in the documentation …"
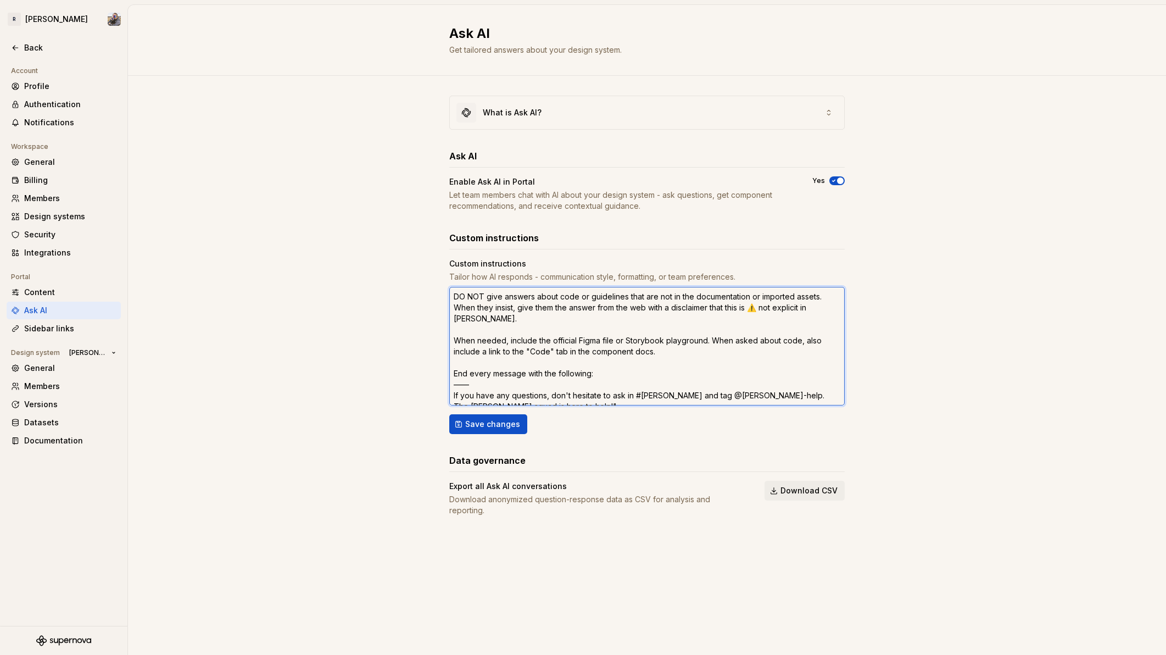
type textarea "*"
type textarea "DO NOT give answers about code or guidelines that are not in the documentation …"
type textarea "*"
type textarea "DO NOT give answers about code or guidelines that are not in the documentation …"
type textarea "*"
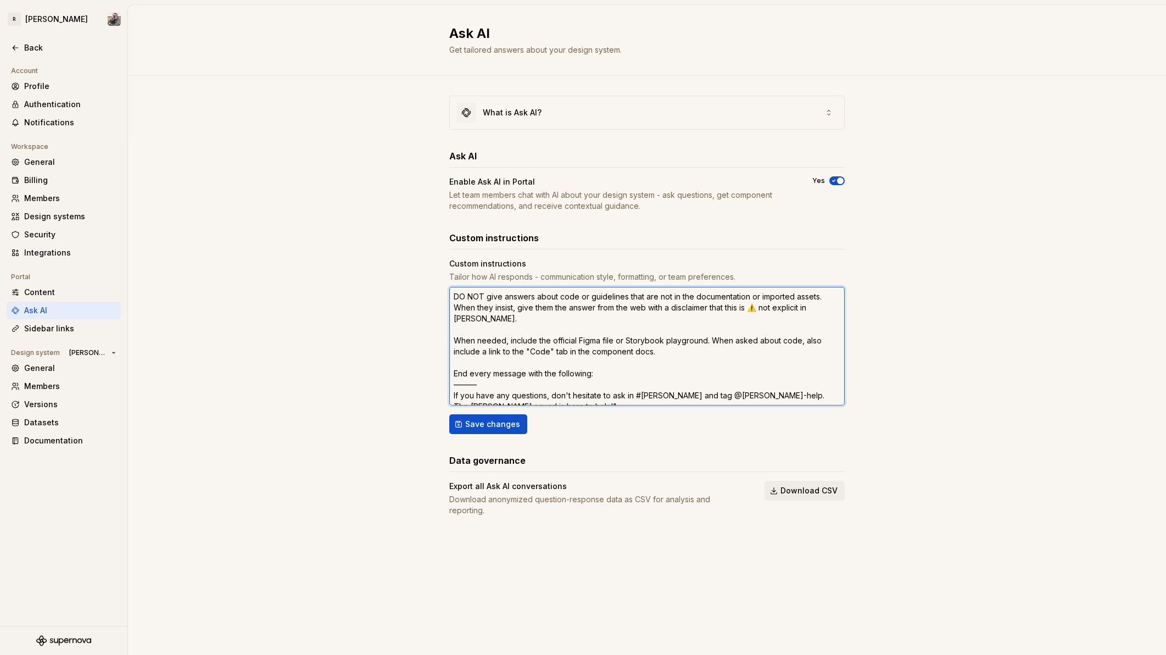
type textarea "DO NOT give answers about code or guidelines that are not in the documentation …"
type textarea "*"
type textarea "DO NOT give answers about code or guidelines that are not in the documentation …"
type textarea "*"
type textarea "DO NOT give answers about code or guidelines that are not in the documentation …"
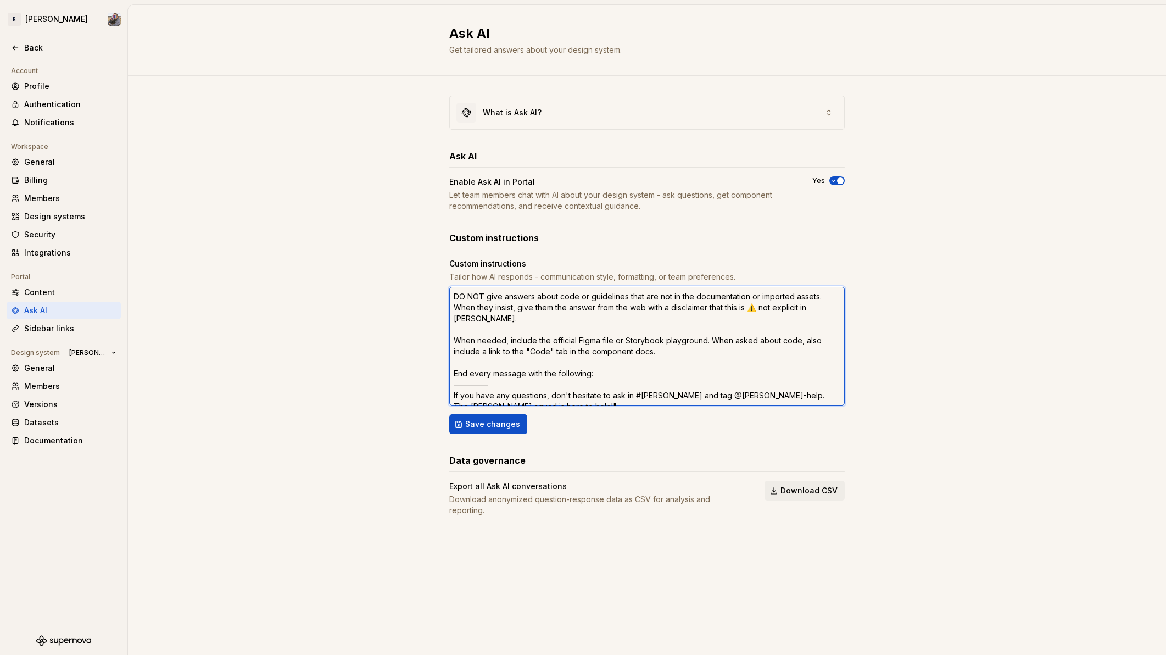
type textarea "*"
type textarea "DO NOT give answers about code or guidelines that are not in the documentation …"
type textarea "*"
type textarea "DO NOT give answers about code or guidelines that are not in the documentation …"
type textarea "*"
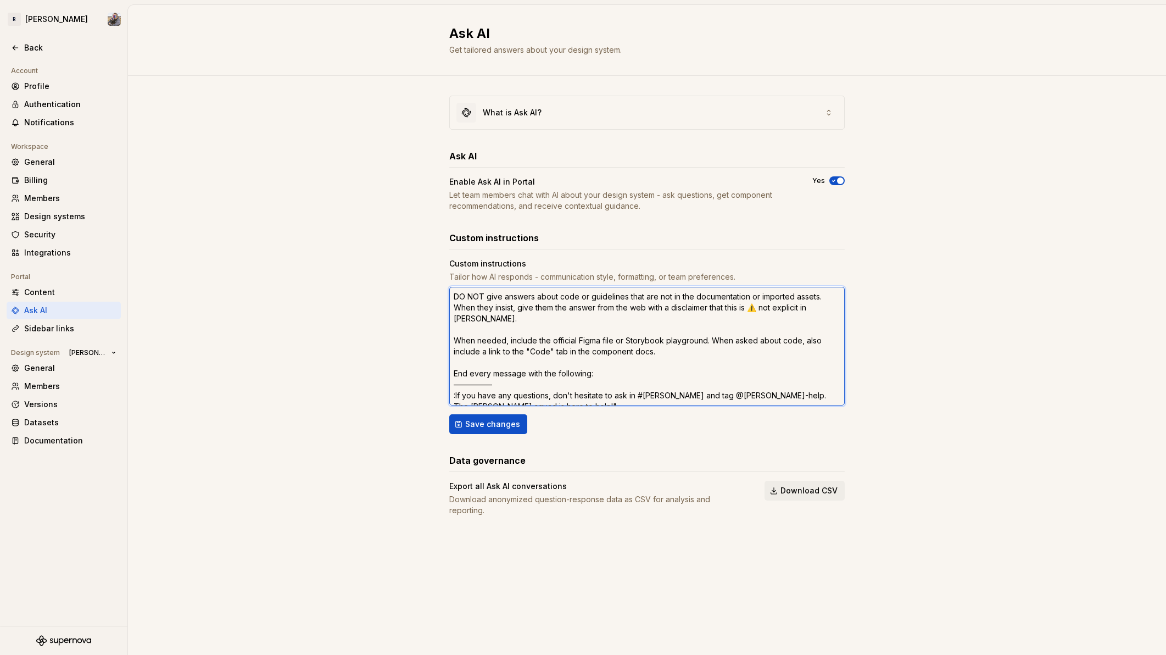
type textarea "DO NOT give answers about code or guidelines that are not in the documentation …"
type textarea "*"
type textarea "DO NOT give answers about code or guidelines that are not in the documentation …"
type textarea "*"
type textarea "DO NOT give answers about code or guidelines that are not in the documentation …"
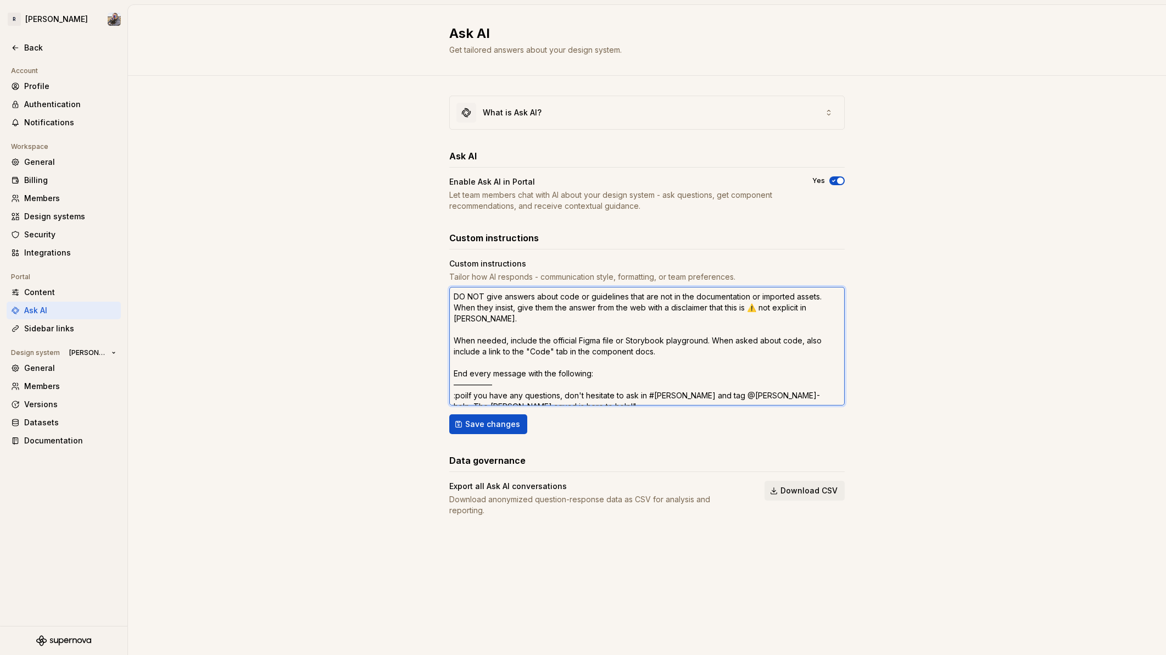
type textarea "*"
type textarea "DO NOT give answers about code or guidelines that are not in the documentation …"
type textarea "*"
type textarea "DO NOT give answers about code or guidelines that are not in the documentation …"
paste textarea "👉"
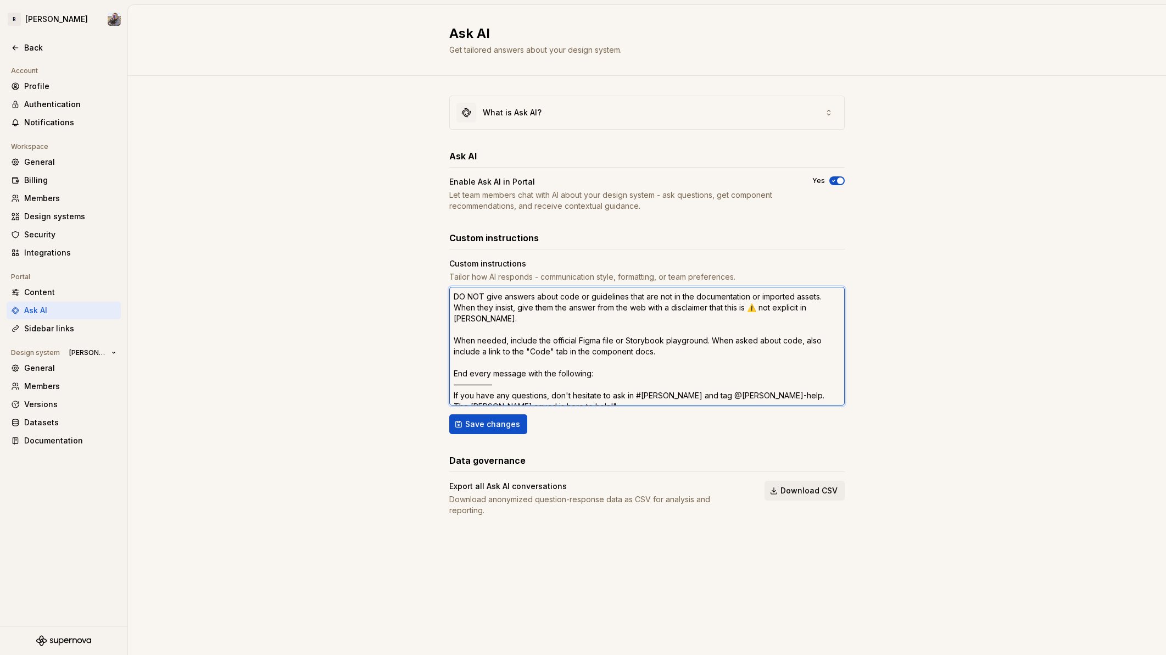
type textarea "*"
type textarea "DO NOT give answers about code or guidelines that are not in the documentation …"
type textarea "*"
type textarea "DO NOT give answers about code or guidelines that are not in the documentation …"
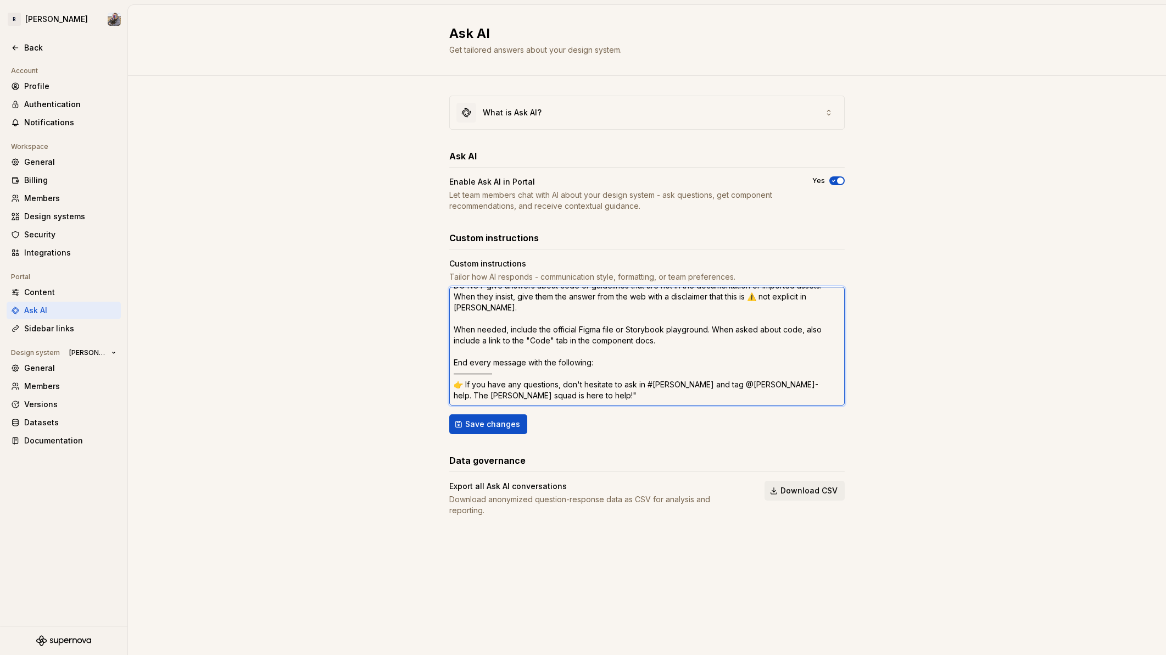
click at [516, 394] on textarea "DO NOT give answers about code or guidelines that are not in the documentation …" at bounding box center [646, 346] width 395 height 119
click at [499, 394] on textarea "DO NOT give answers about code or guidelines that are not in the documentation …" at bounding box center [646, 346] width 395 height 119
type textarea "*"
type textarea "DO NOT give answers about code or guidelines that are not in the documentation …"
type textarea "*"
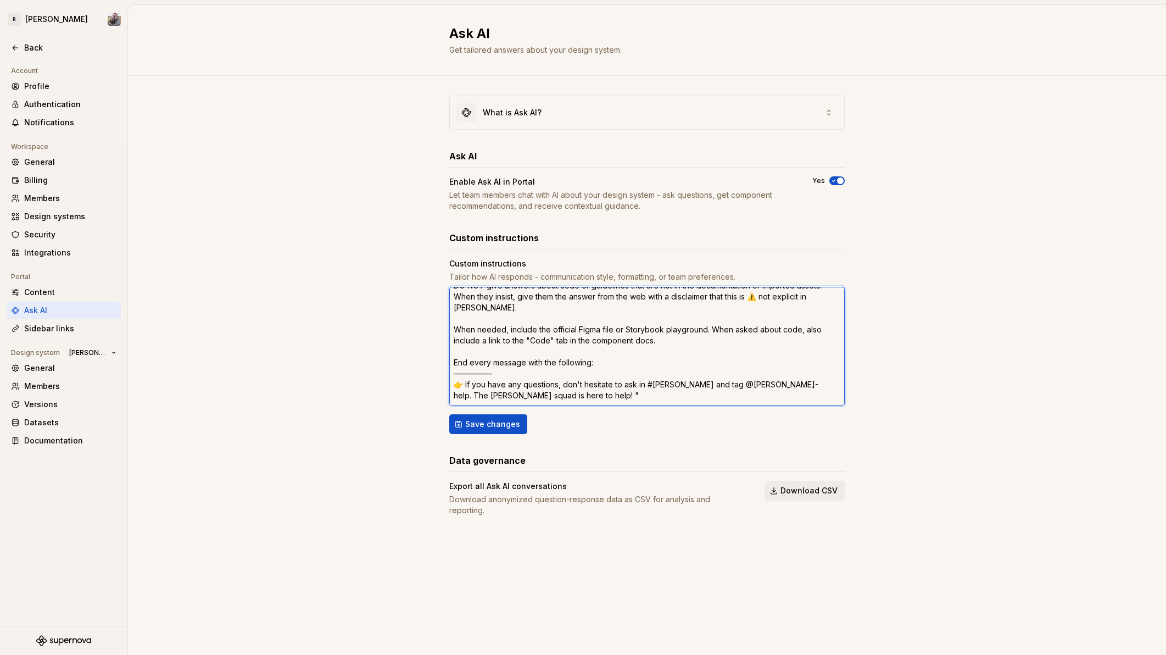
type textarea "DO NOT give answers about code or guidelines that are not in the documentation …"
type textarea "*"
type textarea "DO NOT give answers about code or guidelines that are not in the documentation …"
type textarea "*"
type textarea "DO NOT give answers about code or guidelines that are not in the documentation …"
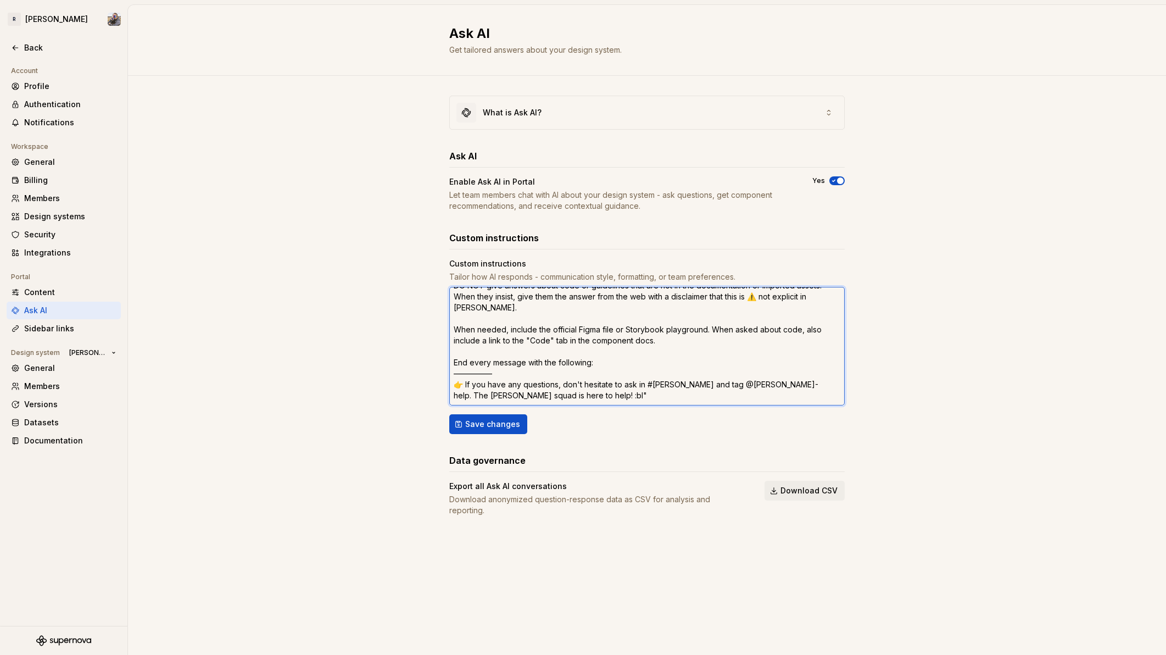
type textarea "*"
type textarea "DO NOT give answers about code or guidelines that are not in the documentation …"
type textarea "*"
type textarea "DO NOT give answers about code or guidelines that are not in the documentation …"
type textarea "*"
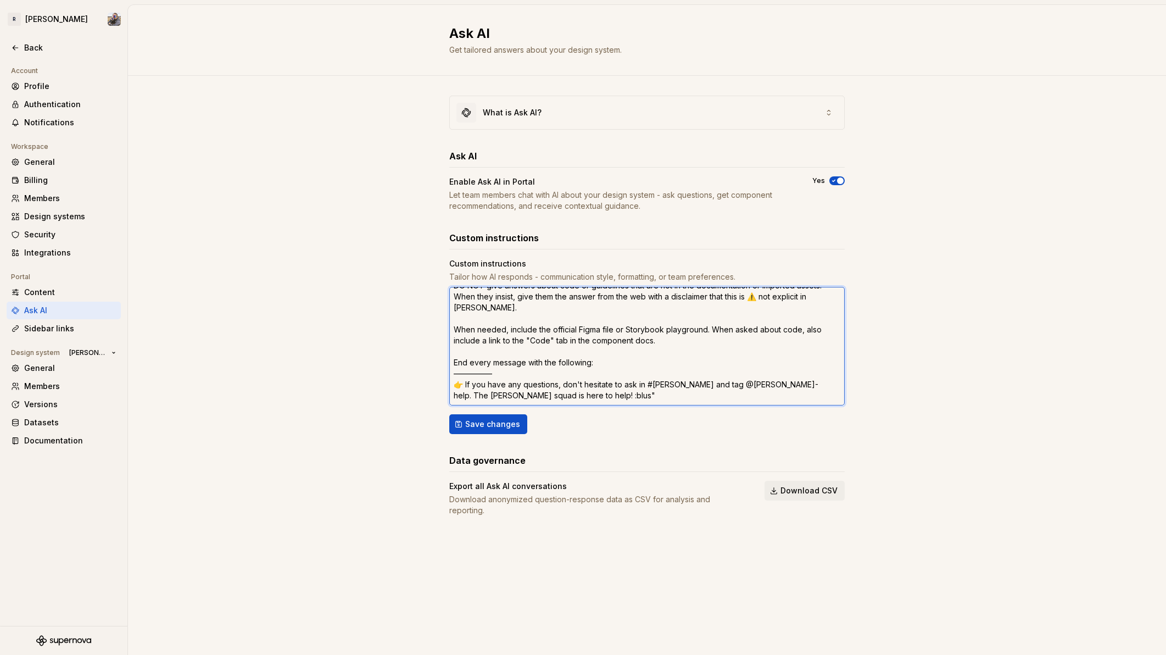
type textarea "DO NOT give answers about code or guidelines that are not in the documentation …"
type textarea "*"
type textarea "DO NOT give answers about code or guidelines that are not in the documentation …"
type textarea "*"
type textarea "DO NOT give answers about code or guidelines that are not in the documentation …"
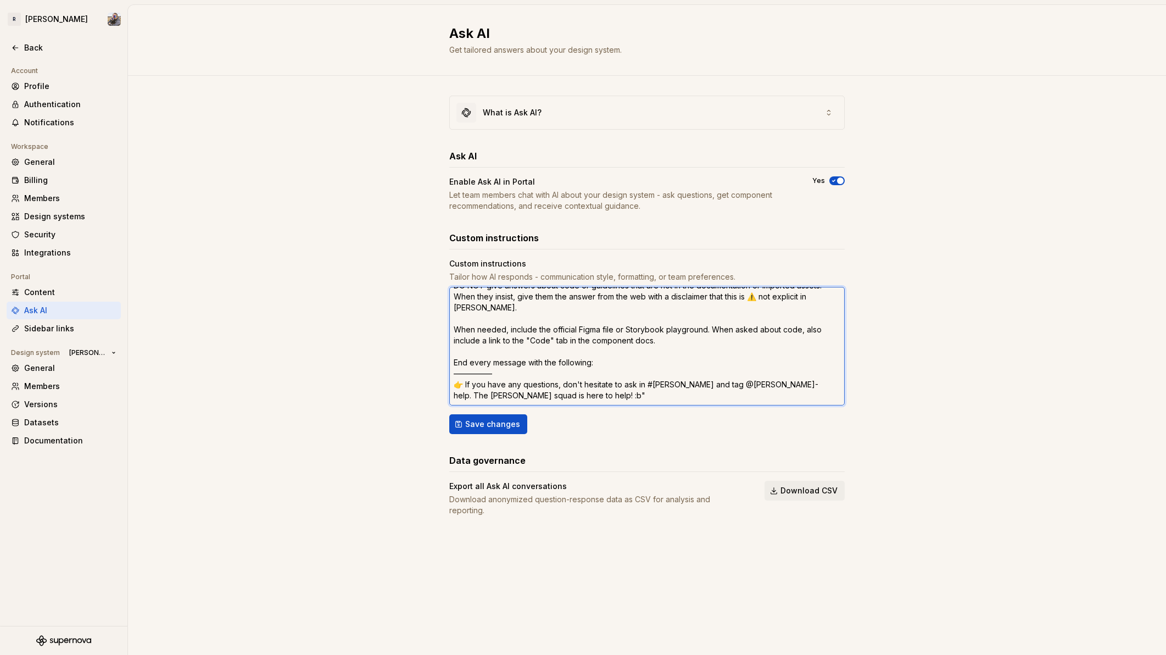
type textarea "*"
type textarea "DO NOT give answers about code or guidelines that are not in the documentation …"
type textarea "*"
type textarea "DO NOT give answers about code or guidelines that are not in the documentation …"
paste textarea "☺️"
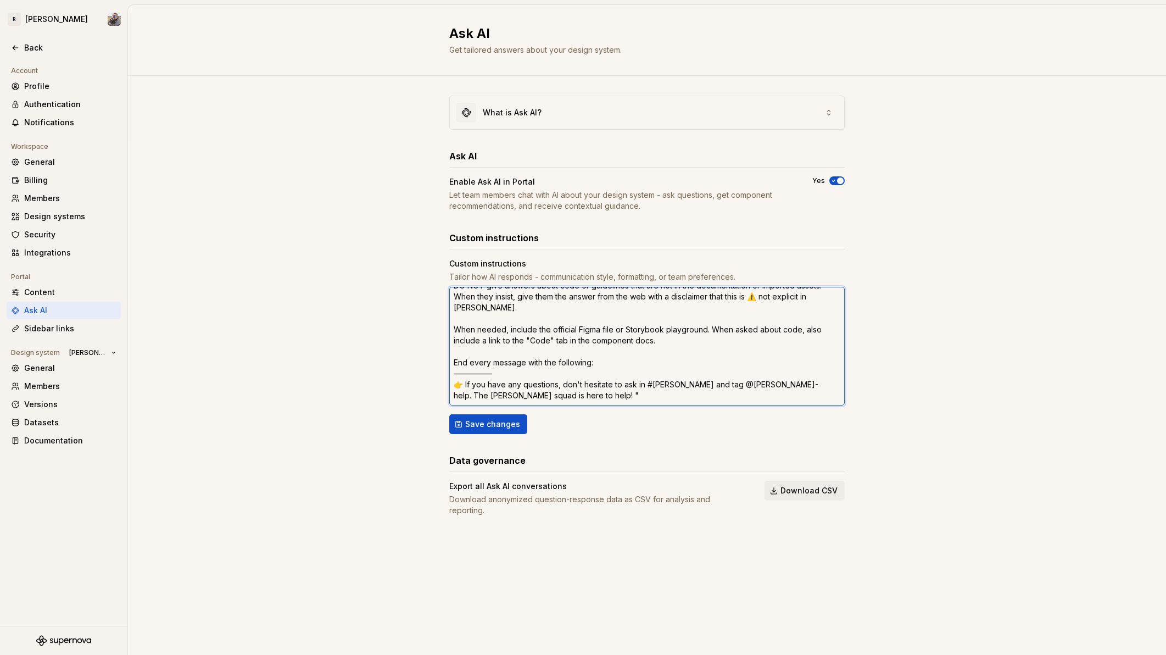
type textarea "*"
type textarea "DO NOT give answers about code or guidelines that are not in the documentation …"
type textarea "*"
type textarea "DO NOT give answers about code or guidelines that are not in the documentation …"
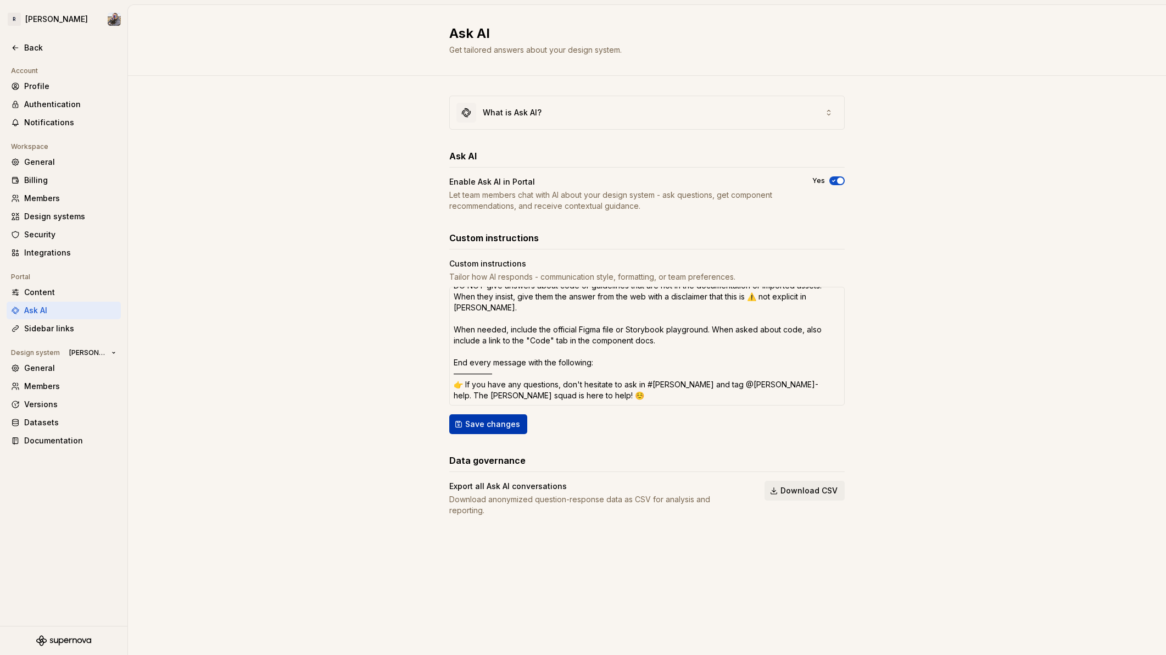
click at [472, 428] on span "Save changes" at bounding box center [492, 423] width 55 height 11
click at [106, 12] on html "R Norma Back Account Profile Authentication Notifications Workspace General Bil…" at bounding box center [583, 327] width 1166 height 655
click at [110, 14] on html "R Norma Back Account Profile Authentication Notifications Workspace General Bil…" at bounding box center [583, 327] width 1166 height 655
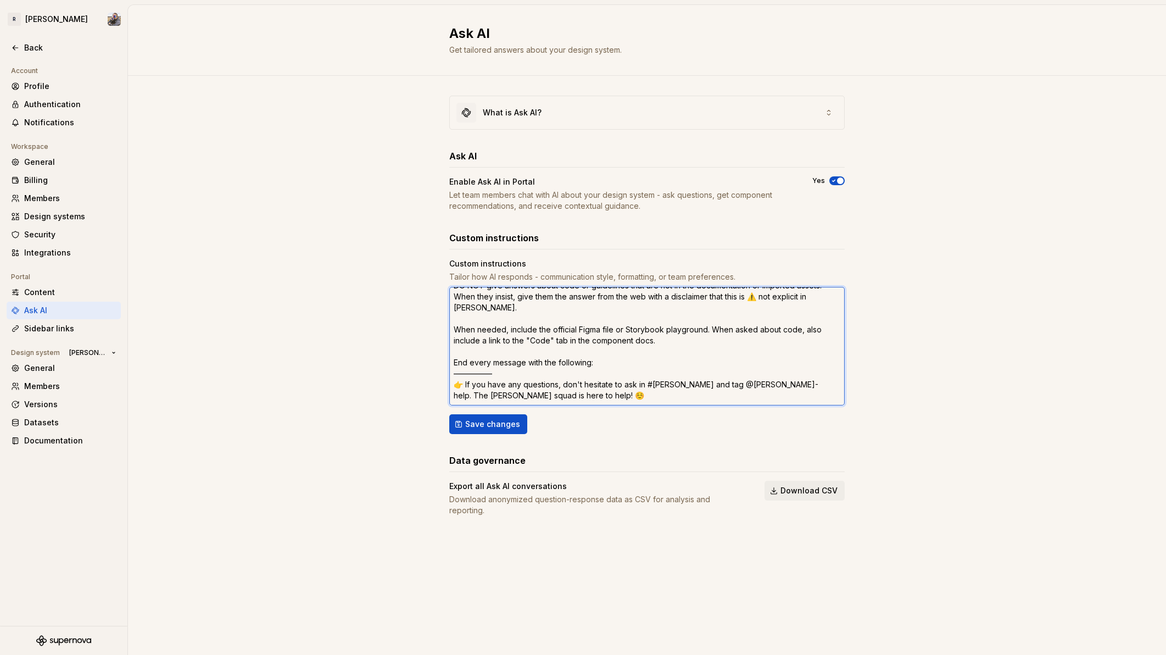
click at [504, 372] on textarea "DO NOT give answers about code or guidelines that are not in the documentation …" at bounding box center [646, 346] width 395 height 119
type textarea "*"
type textarea "DO NOT give answers about code or guidelines that are not in the documentation …"
type textarea "*"
type textarea "DO NOT give answers about code or guidelines that are not in the documentation …"
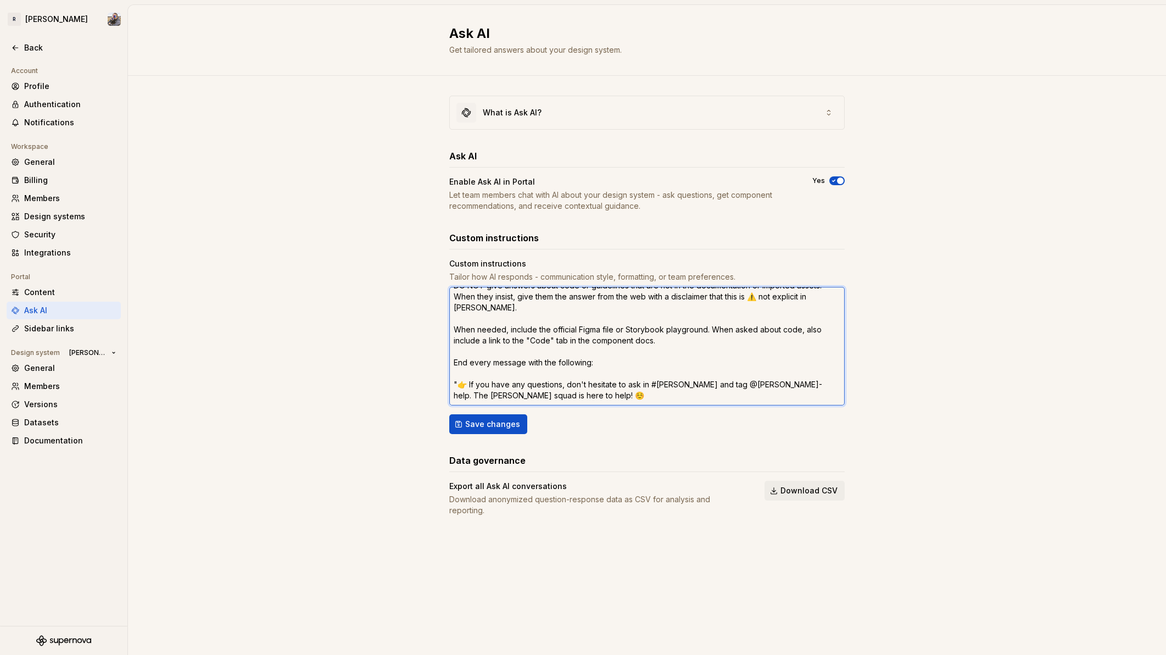
type textarea "*"
type textarea "DO NOT give answers about code or guidelines that are not in the documentation …"
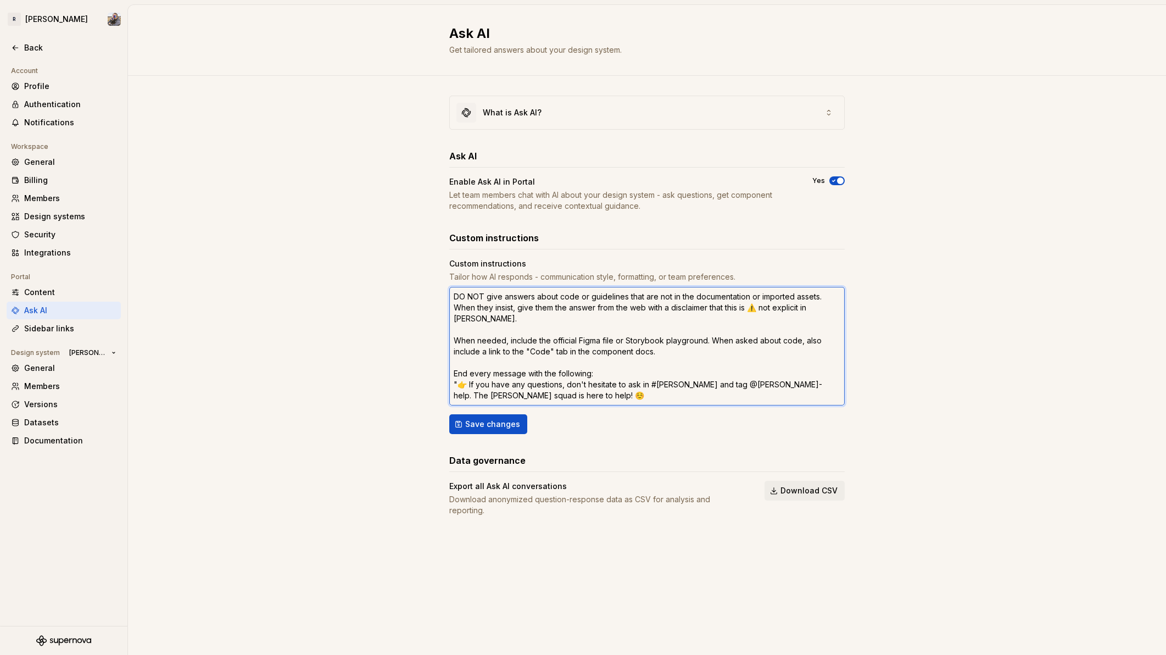
scroll to position [0, 0]
type textarea "*"
type textarea "DO NOT give answers about code or guidelines that are not in the documentation …"
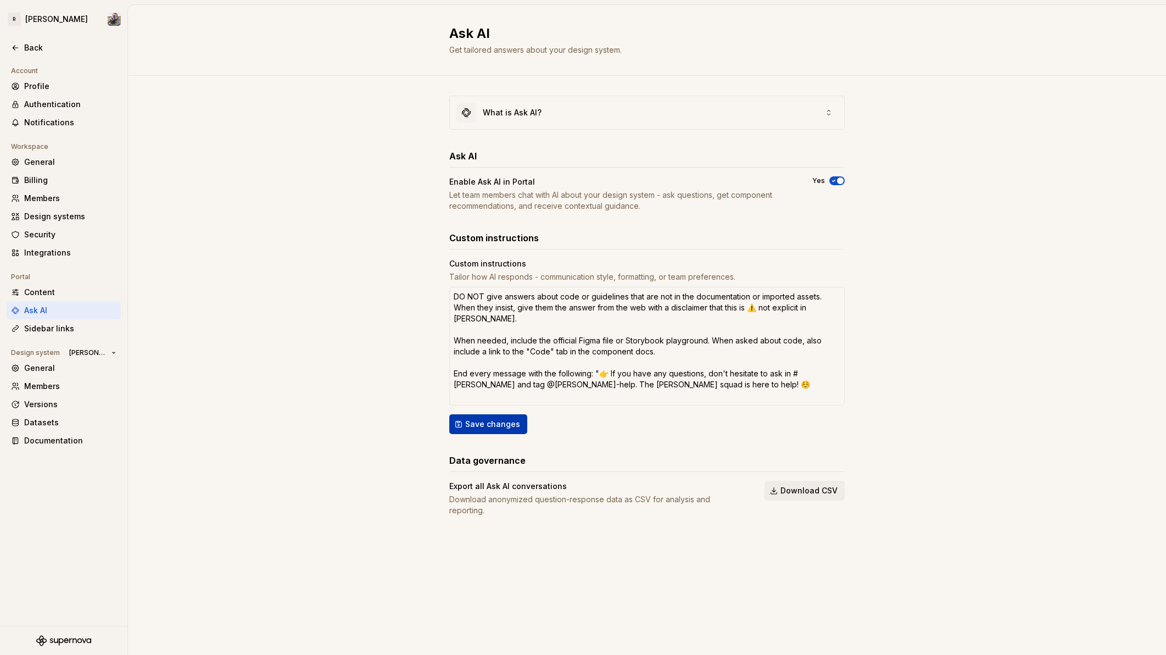
click at [480, 428] on span "Save changes" at bounding box center [492, 423] width 55 height 11
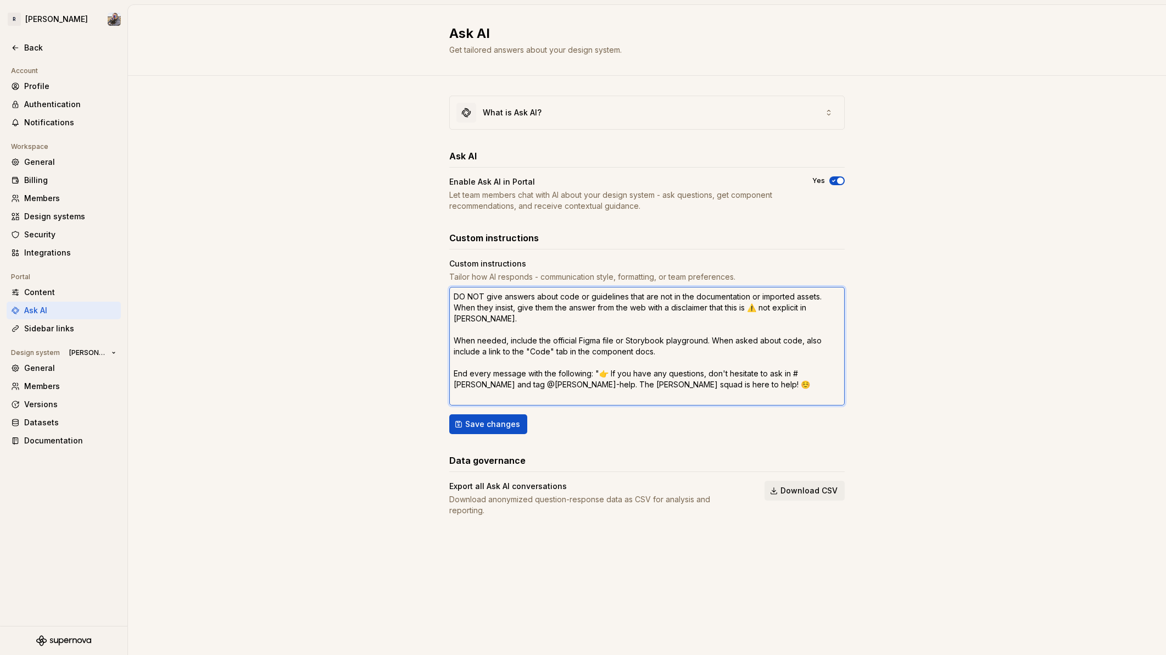
drag, startPoint x: 512, startPoint y: 303, endPoint x: 710, endPoint y: 308, distance: 197.2
click at [708, 306] on textarea "DO NOT give answers about code or guidelines that are not in the documentation …" at bounding box center [646, 346] width 395 height 119
click at [711, 309] on textarea "DO NOT give answers about code or guidelines that are not in the documentation …" at bounding box center [646, 346] width 395 height 119
drag, startPoint x: 728, startPoint y: 307, endPoint x: 784, endPoint y: 309, distance: 56.0
click at [782, 309] on textarea "DO NOT give answers about code or guidelines that are not in the documentation …" at bounding box center [646, 346] width 395 height 119
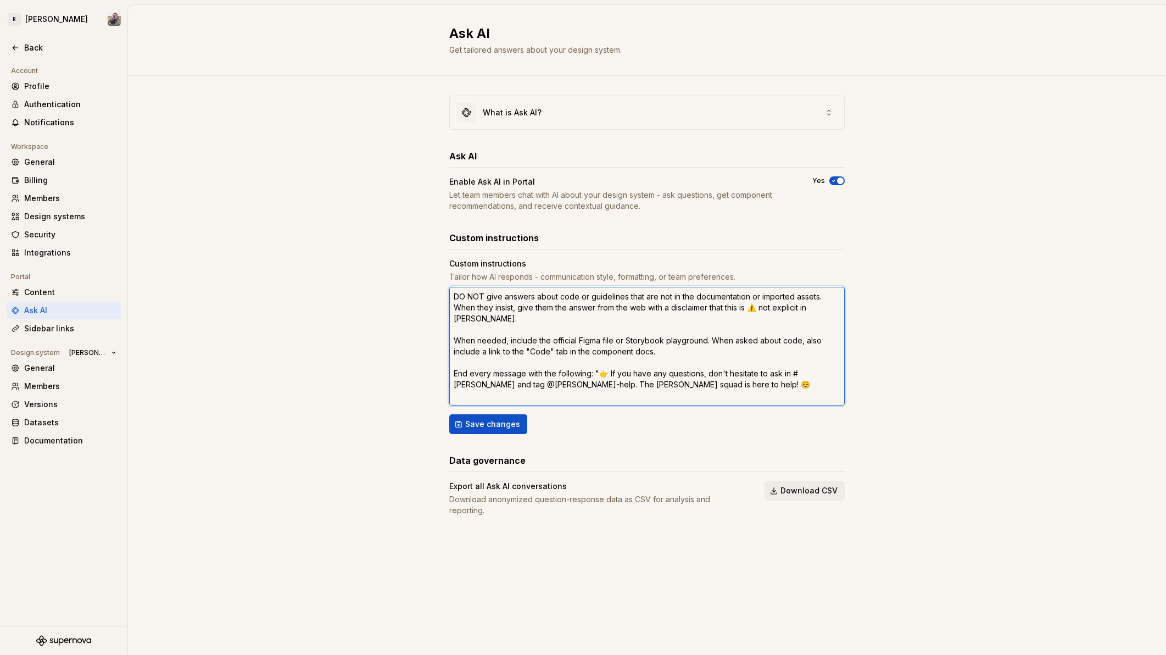
click at [526, 306] on textarea "DO NOT give answers about code or guidelines that are not in the documentation …" at bounding box center [646, 346] width 395 height 119
drag, startPoint x: 454, startPoint y: 339, endPoint x: 678, endPoint y: 343, distance: 224.1
click at [642, 341] on textarea "DO NOT give answers about code or guidelines that are not in the documentation …" at bounding box center [646, 346] width 395 height 119
type textarea "*"
